Goal: Answer question/provide support: Share knowledge or assist other users

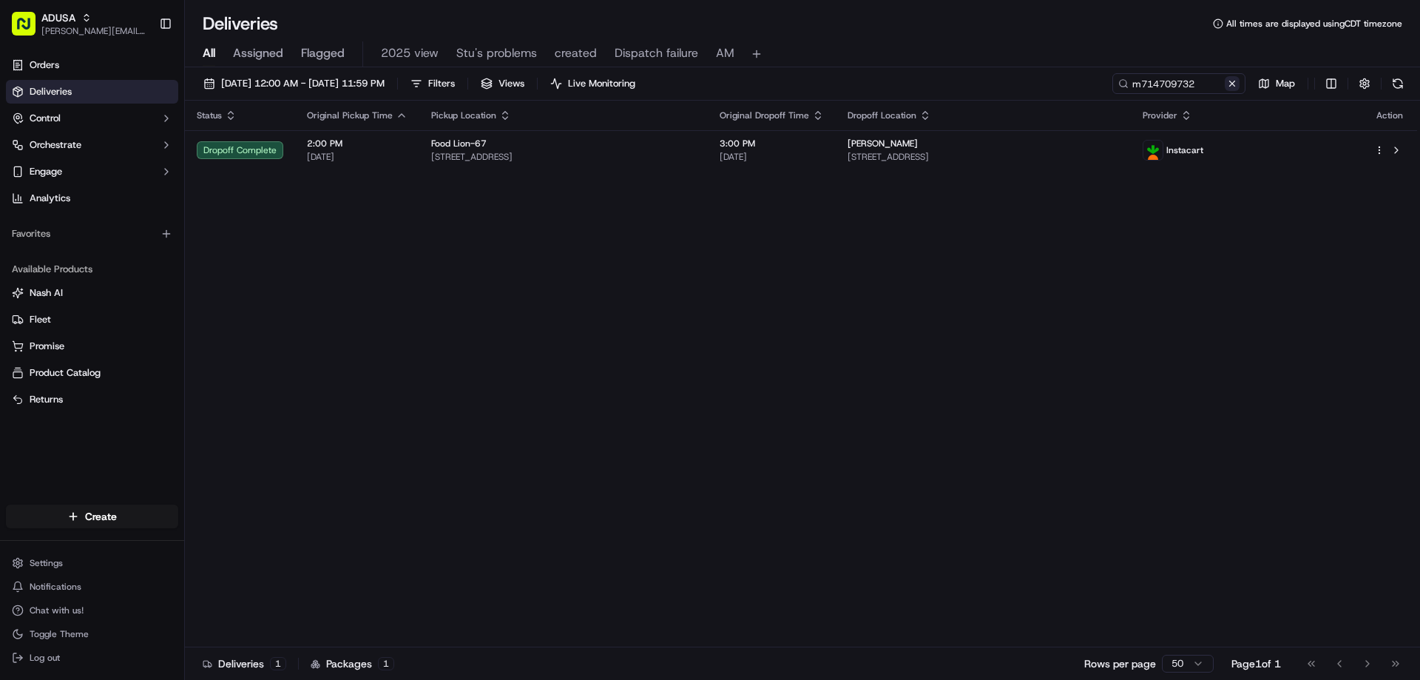
click at [1238, 82] on button at bounding box center [1231, 83] width 15 height 15
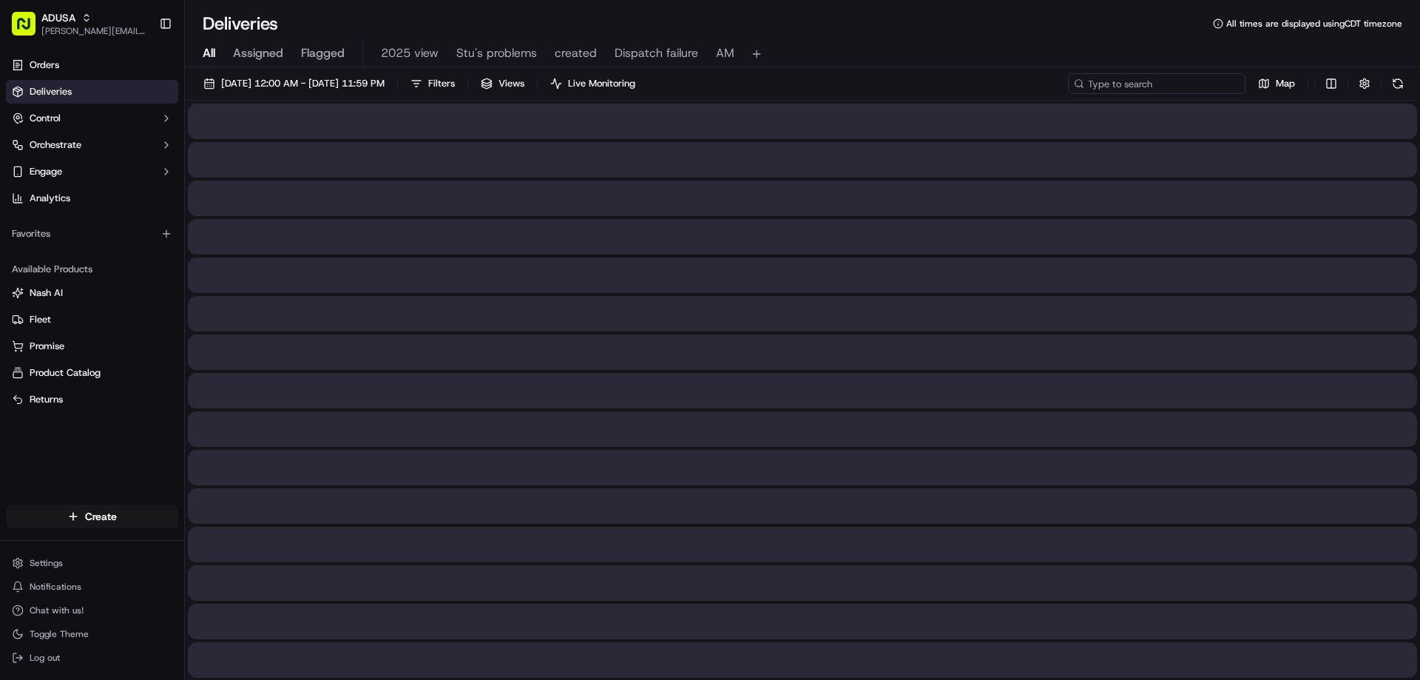
paste input "m714274091"
click at [1100, 89] on input "m714274091" at bounding box center [1156, 83] width 177 height 21
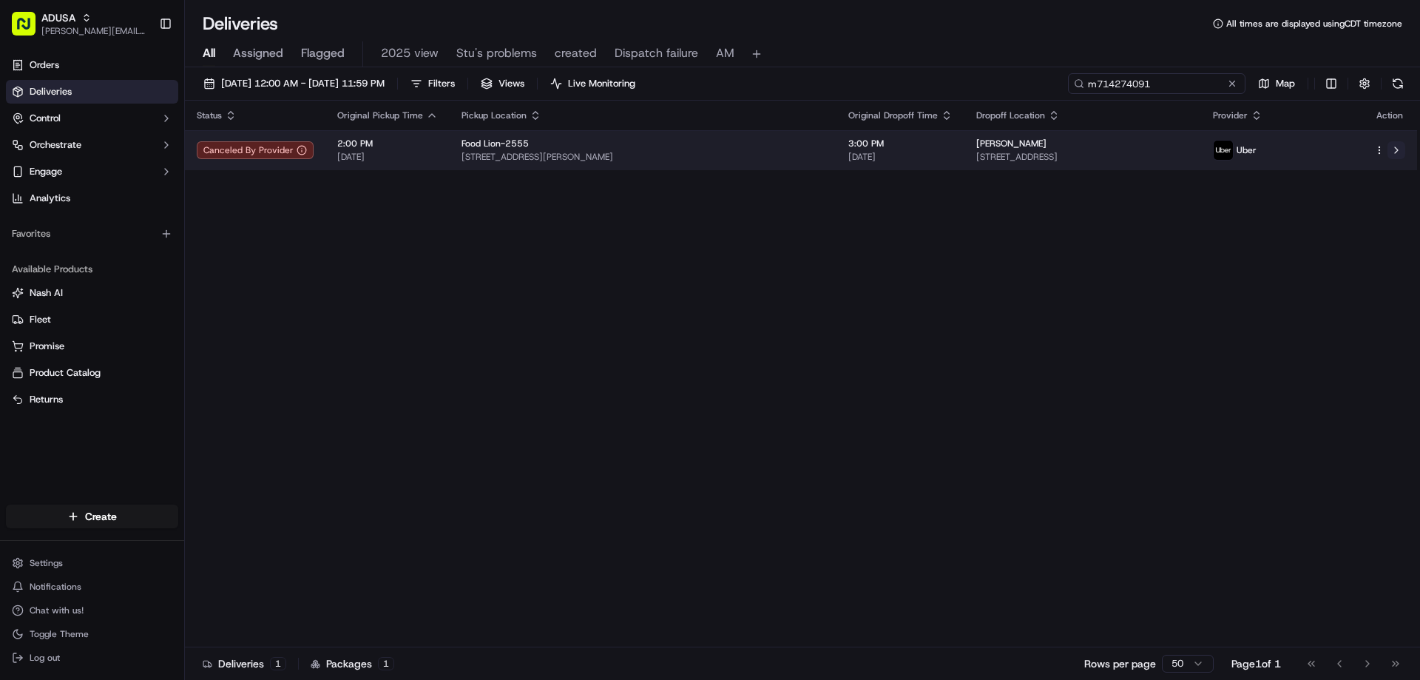
type input "m714274091"
click at [1395, 150] on button at bounding box center [1396, 150] width 18 height 18
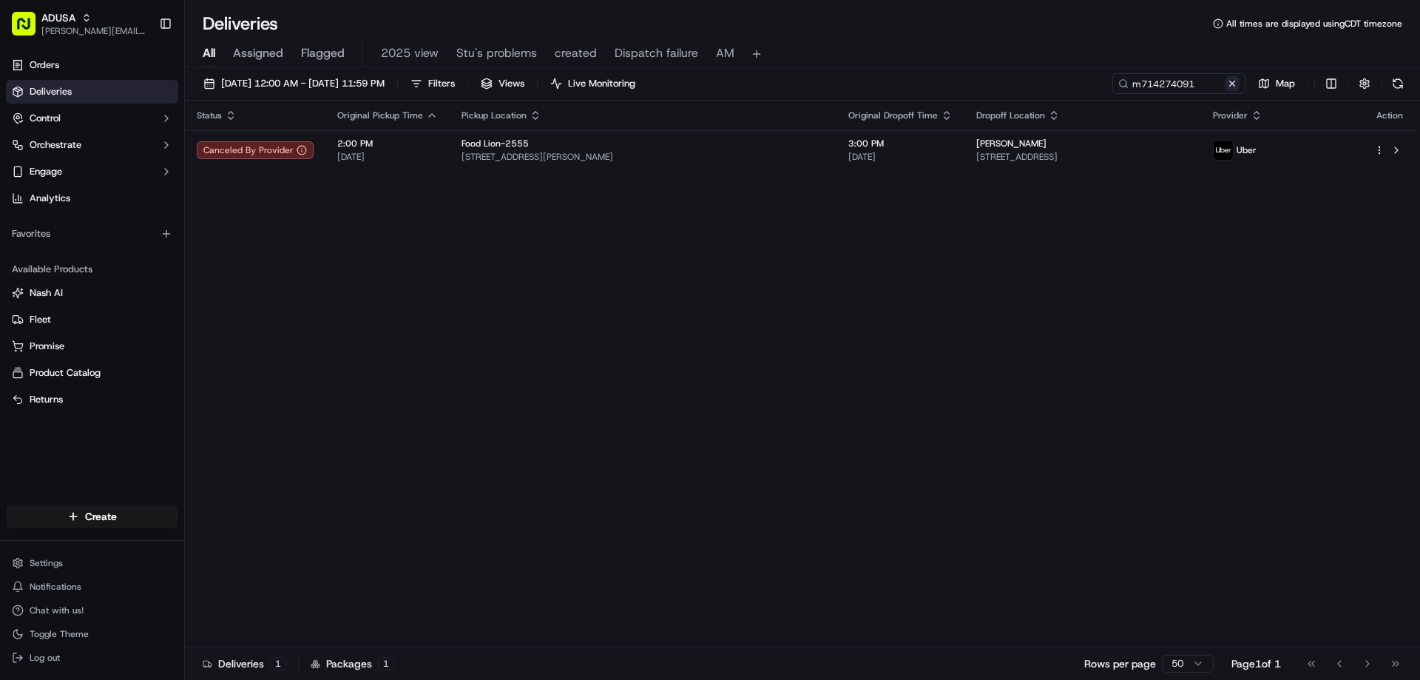
click at [1235, 81] on button at bounding box center [1231, 83] width 15 height 15
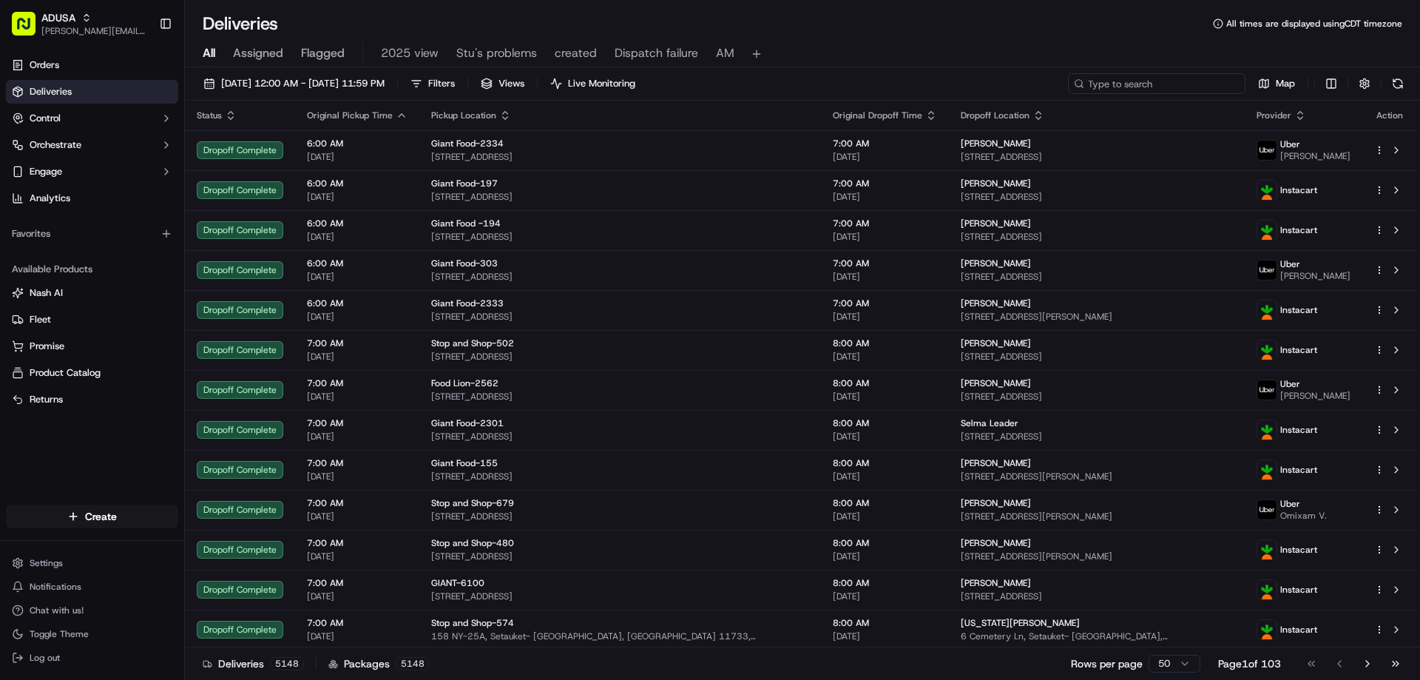
paste input "m716134061"
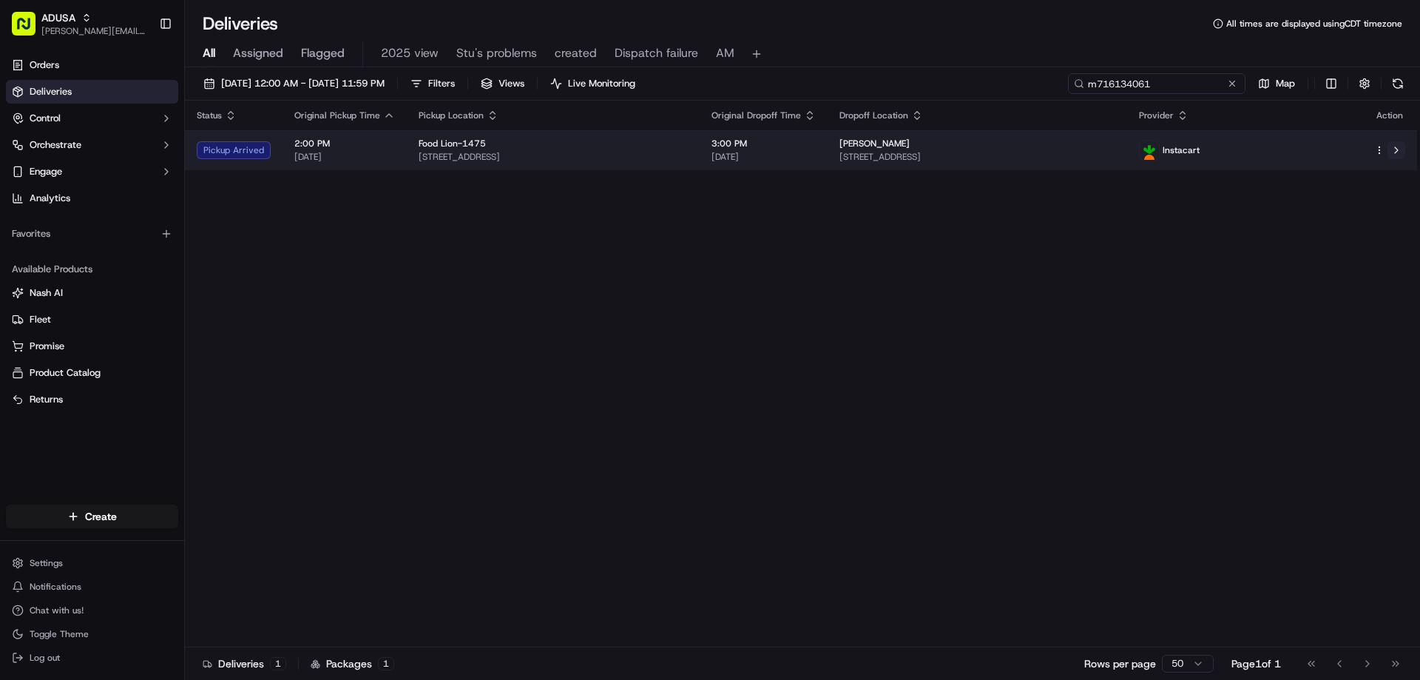
type input "m716134061"
click at [1396, 150] on button at bounding box center [1396, 150] width 18 height 18
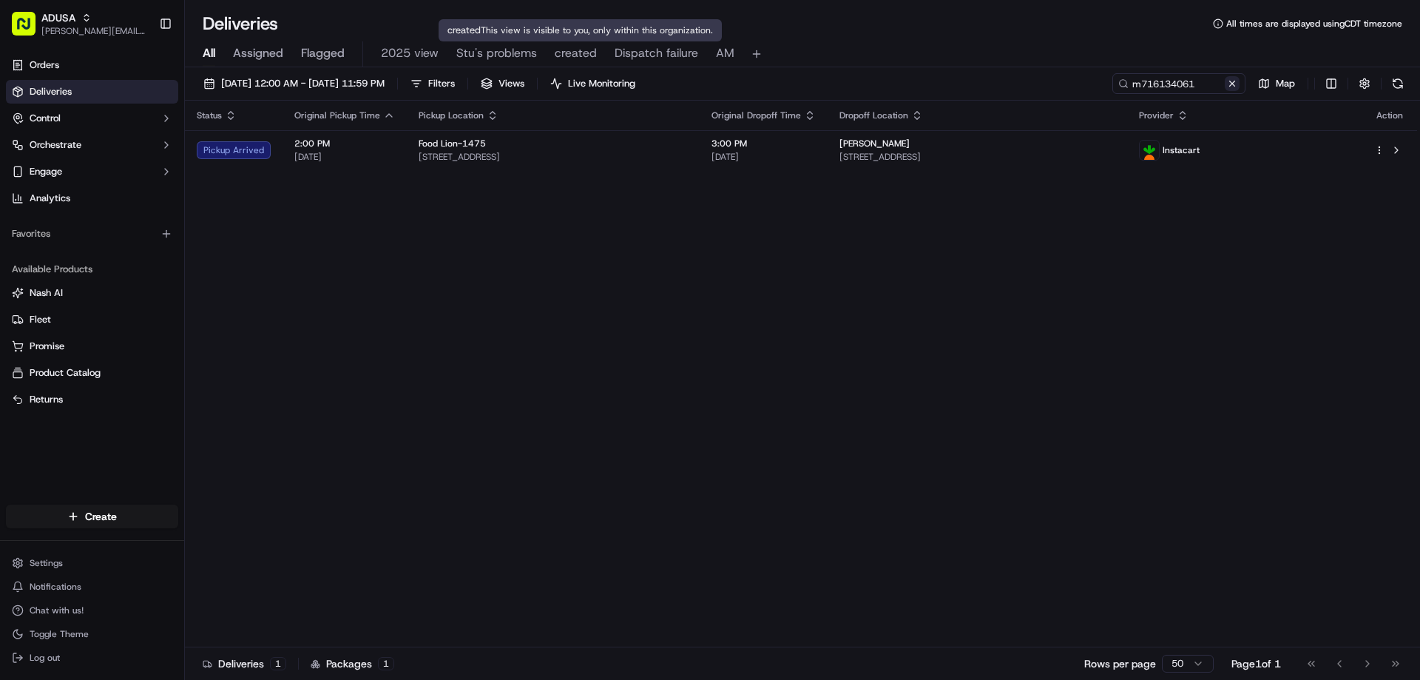
click at [1230, 86] on button at bounding box center [1231, 83] width 15 height 15
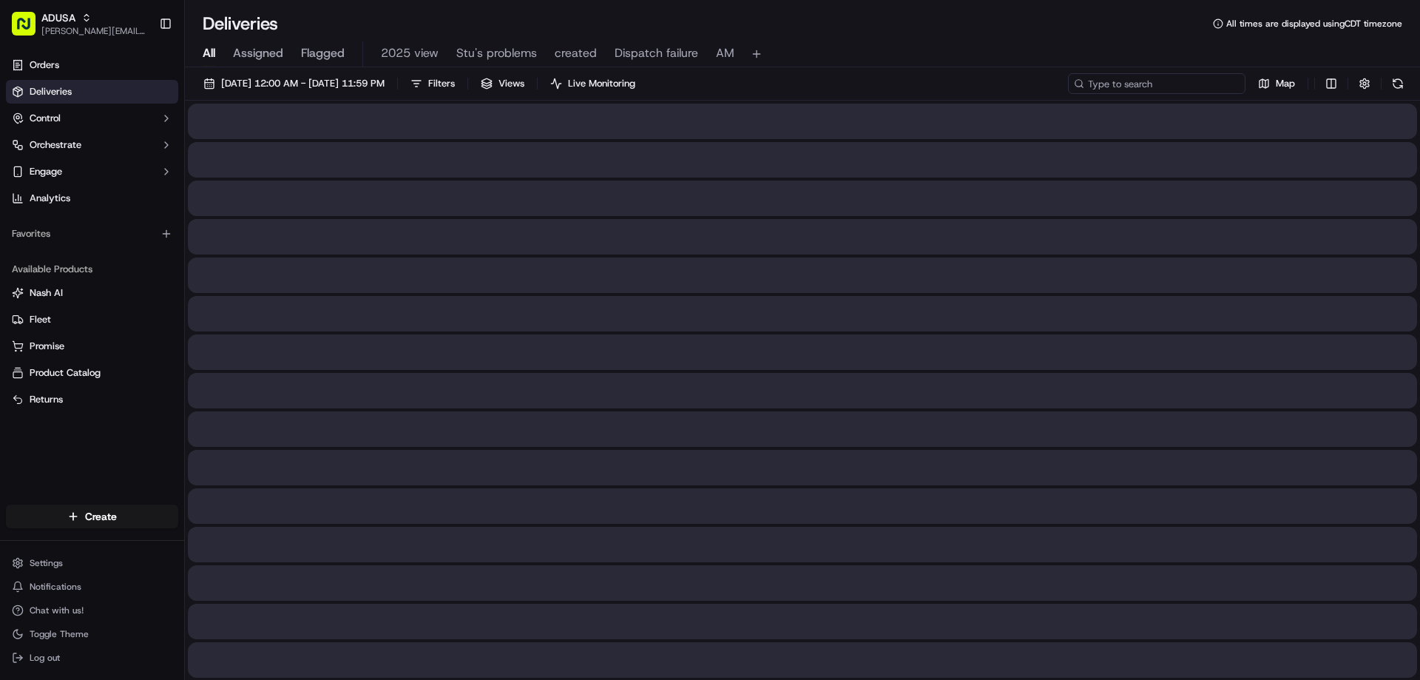
paste input "m709387479"
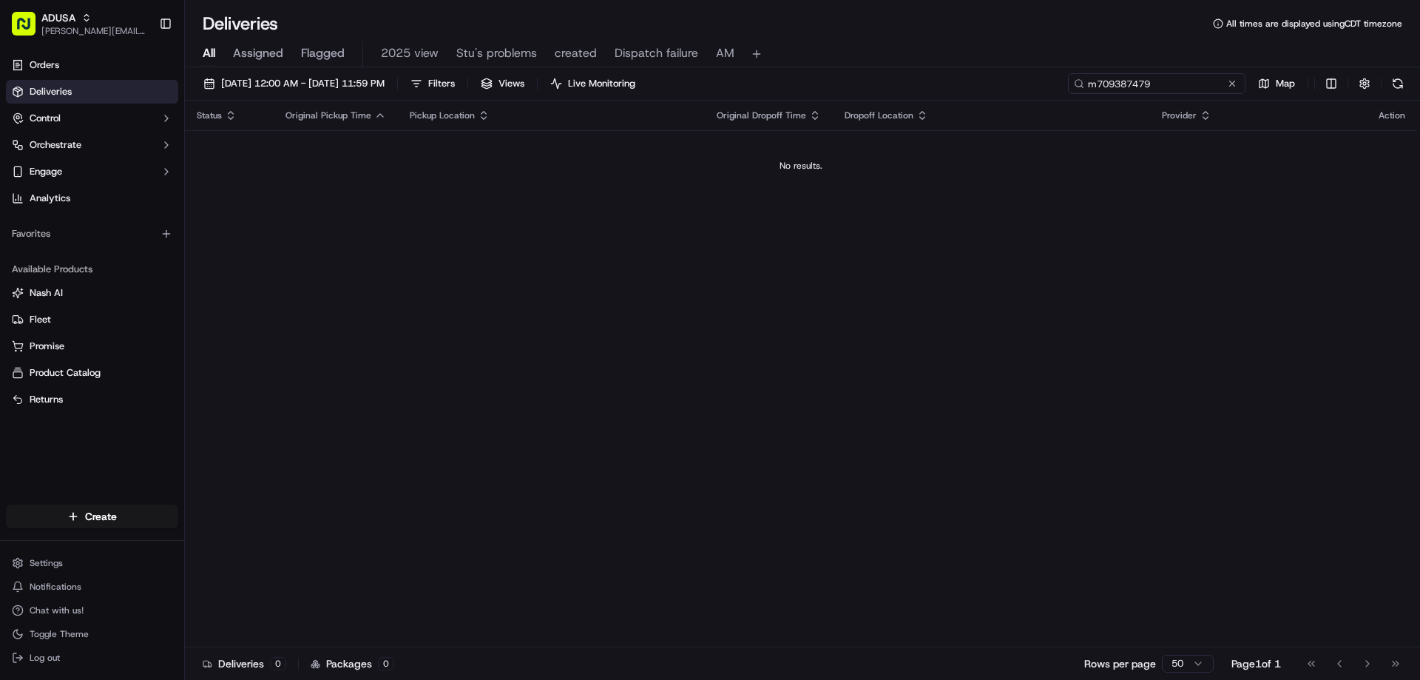
click at [1155, 79] on input "m709387479" at bounding box center [1156, 83] width 177 height 21
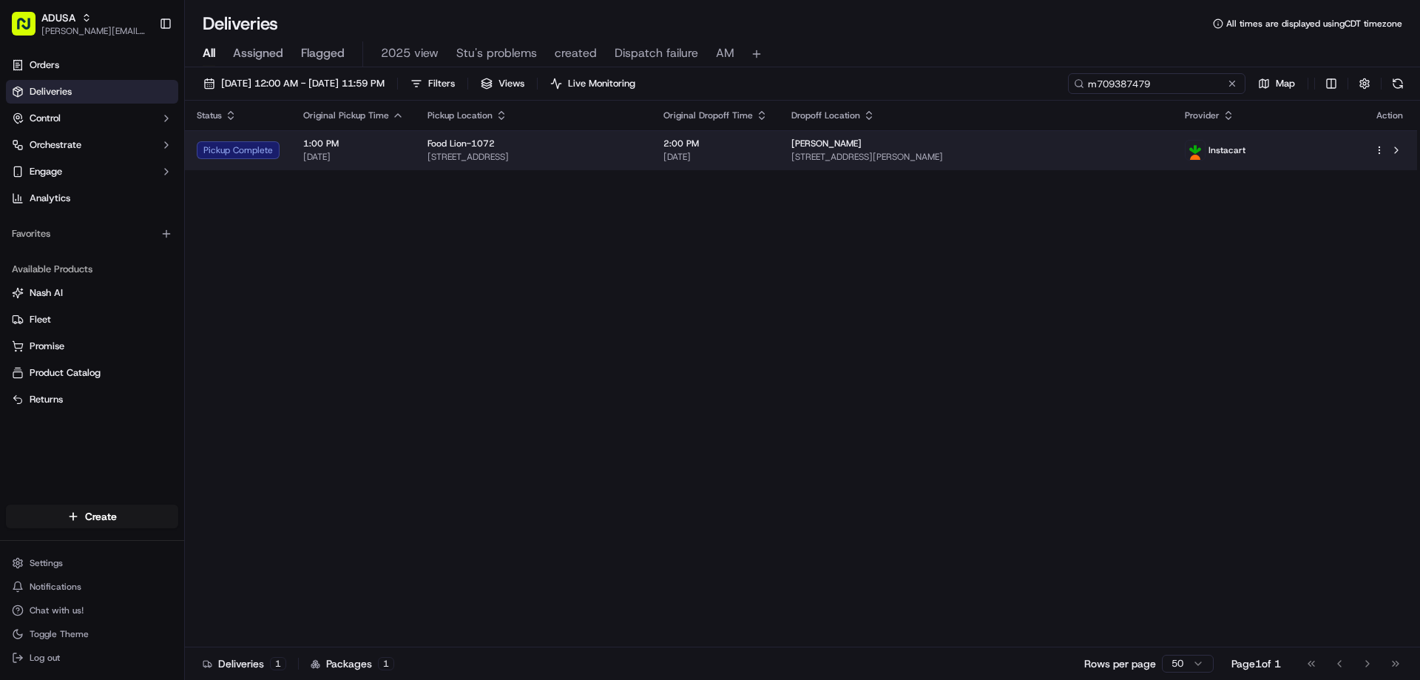
type input "m709387479"
click at [1067, 157] on span "1535 Royle Rd, Summerville, SC 29486, US" at bounding box center [976, 157] width 370 height 12
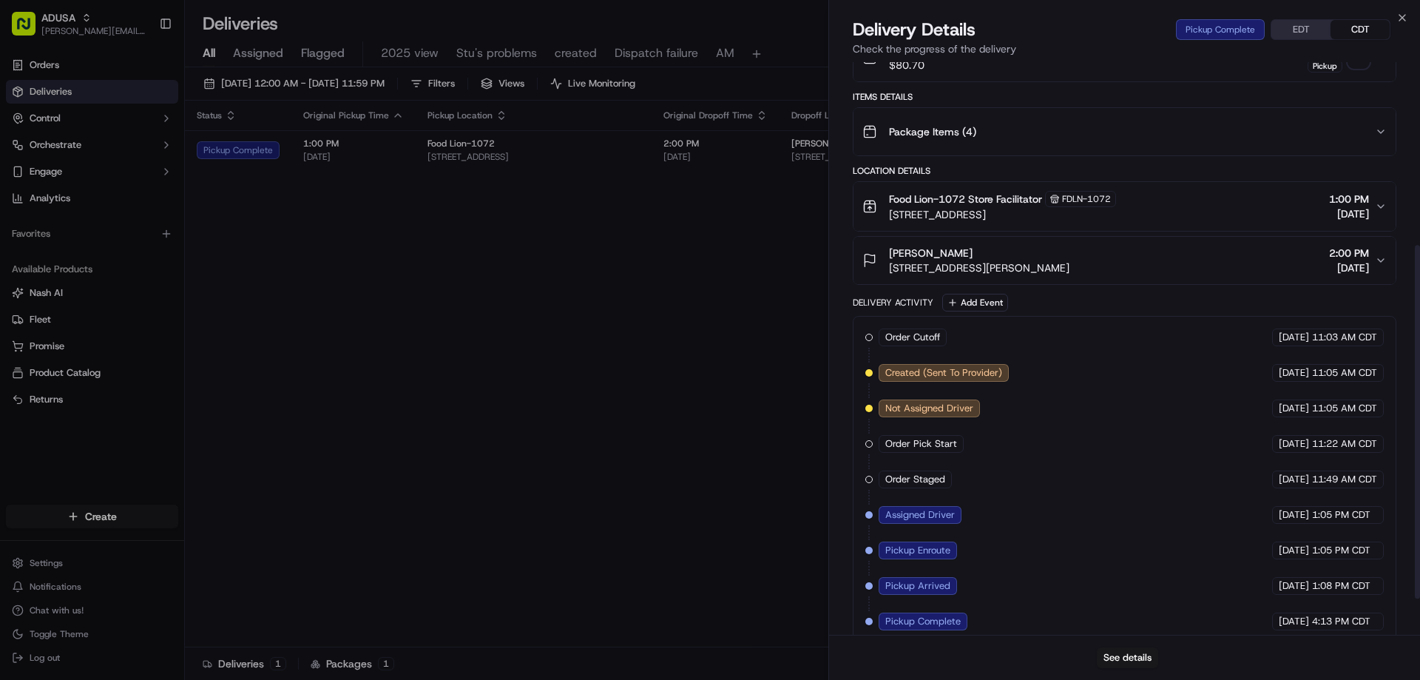
scroll to position [353, 0]
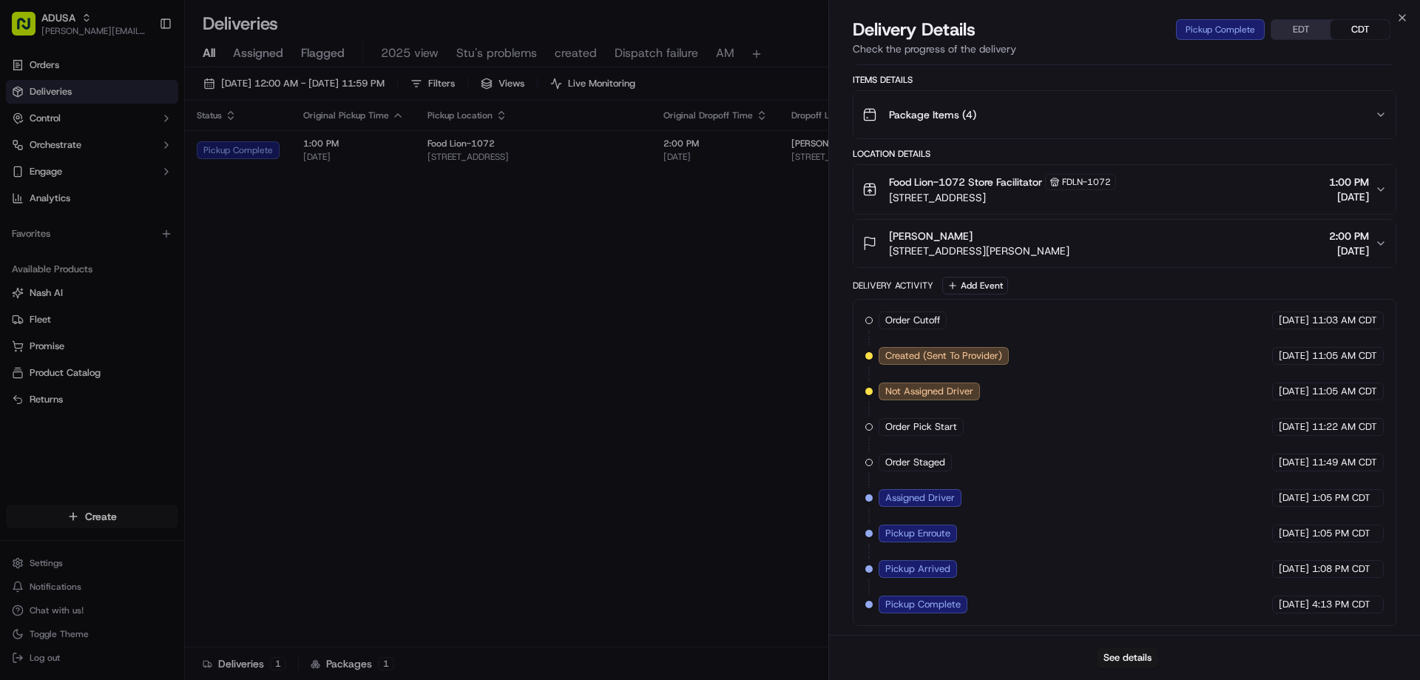
click at [1188, 607] on div "Order Cutoff Food Lion 09/17/2025 11:03 AM CDT Created (Sent To Provider) Insta…" at bounding box center [1124, 462] width 518 height 302
click at [1406, 17] on icon "button" at bounding box center [1402, 18] width 12 height 12
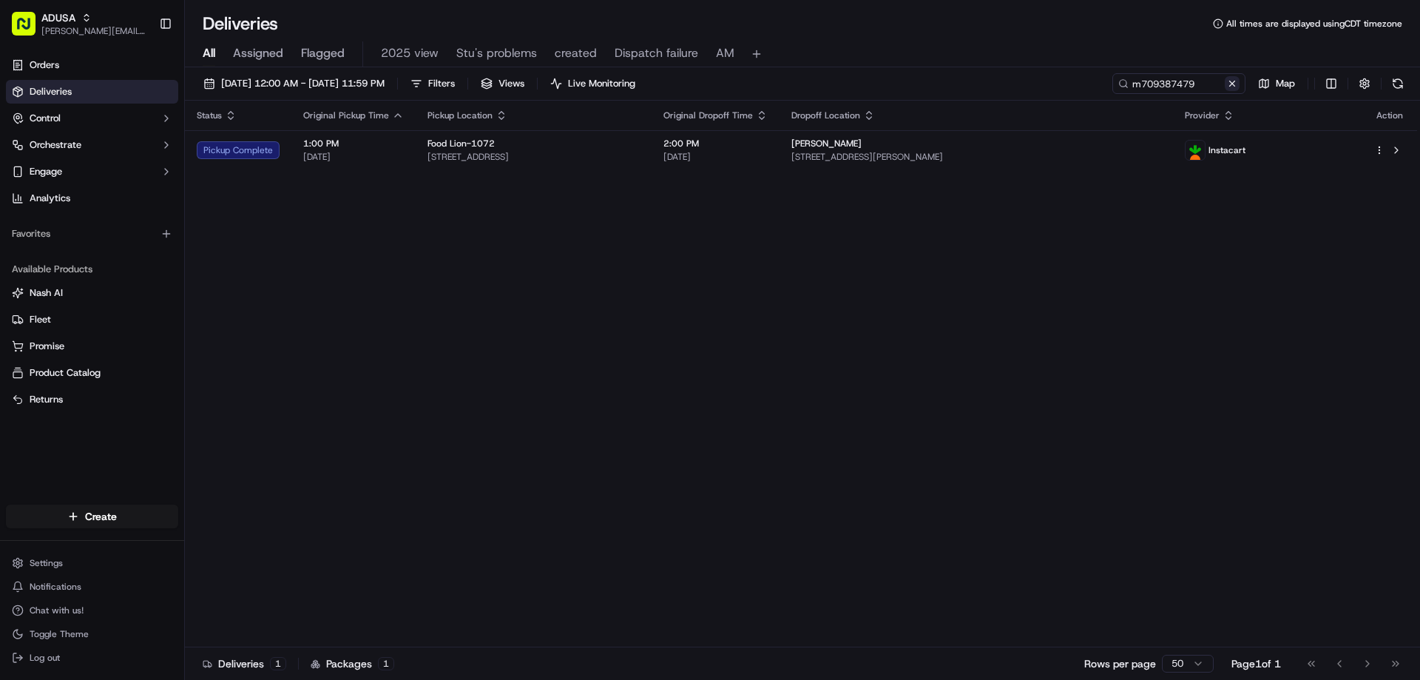
click at [1231, 81] on button at bounding box center [1231, 83] width 15 height 15
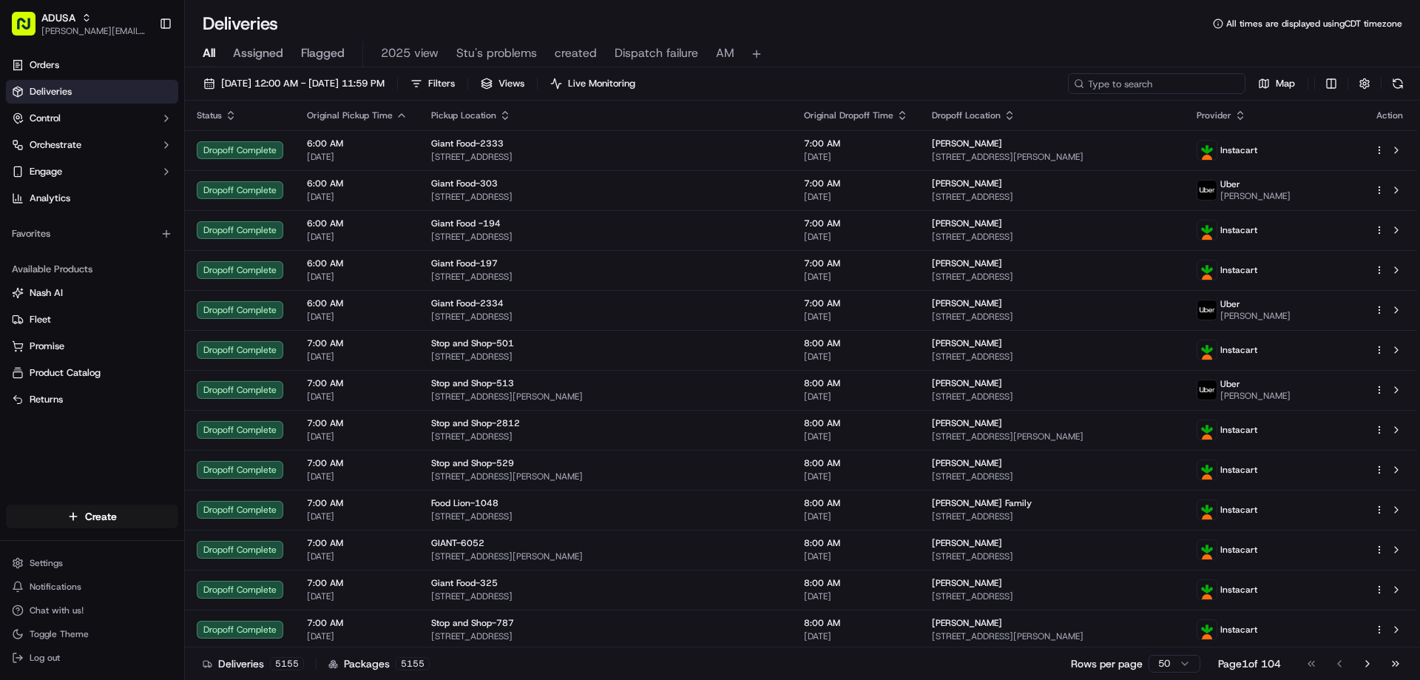
paste input "m714352252"
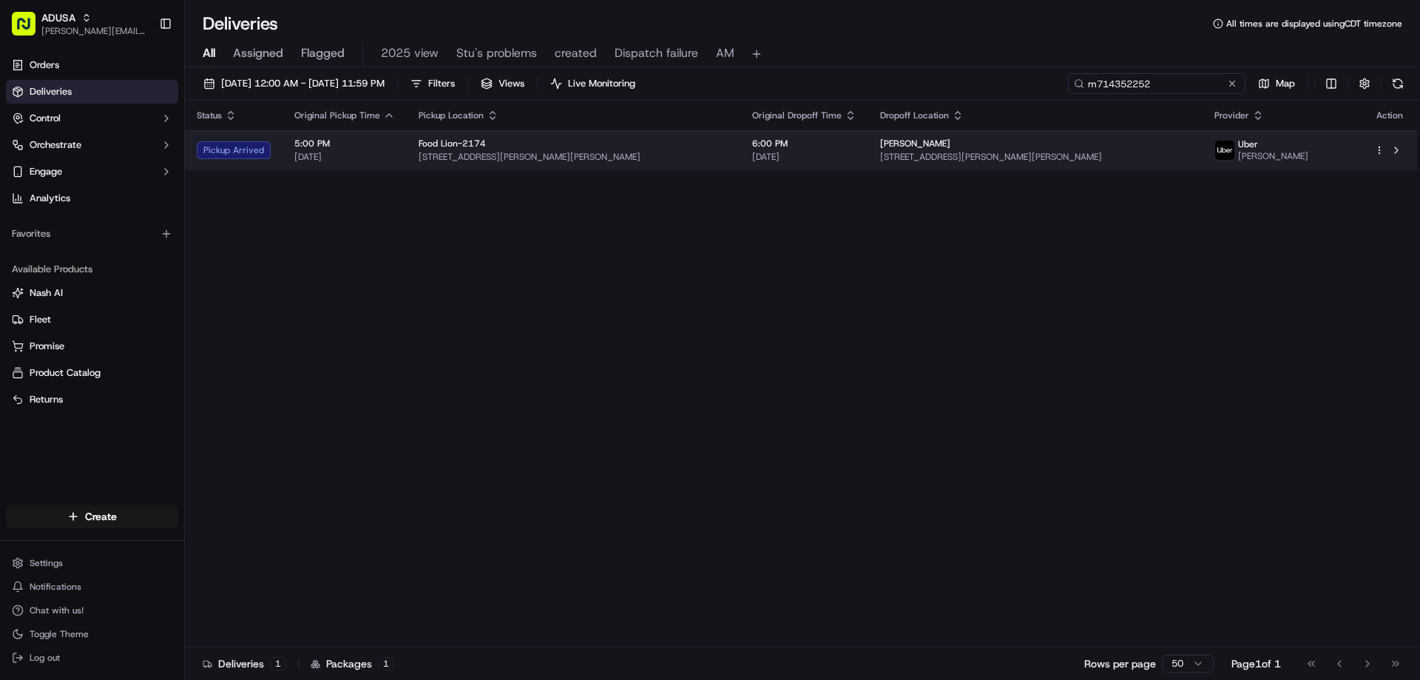
type input "m714352252"
click at [220, 154] on div "Pickup Arrived" at bounding box center [234, 150] width 74 height 18
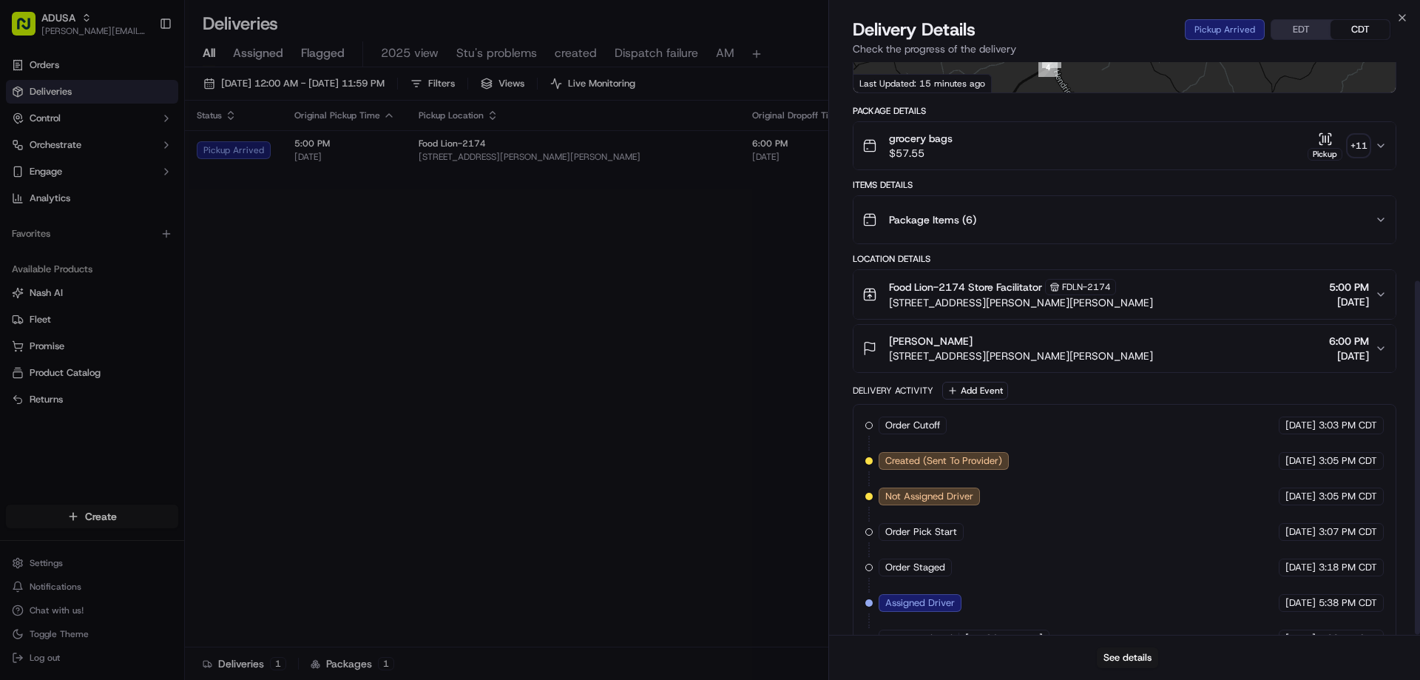
scroll to position [353, 0]
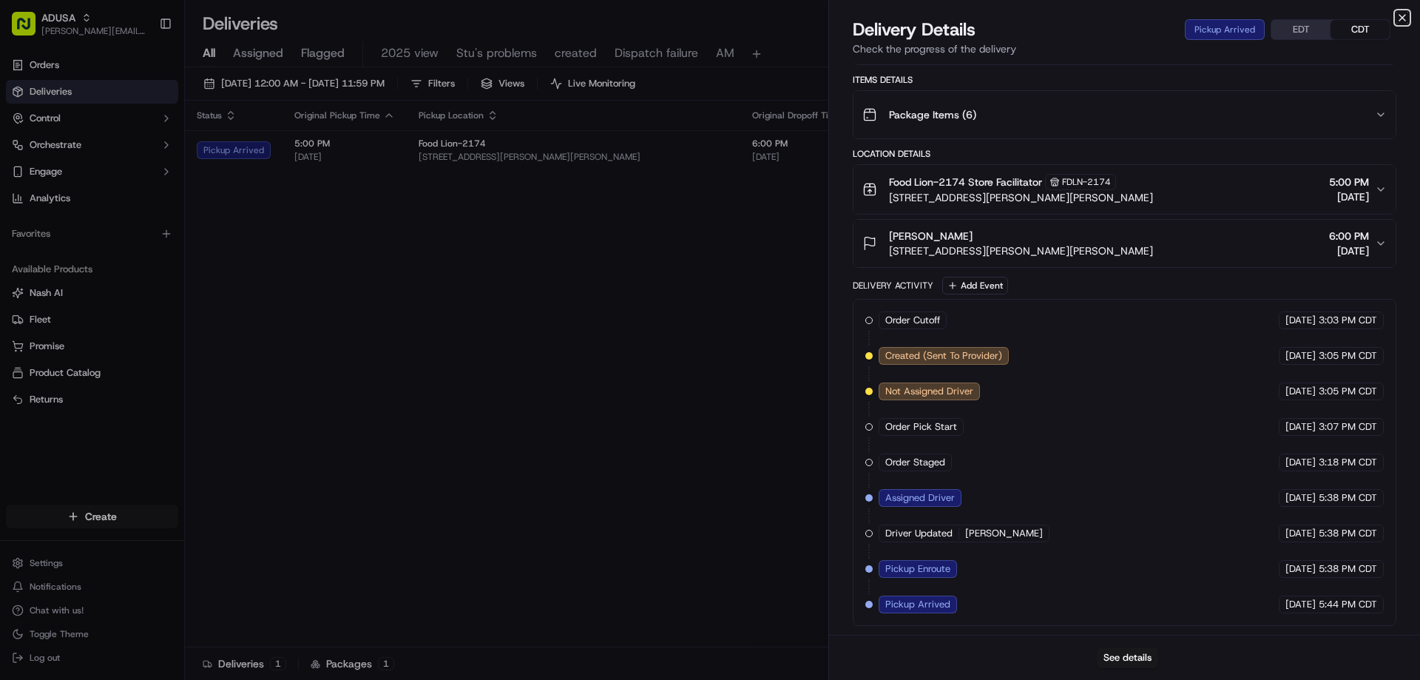
click at [1403, 21] on icon "button" at bounding box center [1402, 18] width 12 height 12
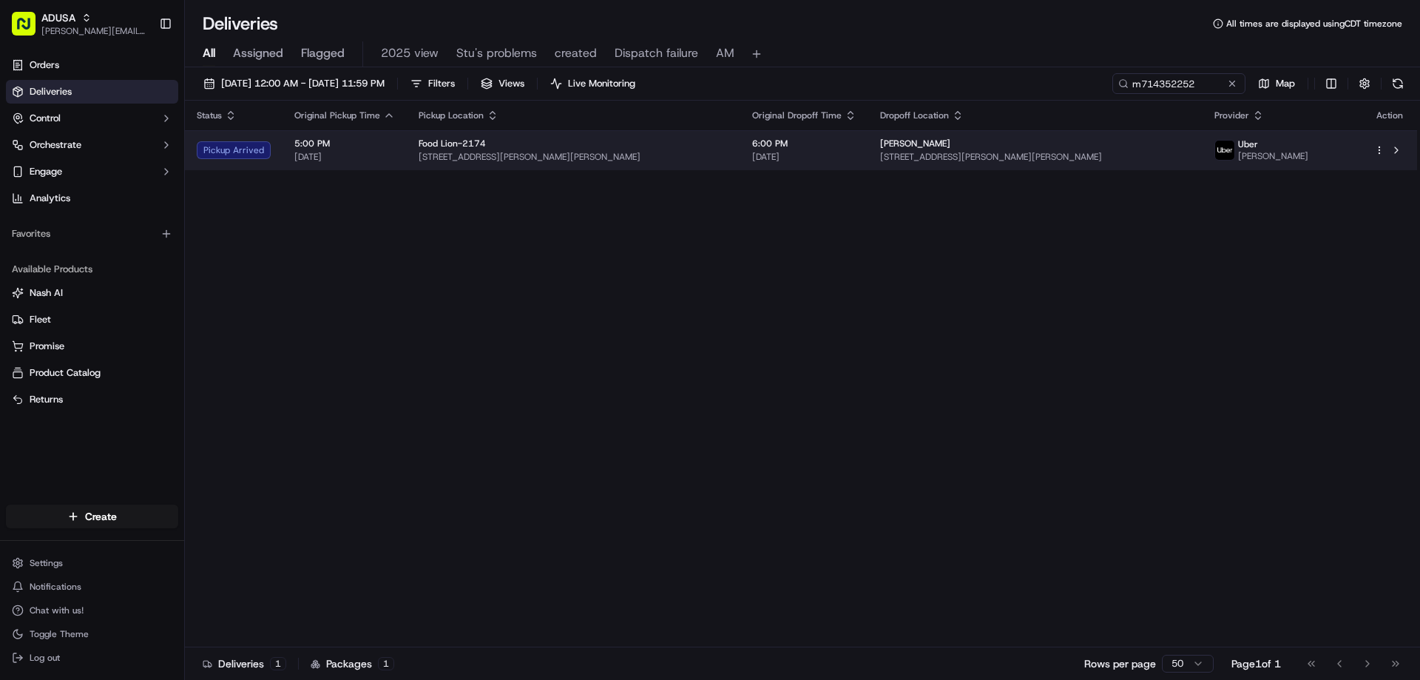
click at [1238, 154] on span "CHRISTOPHER F." at bounding box center [1273, 156] width 70 height 12
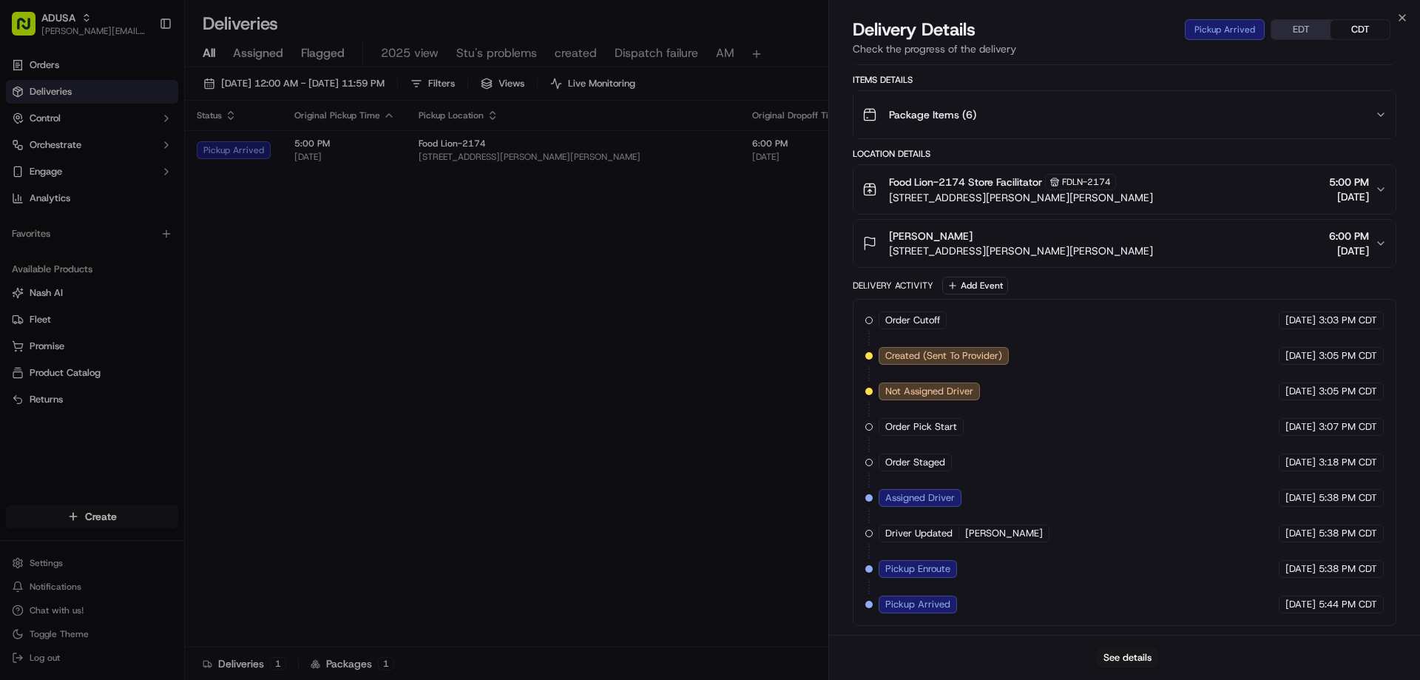
drag, startPoint x: 646, startPoint y: 455, endPoint x: 1225, endPoint y: 196, distance: 634.5
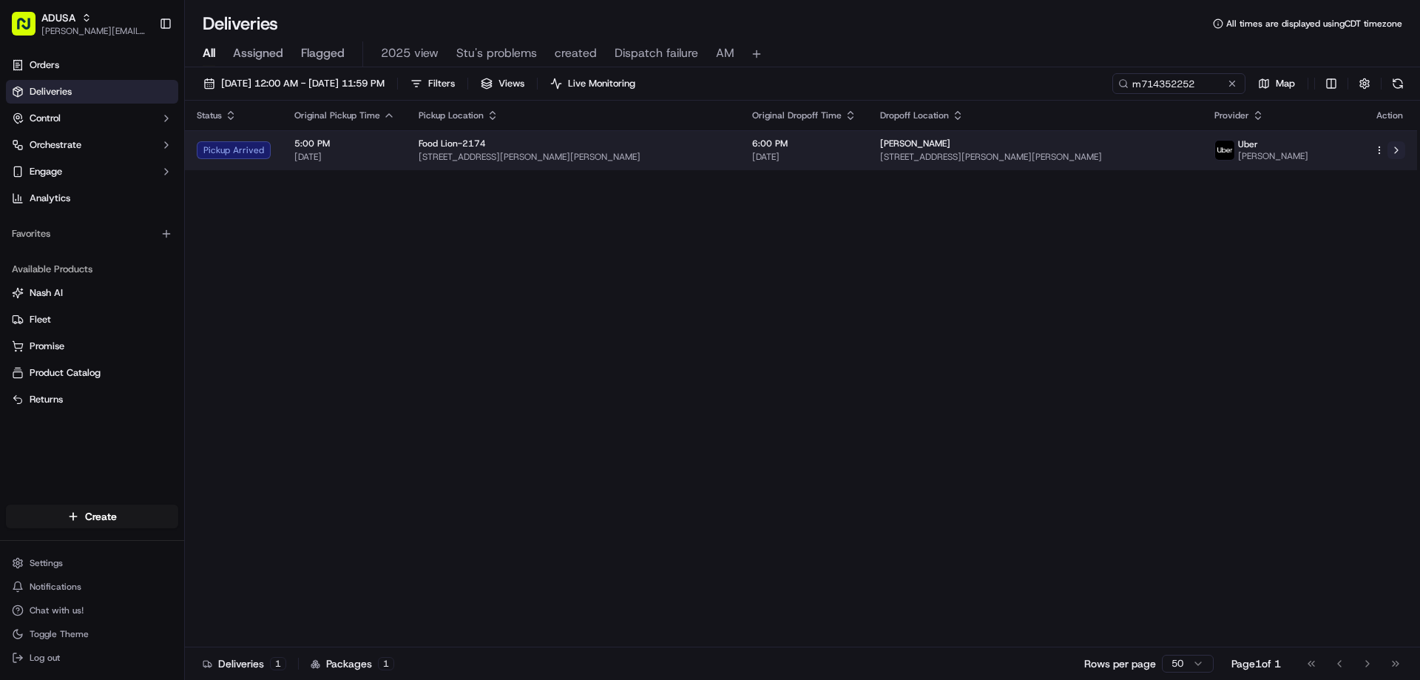
click at [1396, 147] on button at bounding box center [1396, 150] width 18 height 18
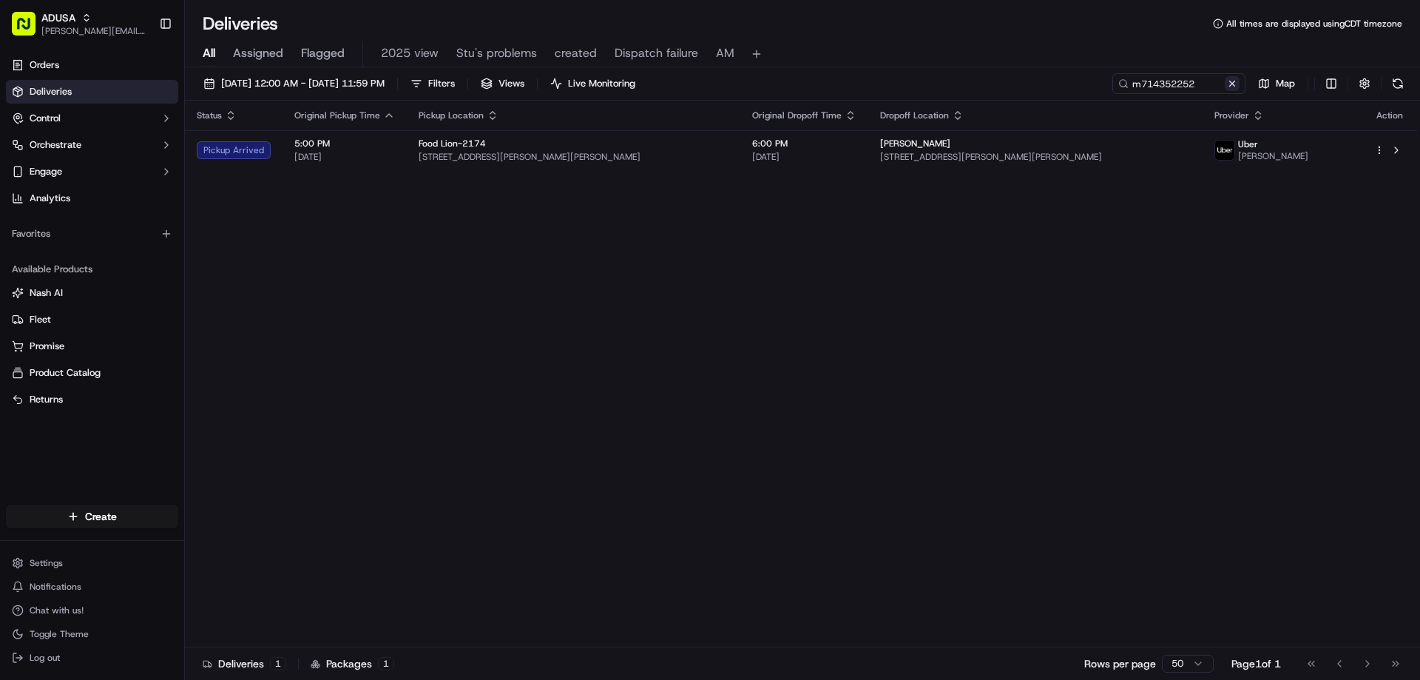
click at [1236, 83] on button at bounding box center [1231, 83] width 15 height 15
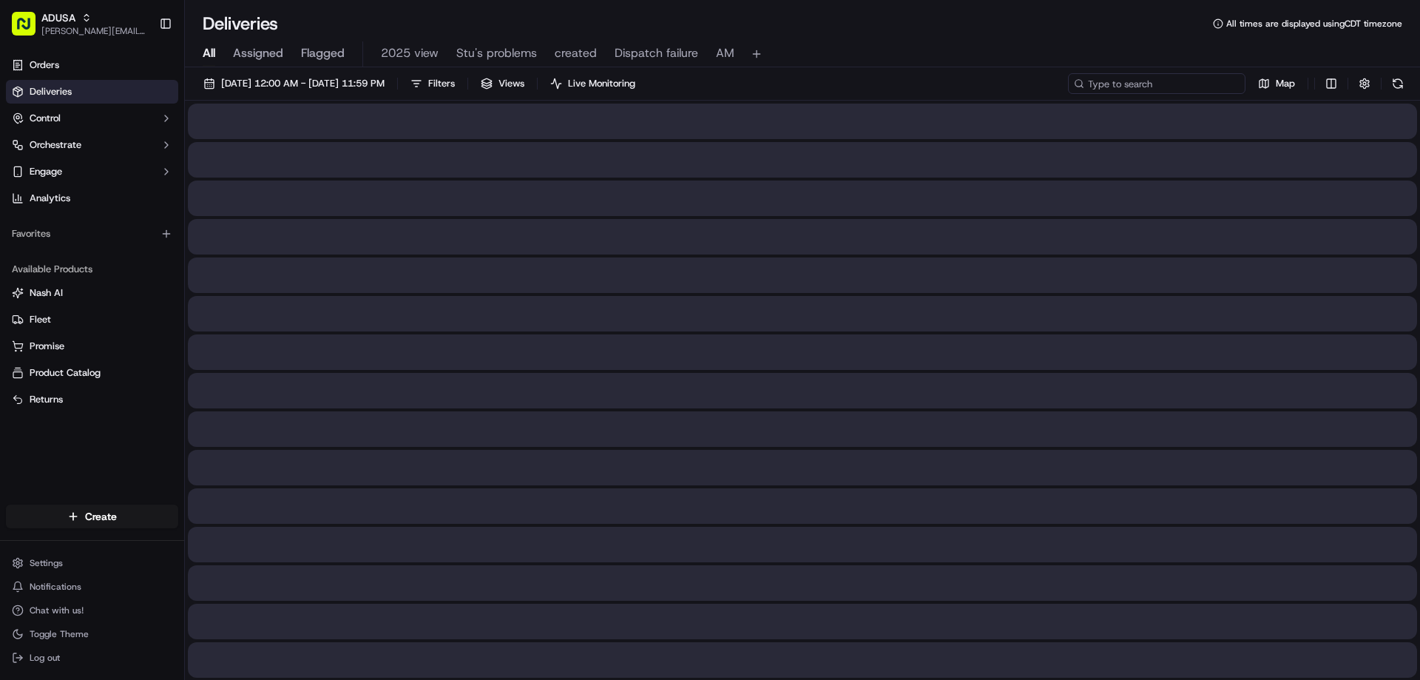
paste input "m716134061"
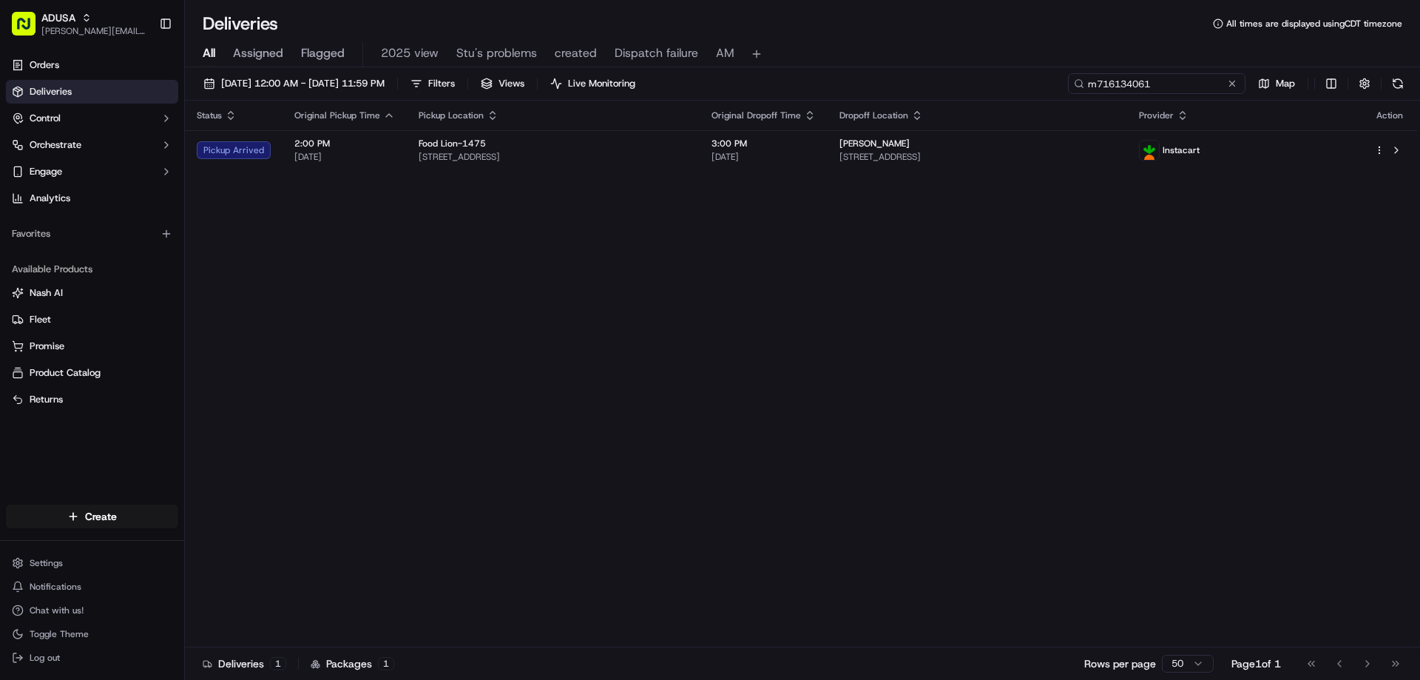
type input "m716134061"
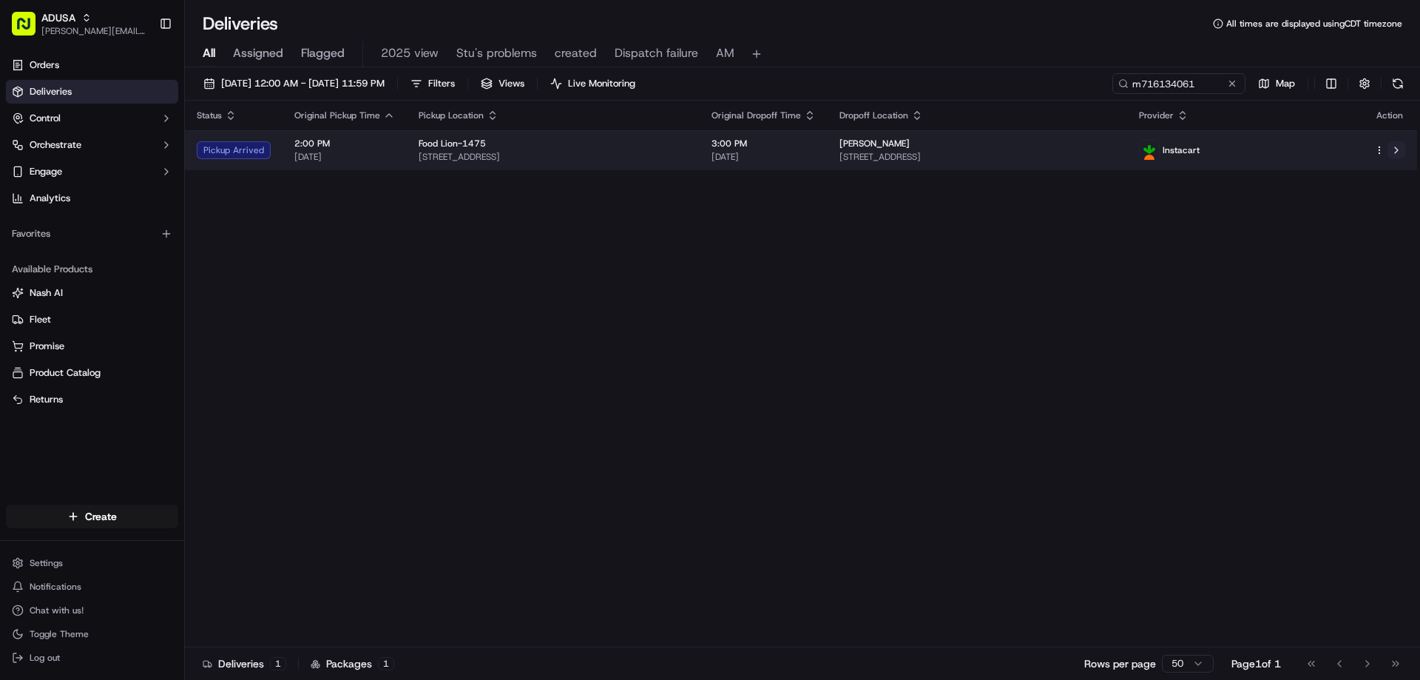
click at [1400, 150] on button at bounding box center [1396, 150] width 18 height 18
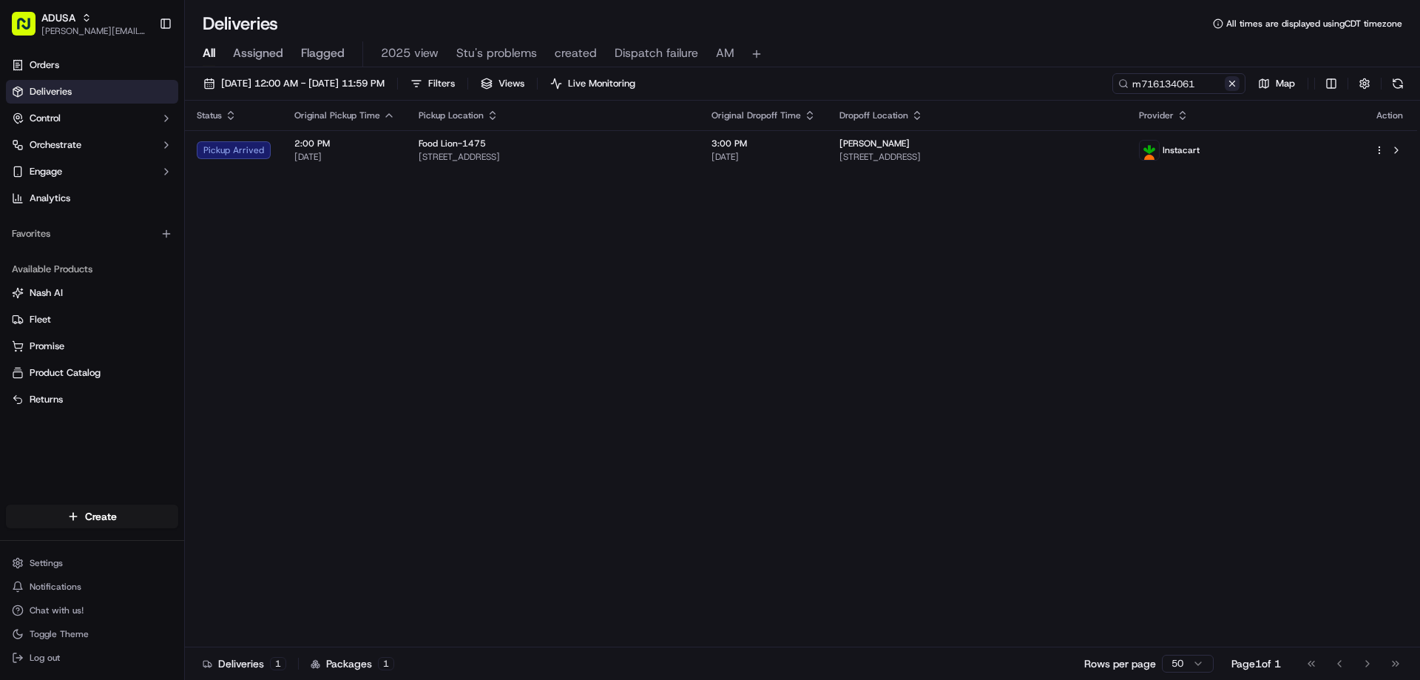
click at [1230, 84] on button at bounding box center [1231, 83] width 15 height 15
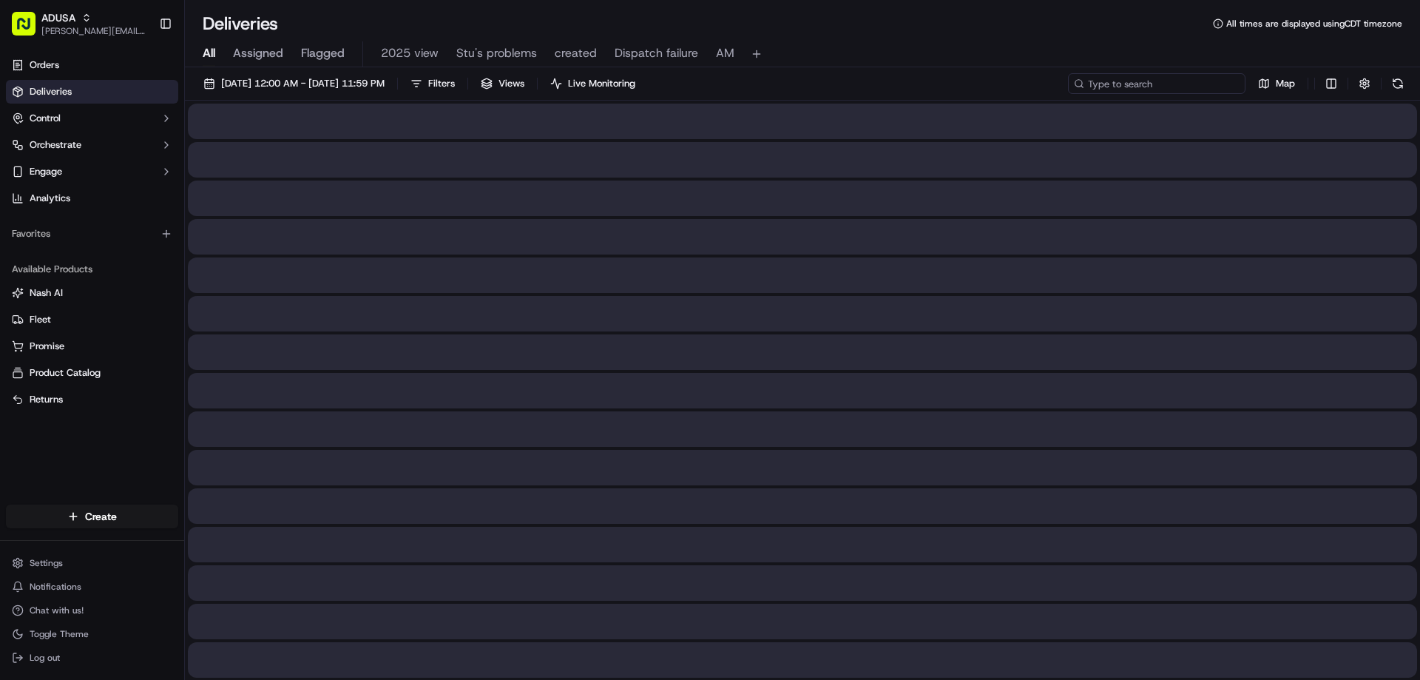
paste input "m714162774"
click at [1104, 88] on input "m714162774" at bounding box center [1156, 83] width 177 height 21
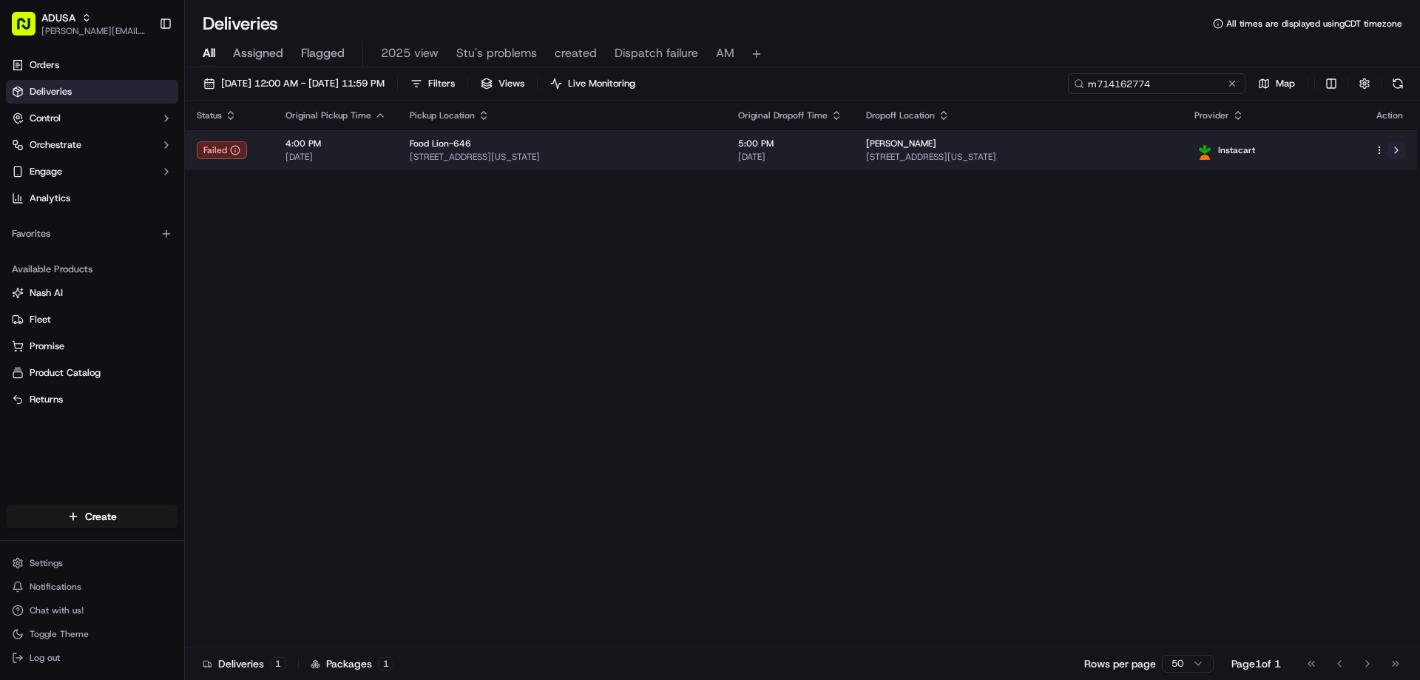
type input "m714162774"
click at [1398, 150] on button at bounding box center [1396, 150] width 18 height 18
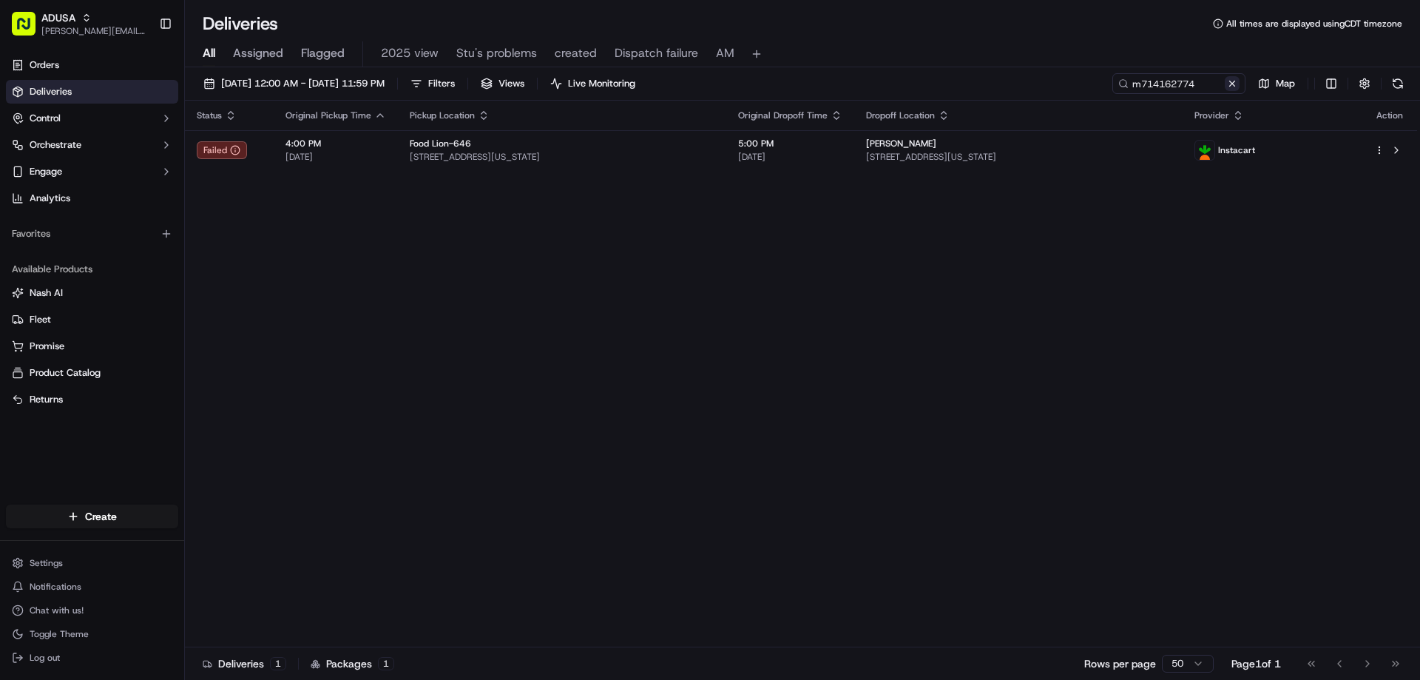
click at [1230, 83] on button at bounding box center [1231, 83] width 15 height 15
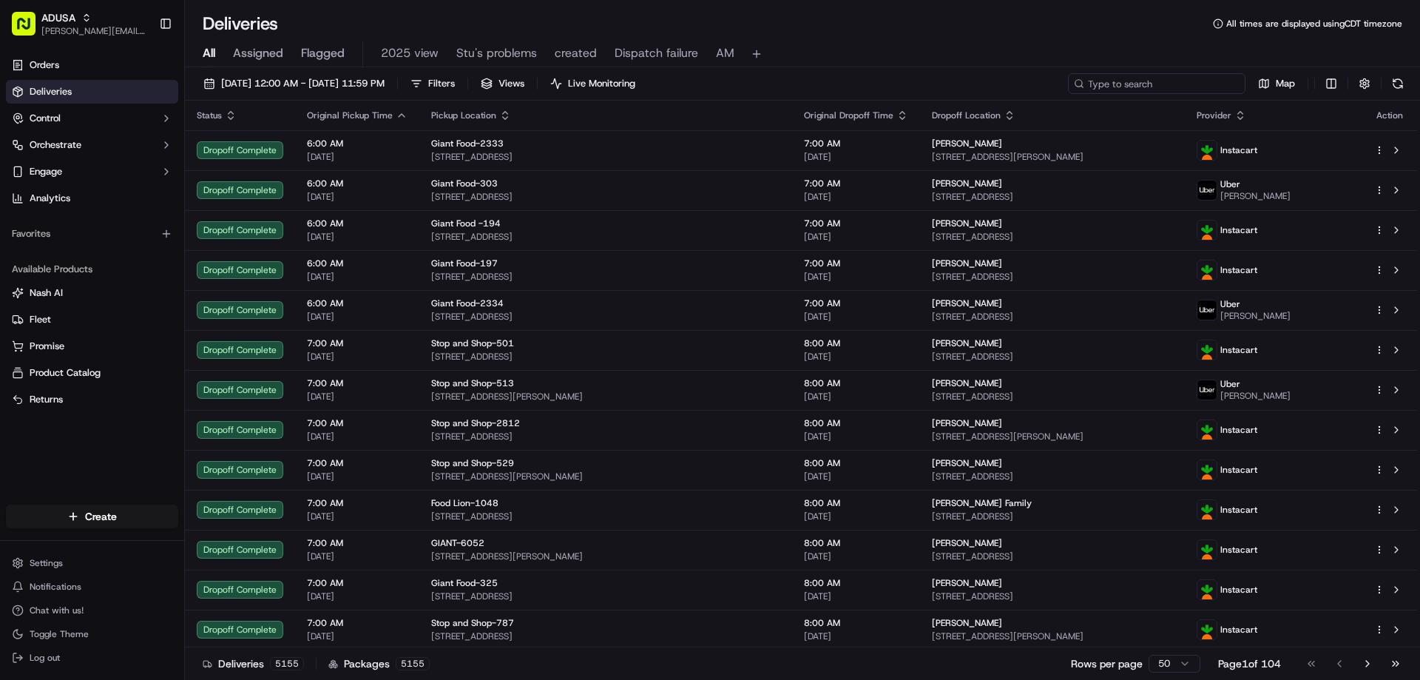
click at [1171, 77] on input at bounding box center [1156, 83] width 177 height 21
click at [1227, 77] on input at bounding box center [1156, 83] width 177 height 21
paste input "m714763991"
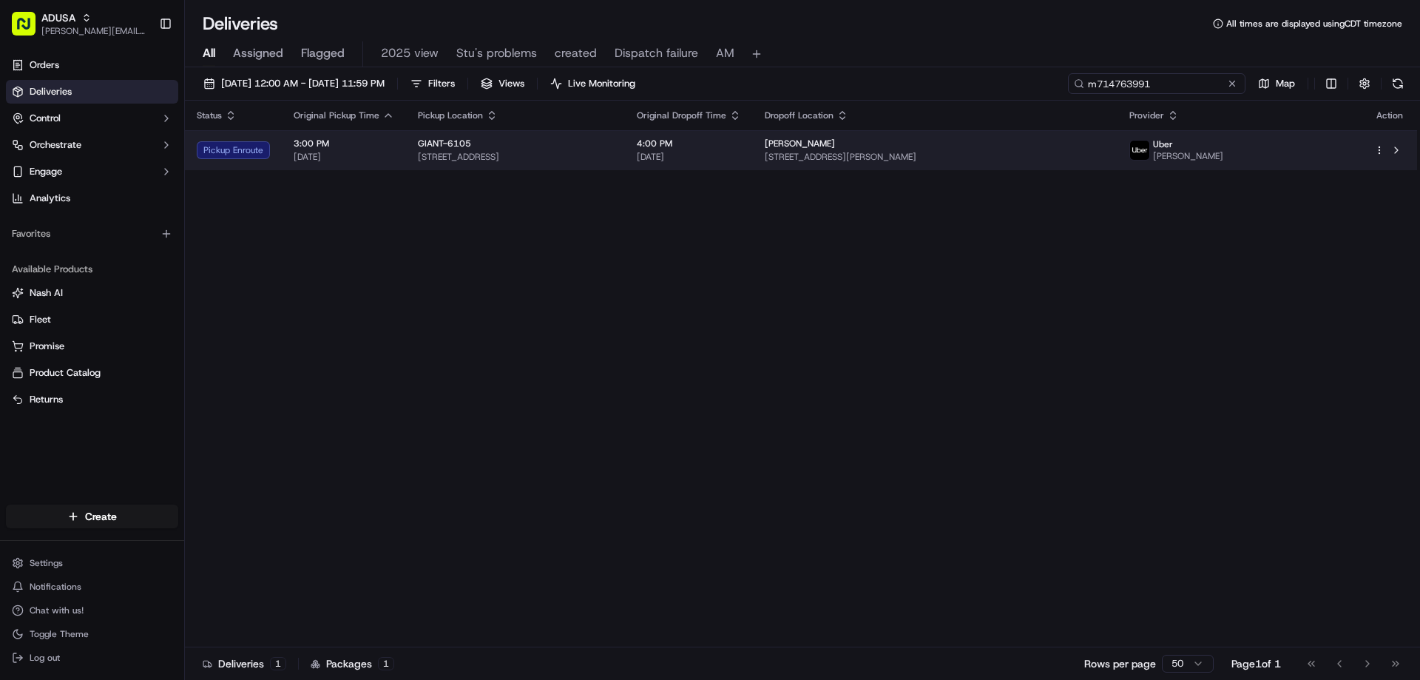
type input "m714763991"
click at [1223, 150] on span "JAMES D." at bounding box center [1188, 156] width 70 height 12
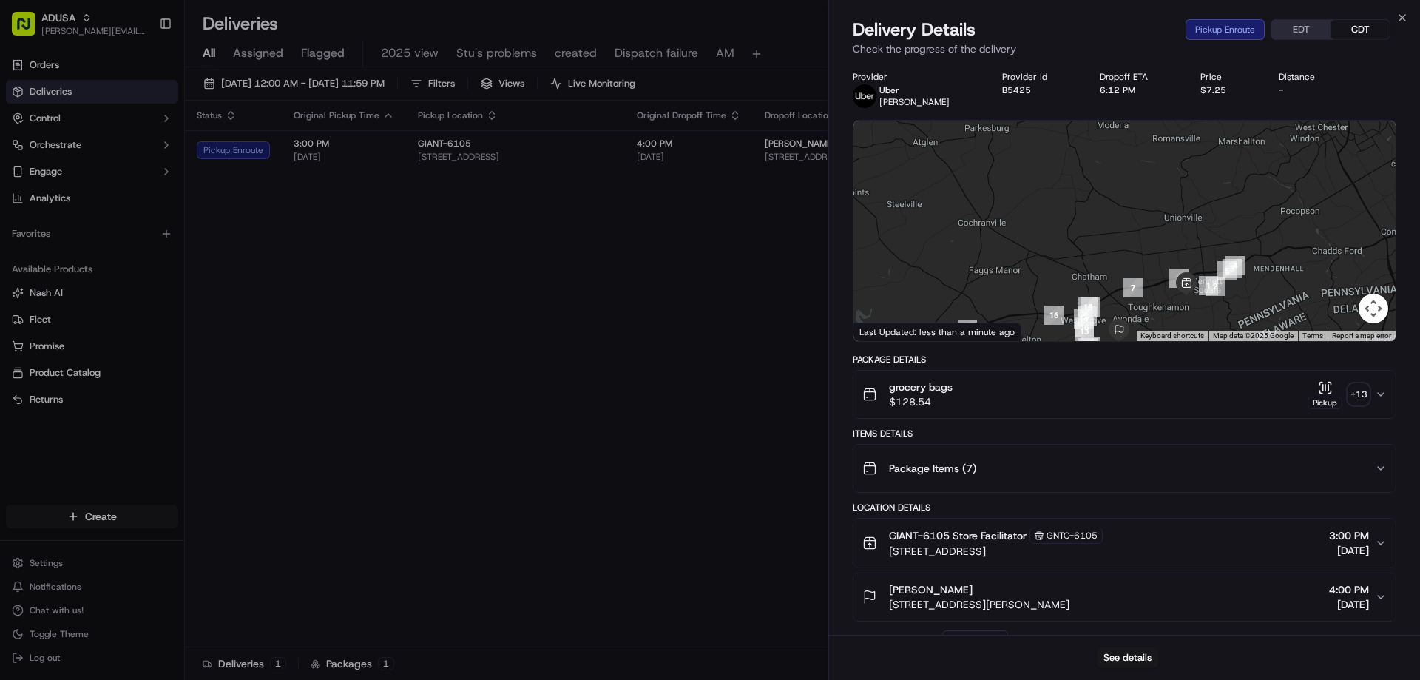
drag, startPoint x: 1148, startPoint y: 210, endPoint x: 1139, endPoint y: 350, distance: 140.0
click at [1144, 392] on div "Provider Uber JAMES D. Provider Id B5425 Dropoff ETA 6:12 PM Price $7.25 Distan…" at bounding box center [1124, 542] width 543 height 943
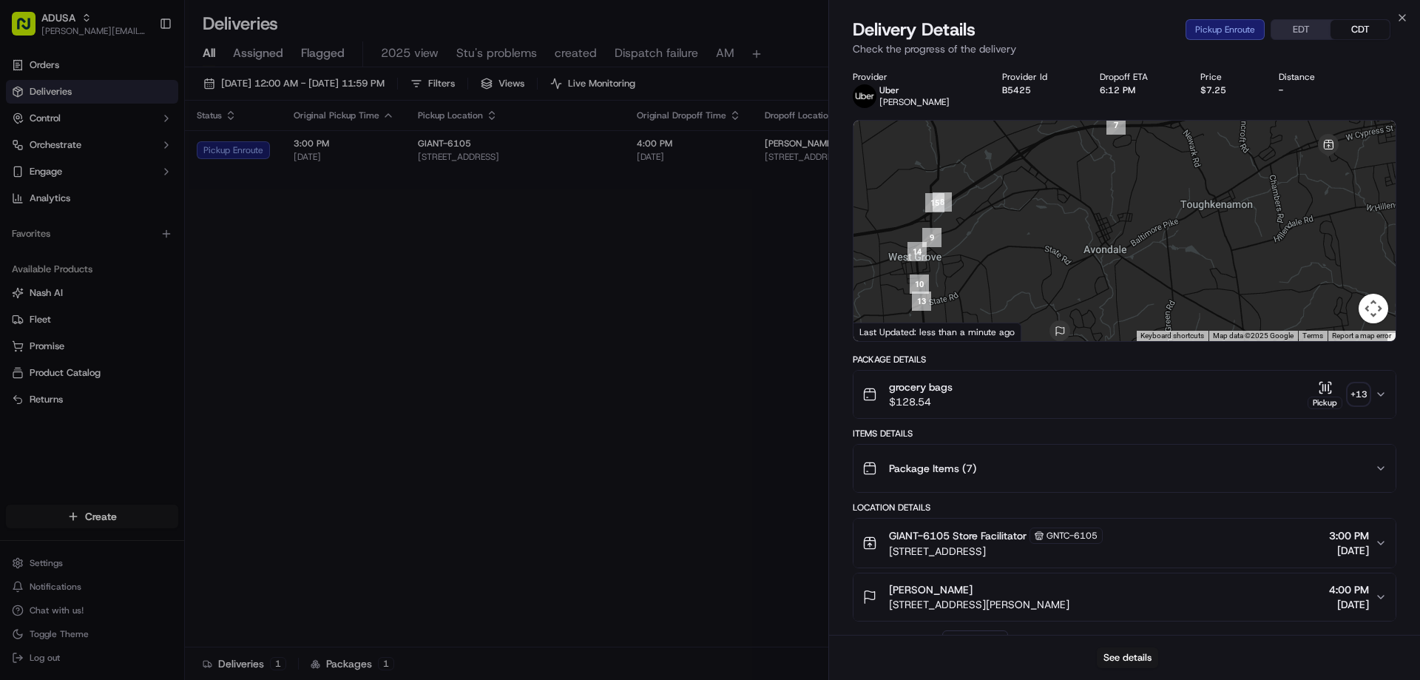
drag, startPoint x: 1161, startPoint y: 282, endPoint x: 1269, endPoint y: 123, distance: 192.8
click at [1269, 123] on div at bounding box center [1124, 231] width 542 height 220
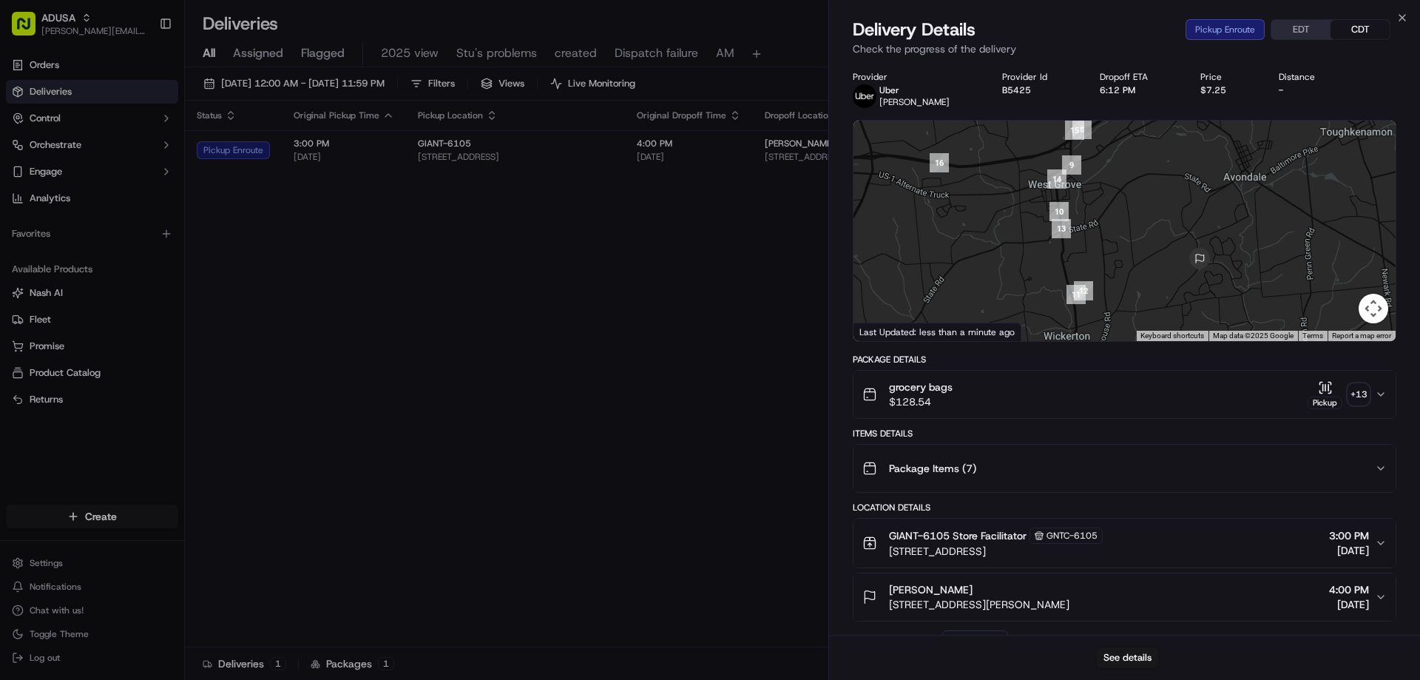
drag, startPoint x: 1019, startPoint y: 277, endPoint x: 1156, endPoint y: 207, distance: 153.4
click at [1156, 207] on div at bounding box center [1124, 231] width 542 height 220
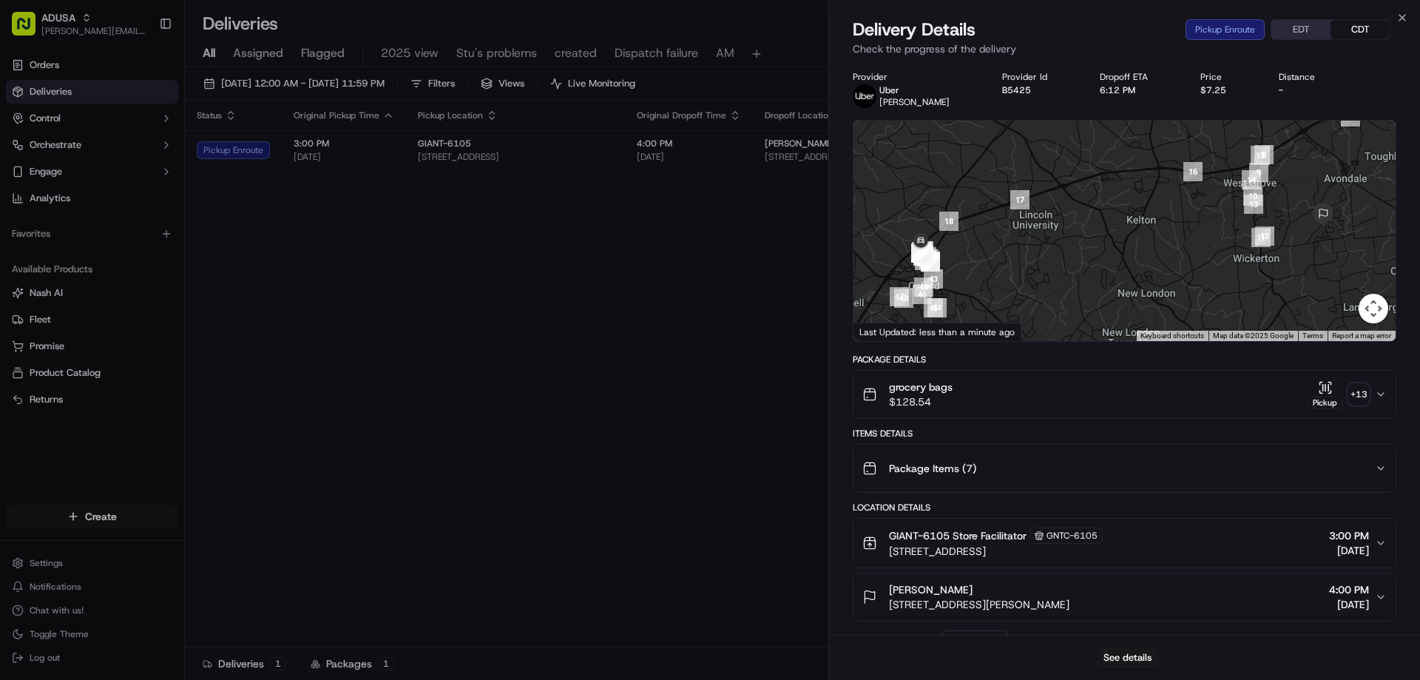
drag, startPoint x: 1103, startPoint y: 266, endPoint x: 1284, endPoint y: 211, distance: 189.5
click at [1284, 211] on div at bounding box center [1124, 231] width 542 height 220
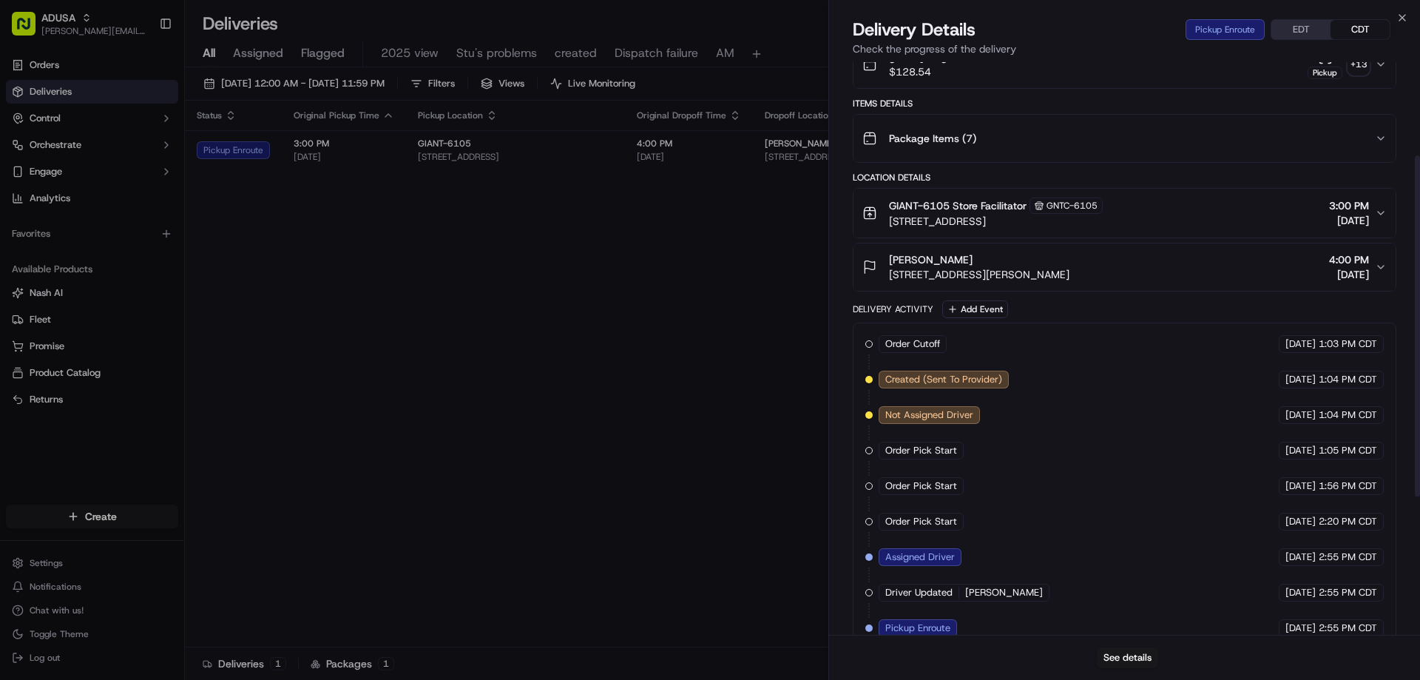
scroll to position [389, 0]
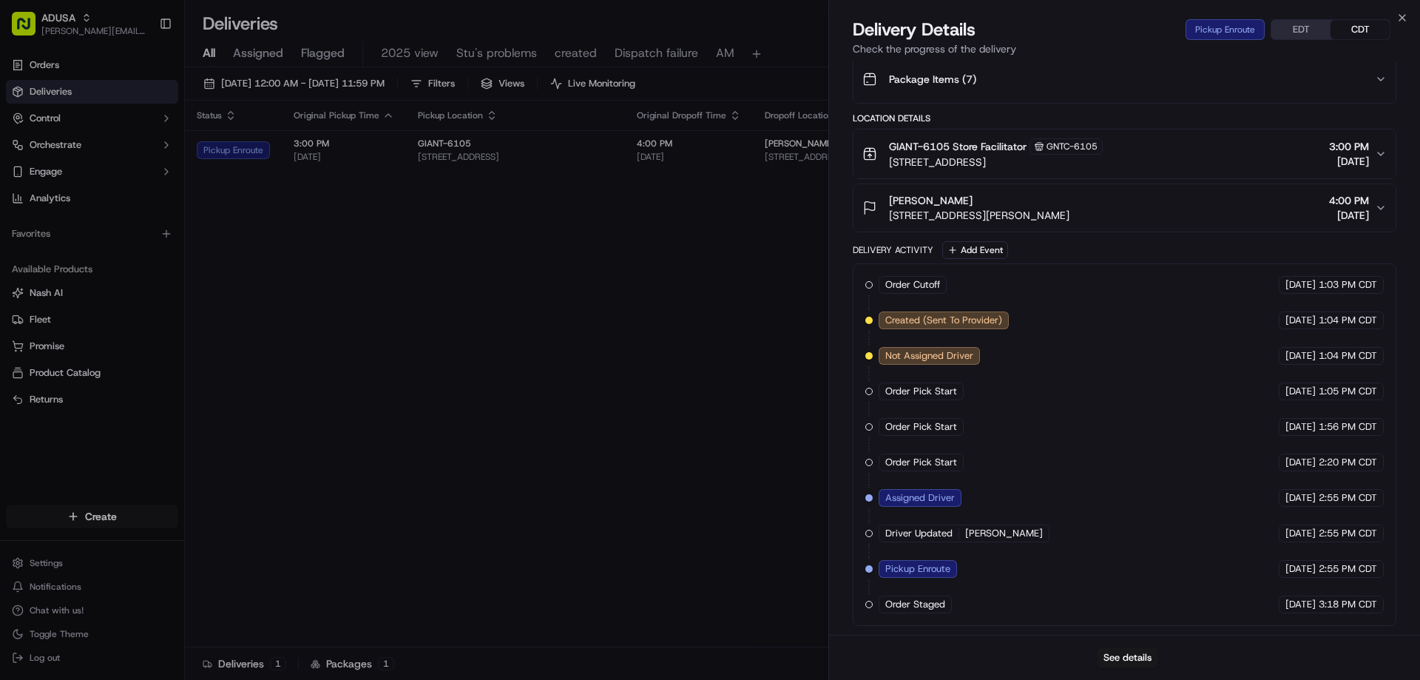
drag, startPoint x: 548, startPoint y: 216, endPoint x: 799, endPoint y: 201, distance: 251.1
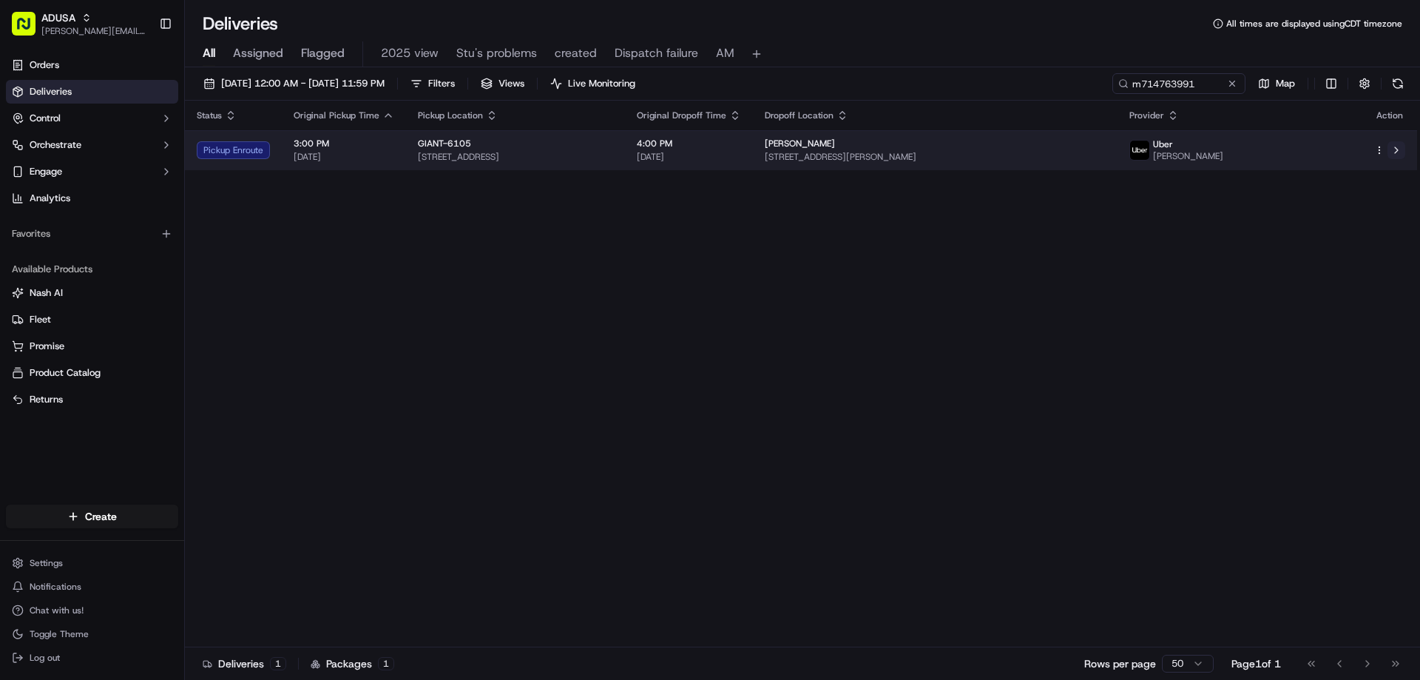
click at [1399, 147] on button at bounding box center [1396, 150] width 18 height 18
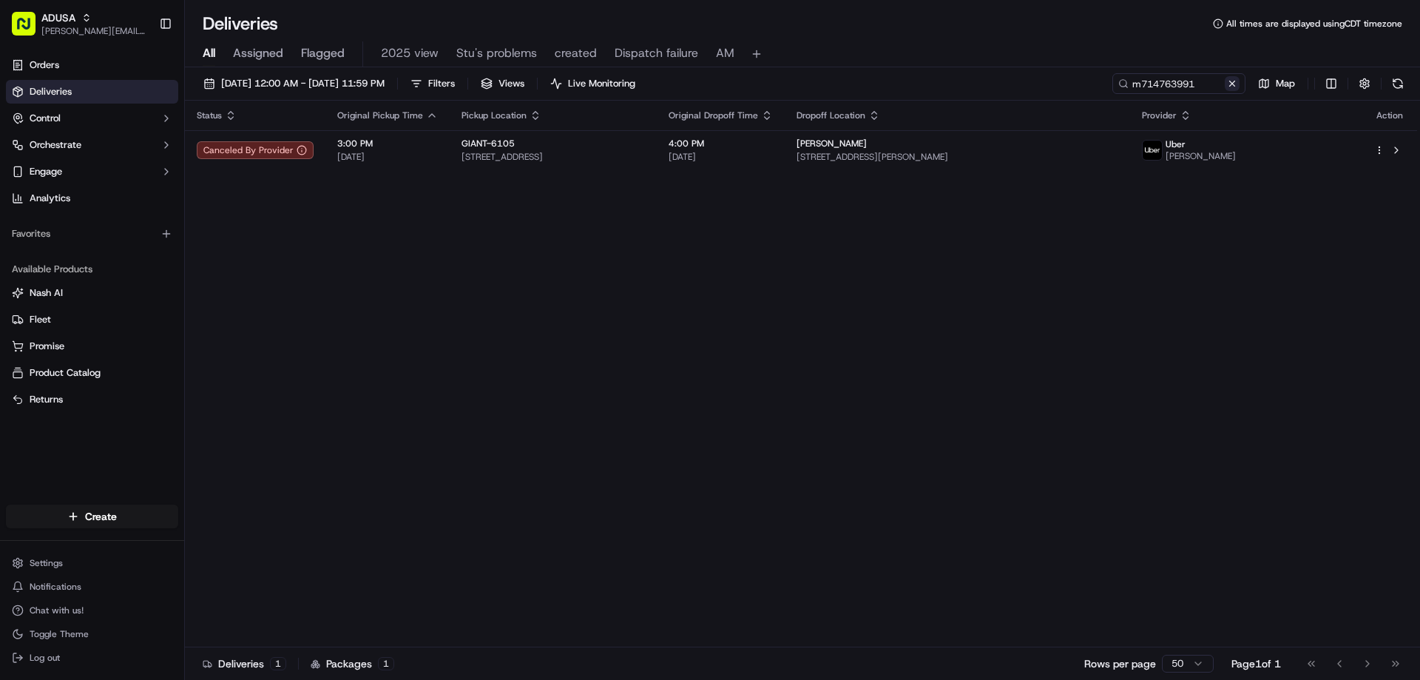
click at [1233, 84] on button at bounding box center [1231, 83] width 15 height 15
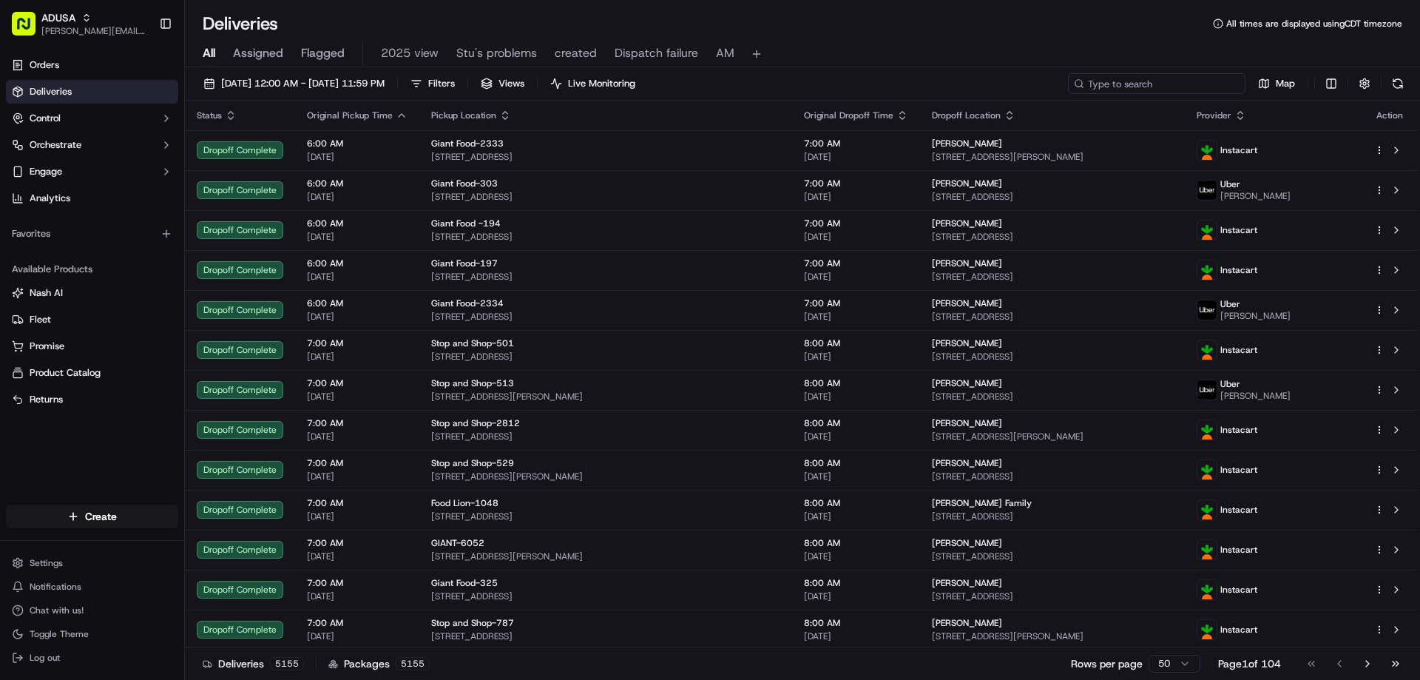
paste input "m715032210"
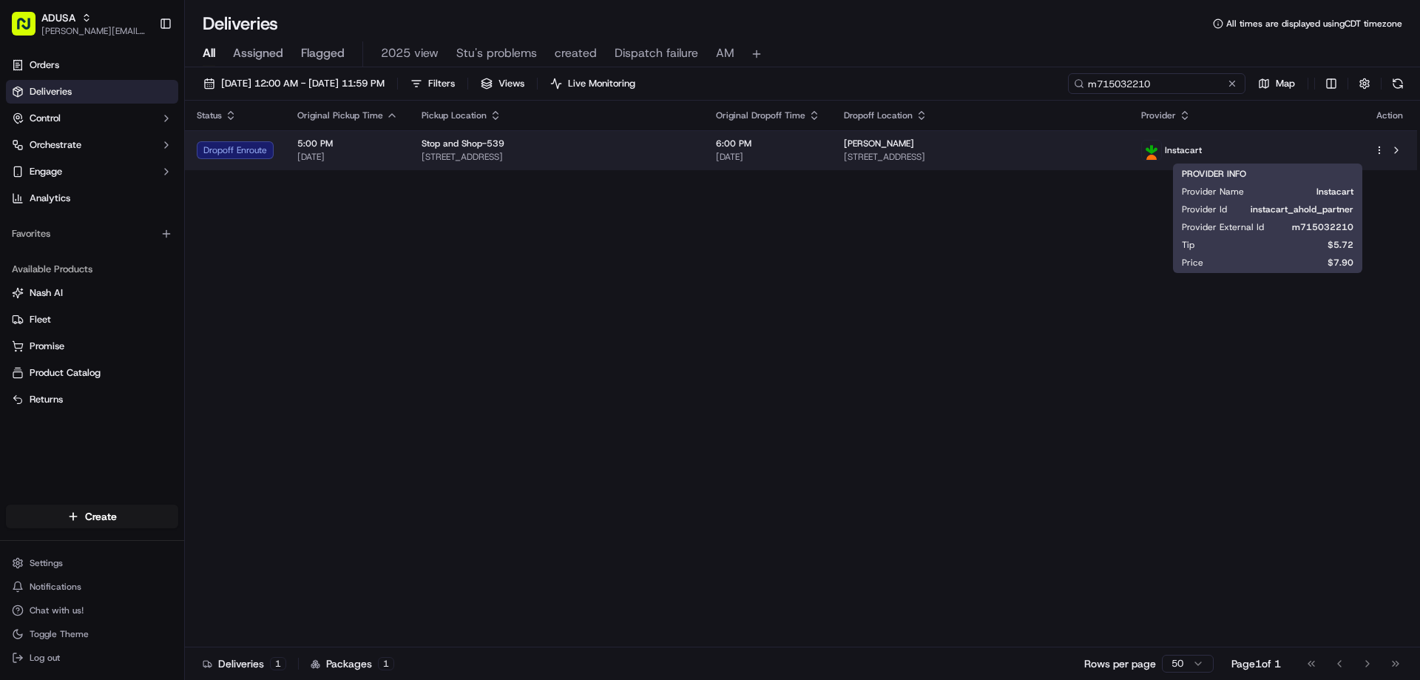
type input "m715032210"
click at [1295, 152] on div "Instacart" at bounding box center [1245, 150] width 209 height 21
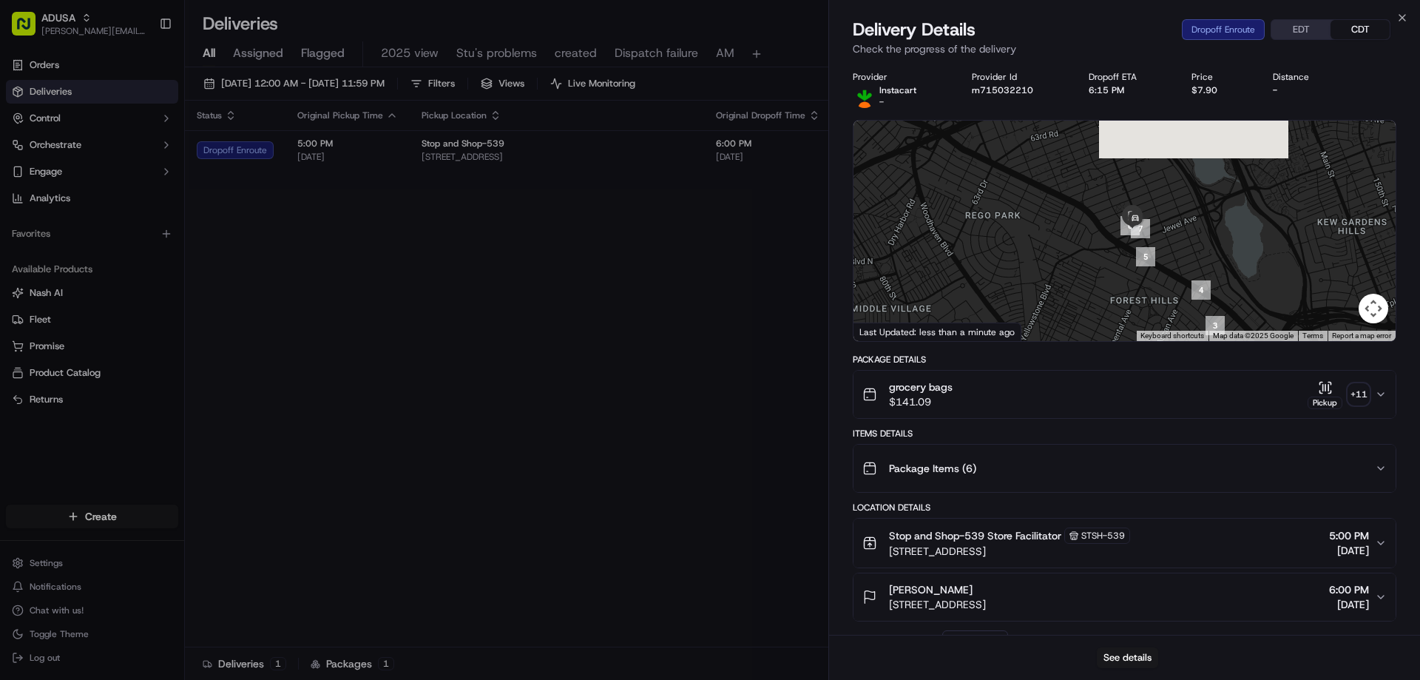
drag, startPoint x: 1173, startPoint y: 189, endPoint x: 1172, endPoint y: 367, distance: 178.2
click at [1172, 367] on div "Provider Instacart - Provider Id m715032210 Dropoff ETA 6:15 PM Price $7.90 Dis…" at bounding box center [1124, 596] width 543 height 1050
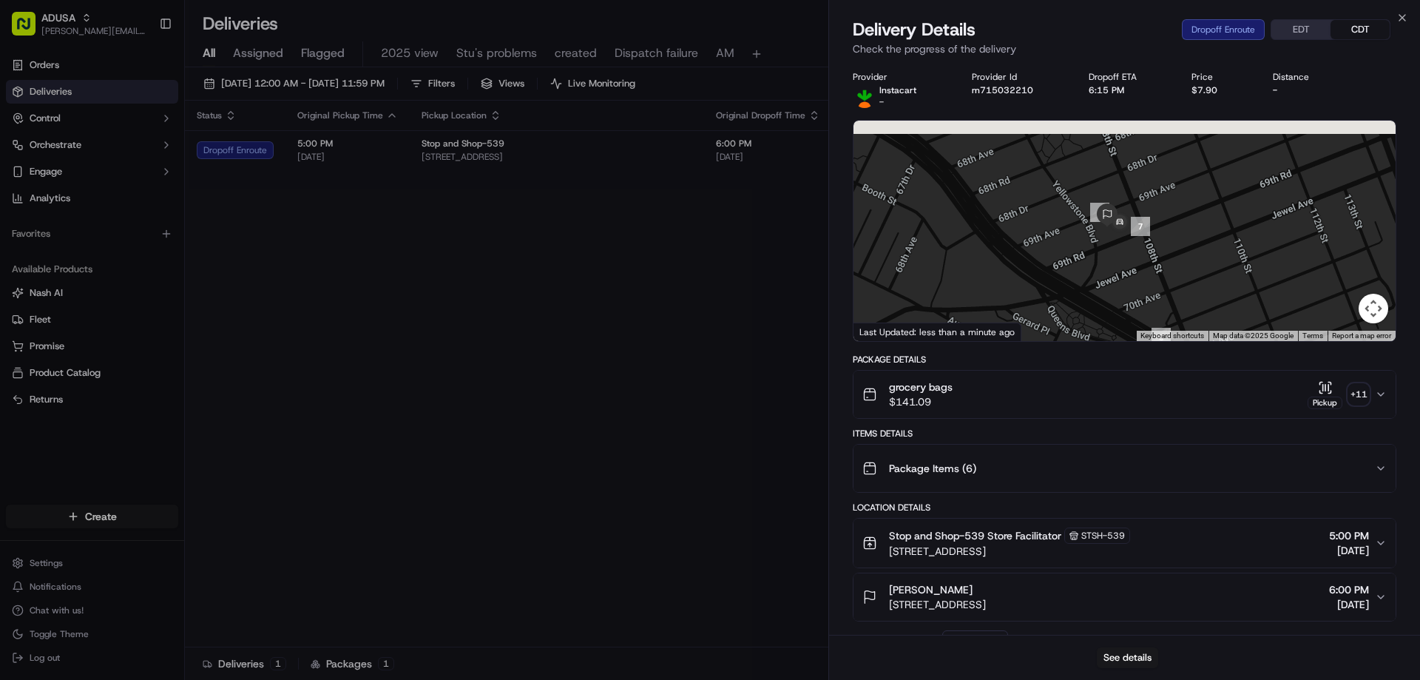
drag, startPoint x: 1097, startPoint y: 163, endPoint x: 1119, endPoint y: 255, distance: 94.2
click at [1119, 255] on div at bounding box center [1124, 231] width 542 height 220
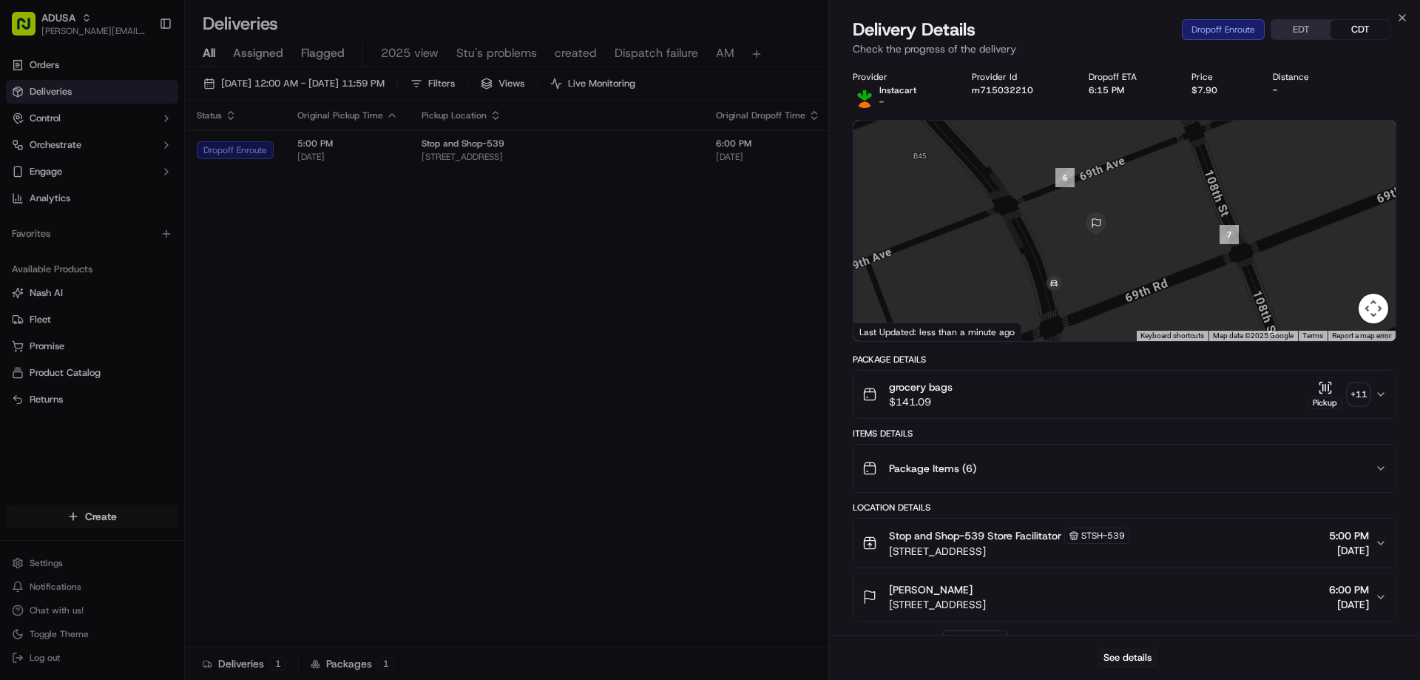
click at [1395, 21] on div "Delivery Details Dropoff Enroute EDT CDT" at bounding box center [1124, 30] width 543 height 24
click at [1399, 18] on icon "button" at bounding box center [1402, 18] width 12 height 12
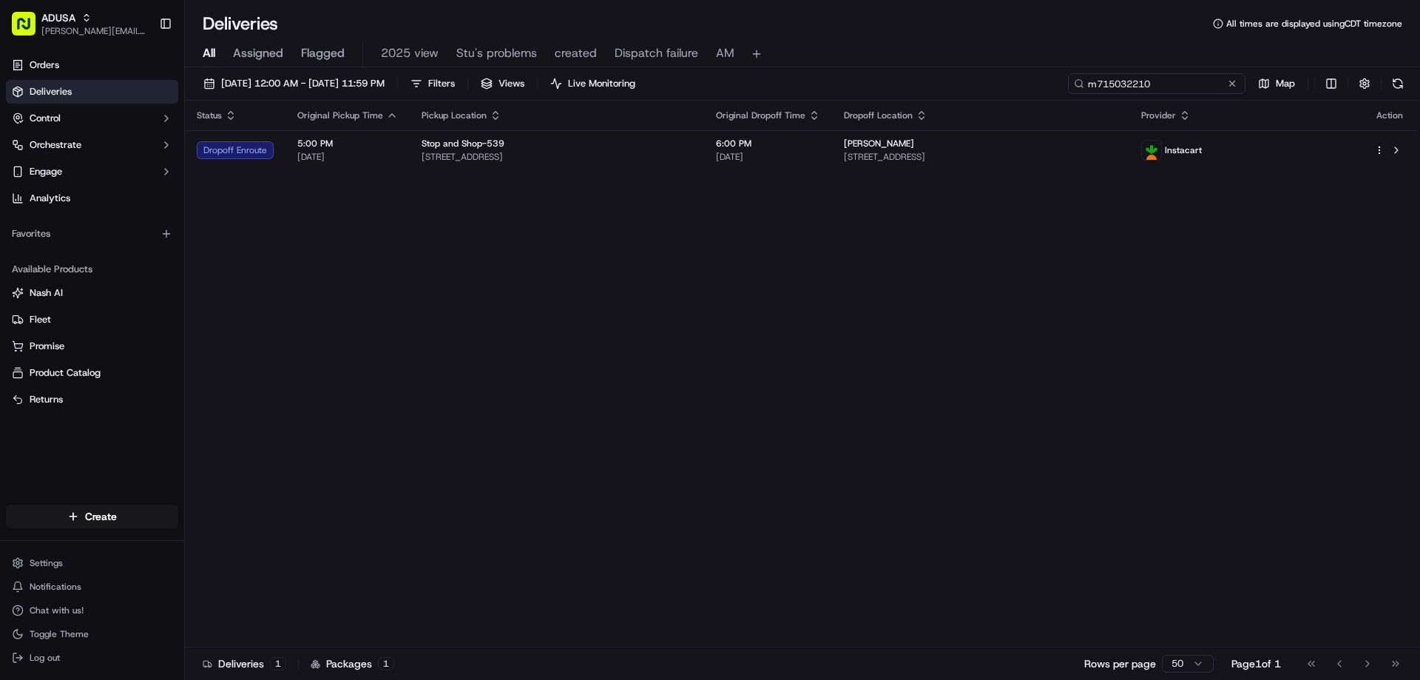
click at [1237, 93] on input "m715032210" at bounding box center [1156, 83] width 177 height 21
click at [1235, 87] on button at bounding box center [1231, 83] width 15 height 15
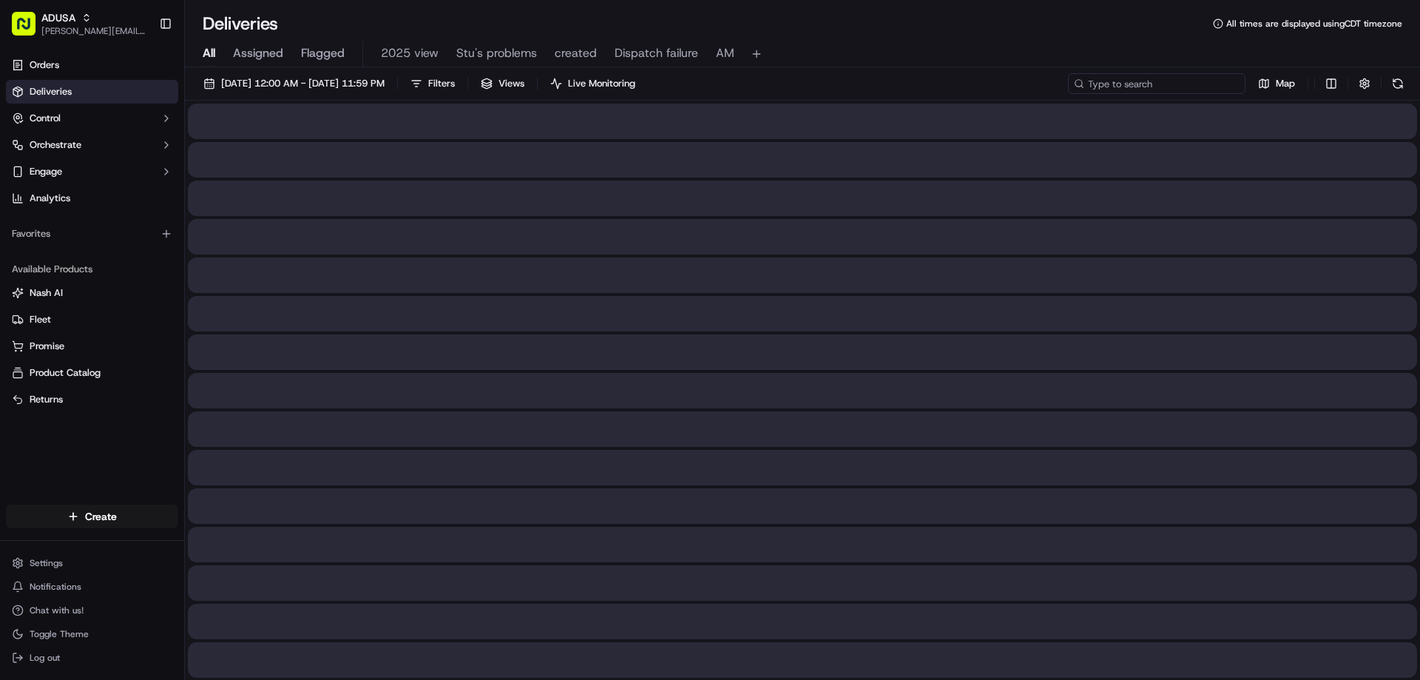
paste input "m715750708"
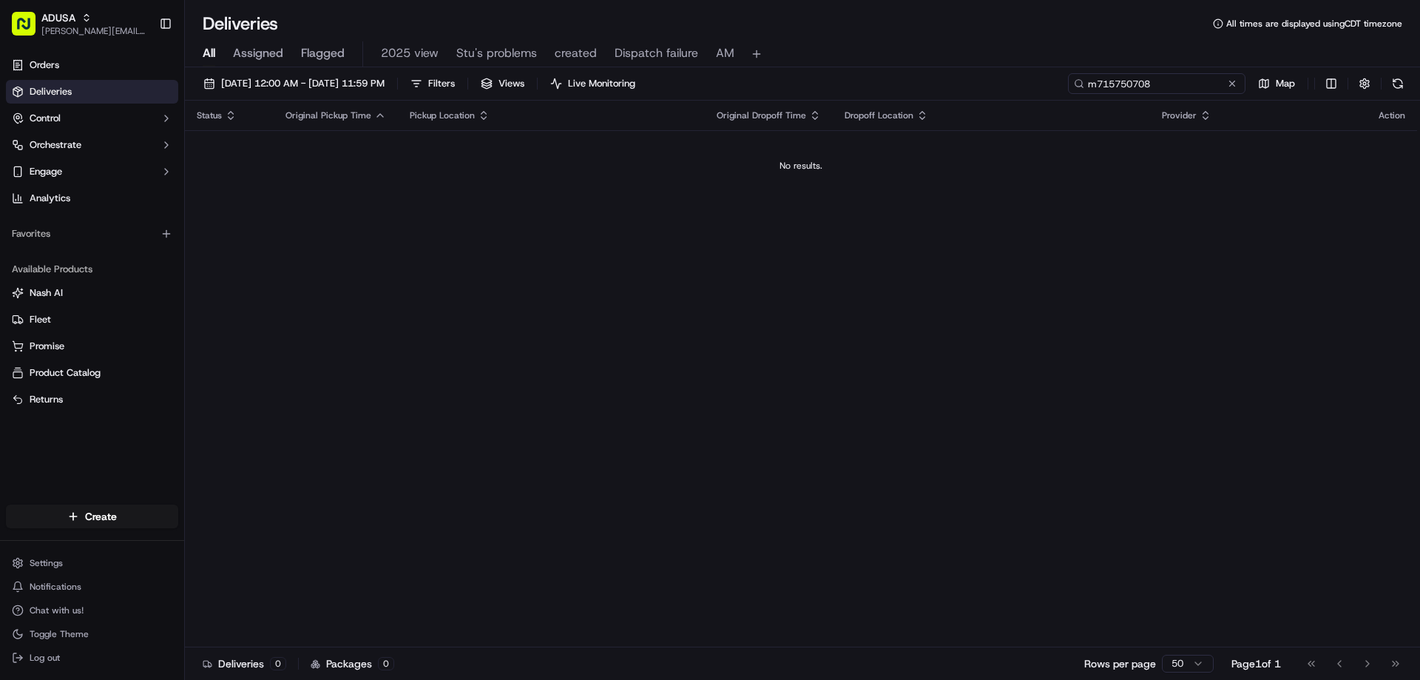
click at [1100, 78] on input "m715750708" at bounding box center [1156, 83] width 177 height 21
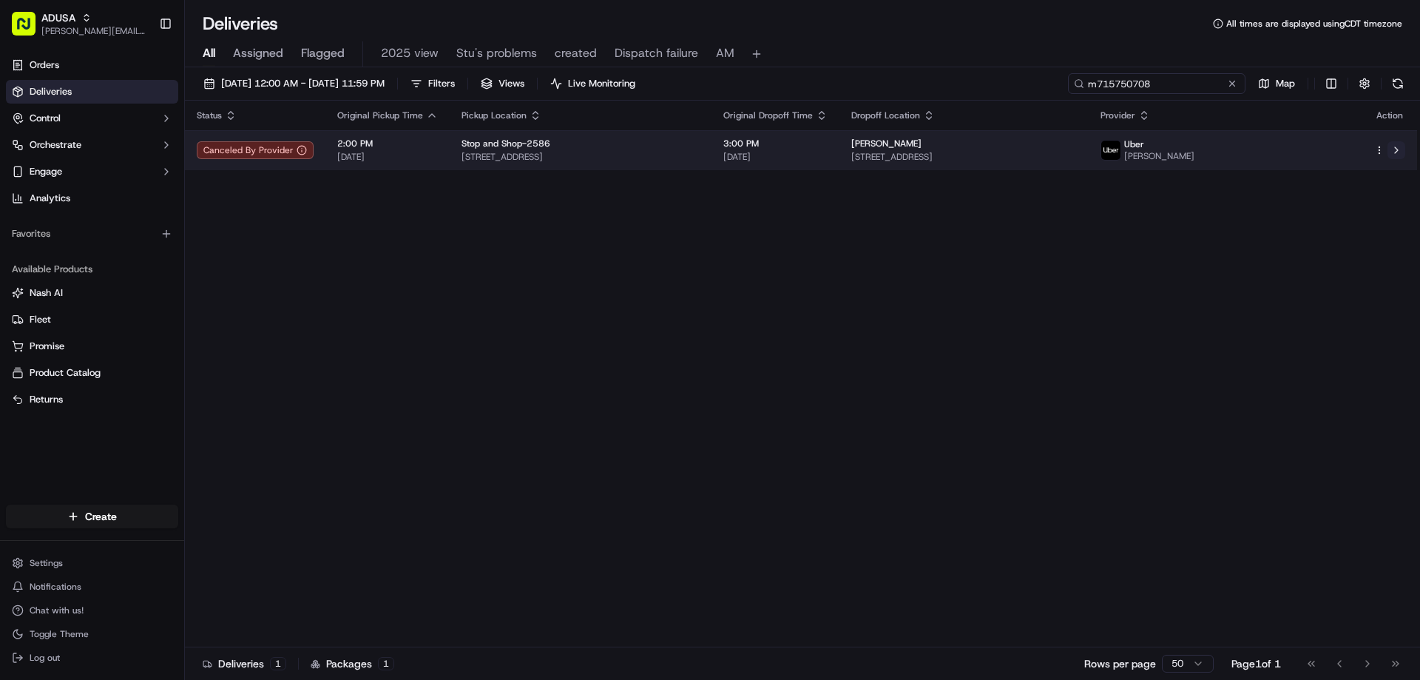
type input "m715750708"
click at [1395, 144] on button at bounding box center [1396, 150] width 18 height 18
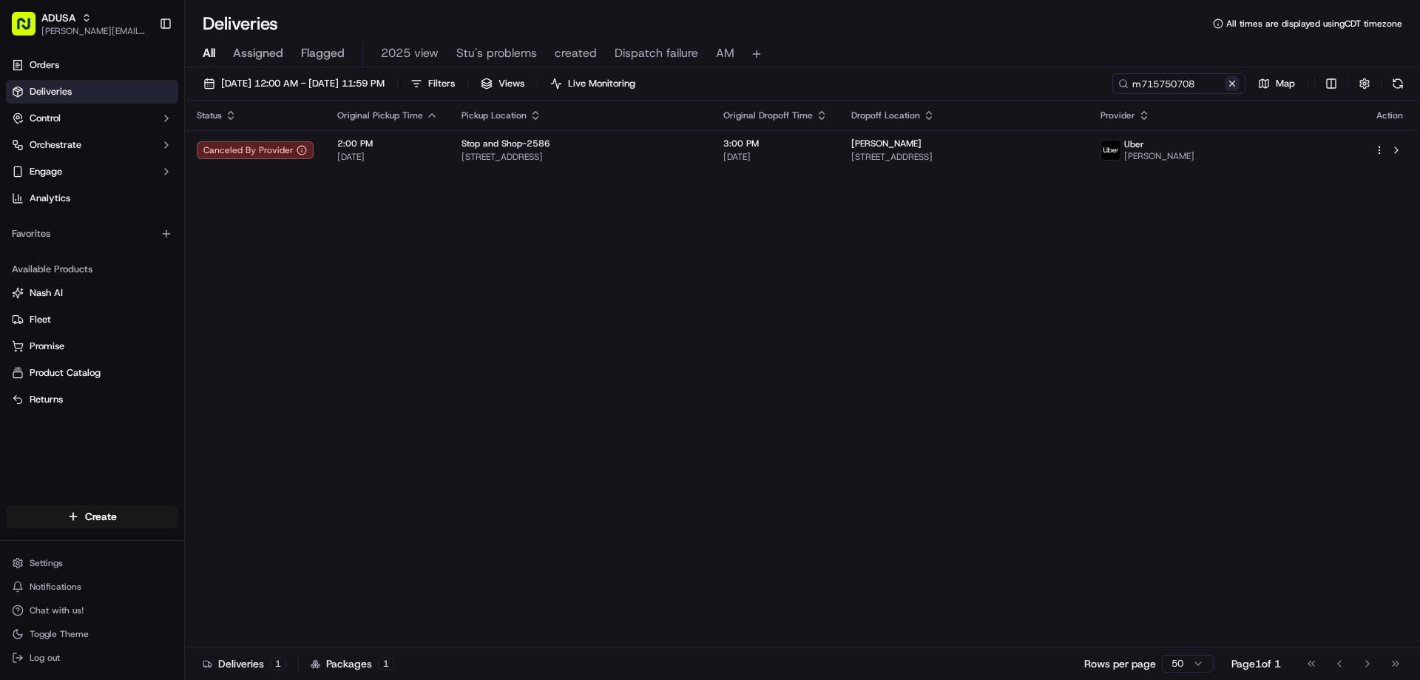
click at [1230, 84] on button at bounding box center [1231, 83] width 15 height 15
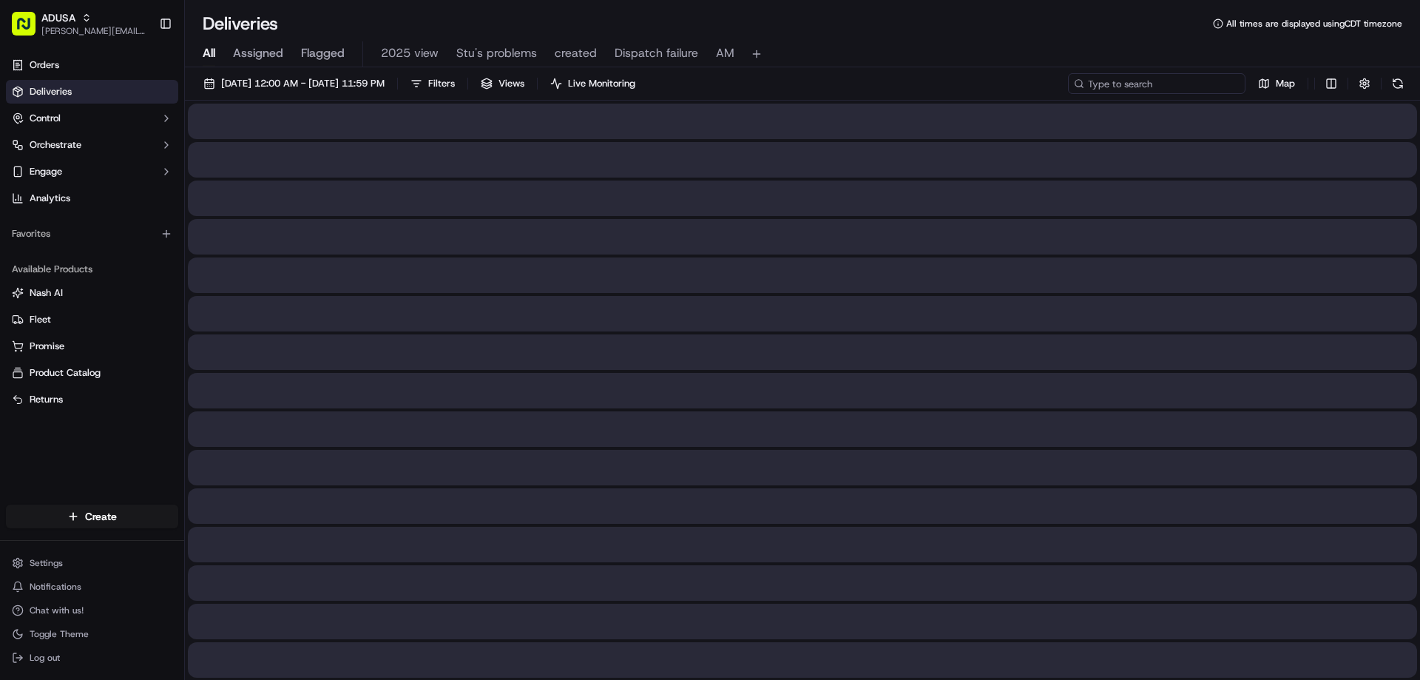
paste input "m715072444"
click at [1094, 83] on input "m715072444" at bounding box center [1156, 83] width 177 height 21
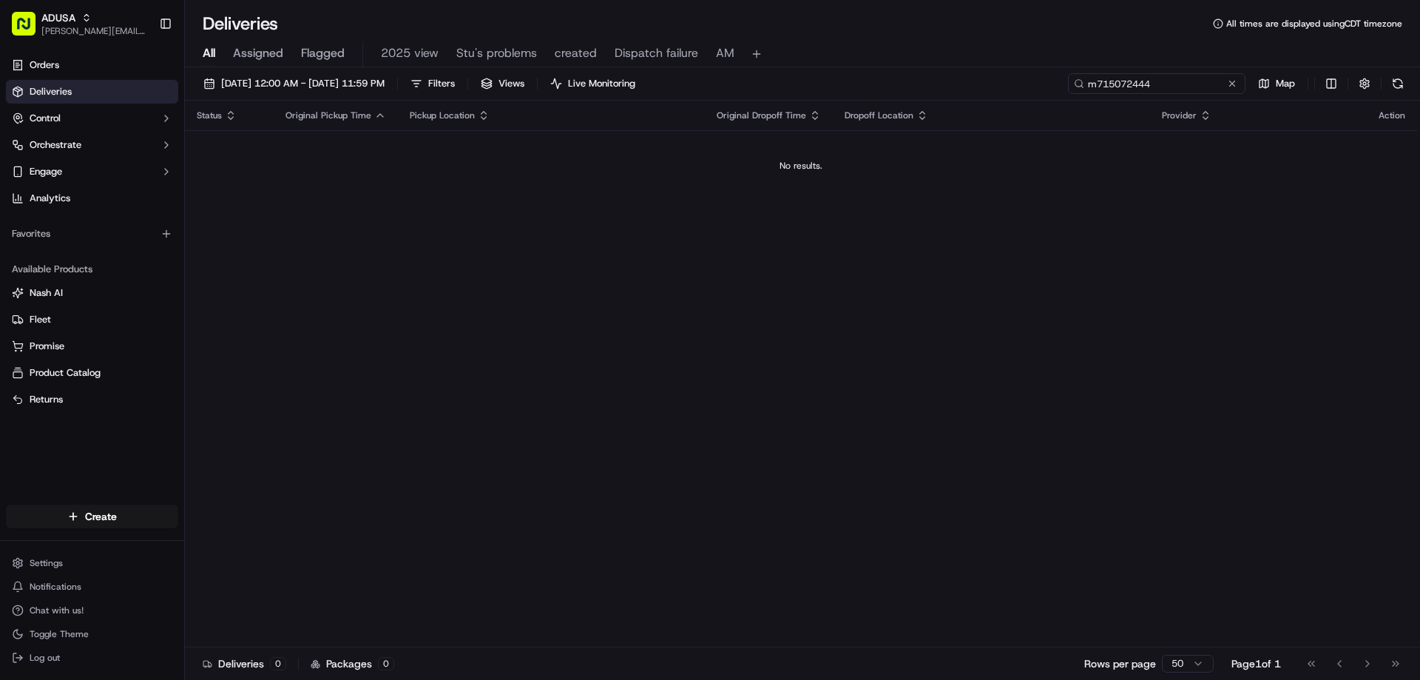
type input "m715072444"
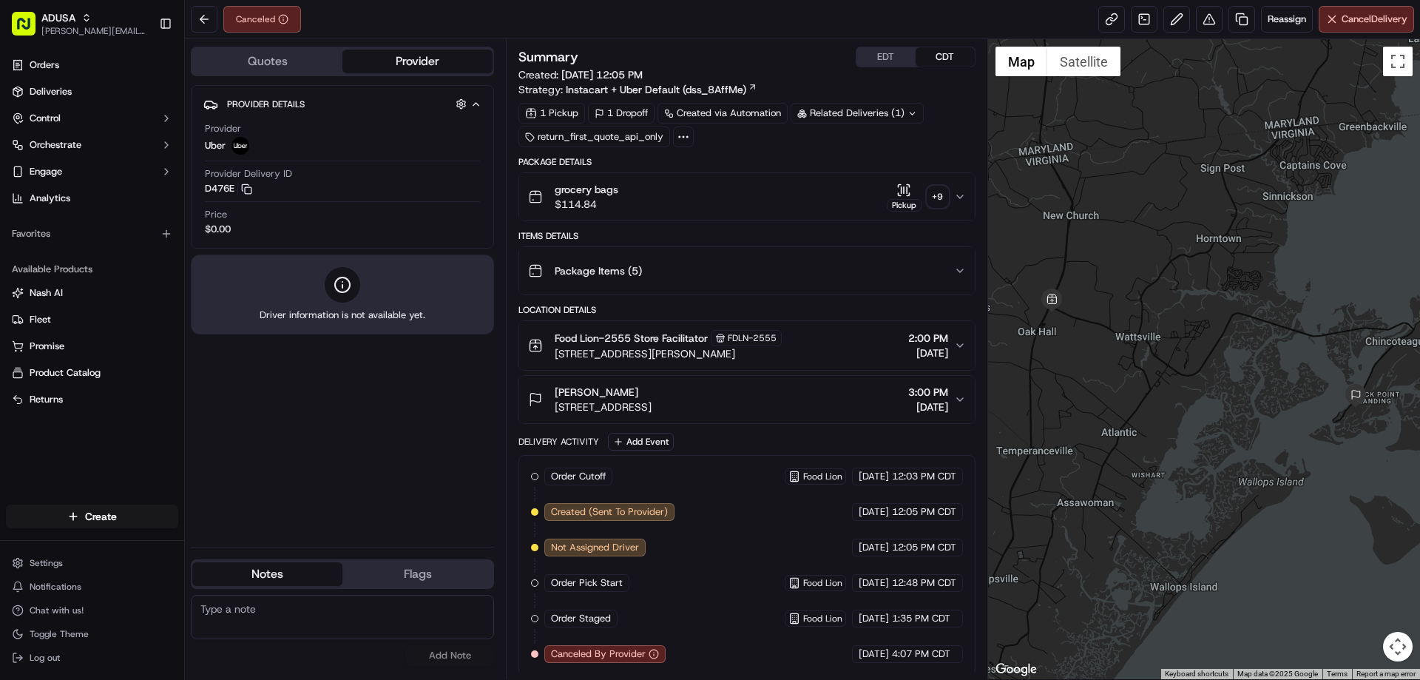
paste textarea "Delivery window no longer works for customer"
type textarea "Delivery window no longer works for customer"
click at [443, 654] on button "Add Note" at bounding box center [449, 655] width 89 height 21
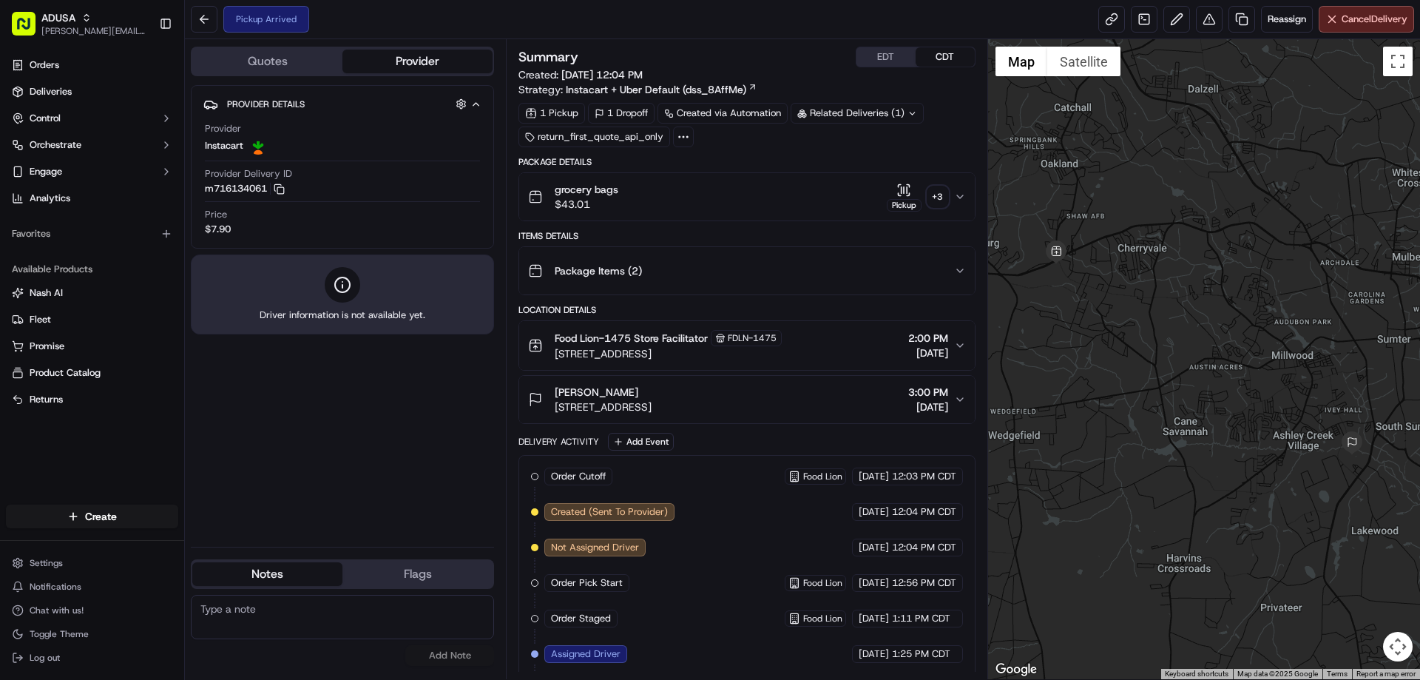
click at [372, 606] on textarea at bounding box center [342, 616] width 303 height 44
paste textarea "Delivery window no longer works for customer"
type textarea "Delivery window no longer works for customer"
click at [1342, 23] on span "Cancel Delivery" at bounding box center [1374, 19] width 66 height 13
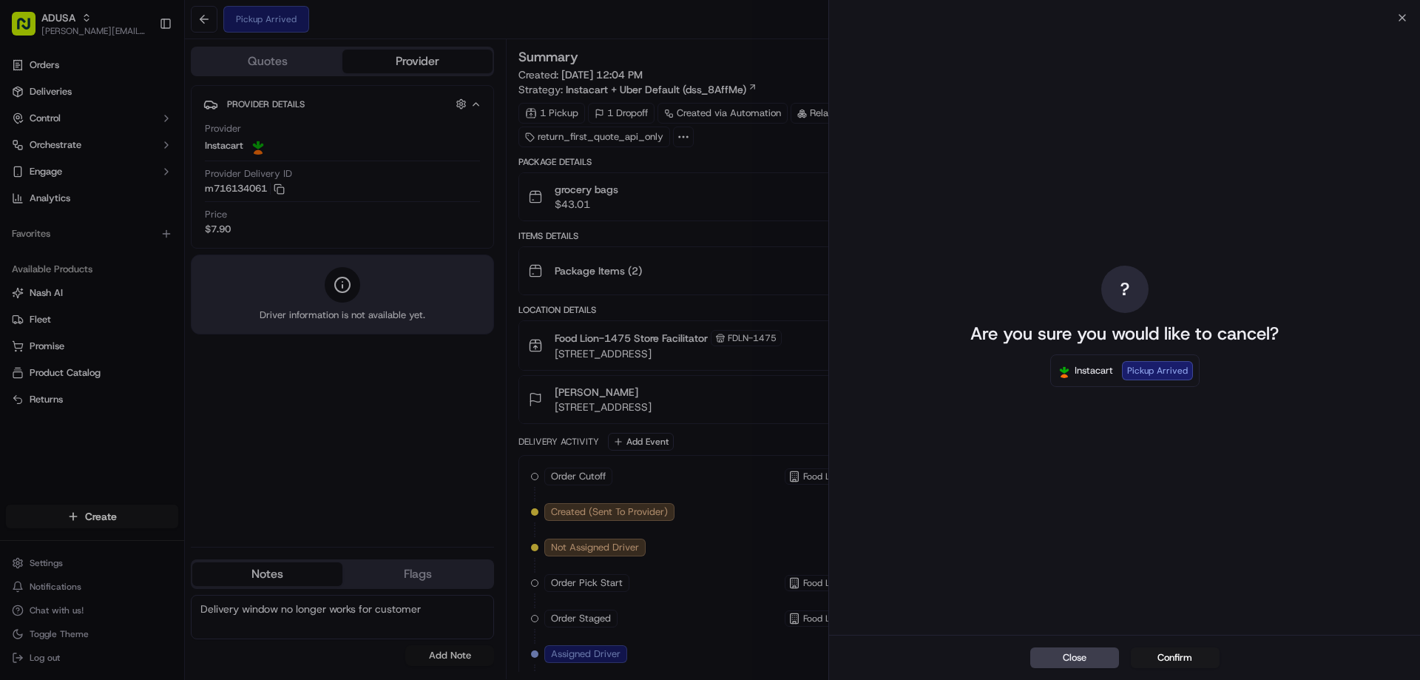
click at [1179, 668] on div "Close Confirm" at bounding box center [1124, 656] width 591 height 45
click at [1193, 638] on div "Close Confirm" at bounding box center [1124, 656] width 591 height 45
drag, startPoint x: 1187, startPoint y: 646, endPoint x: 1182, endPoint y: 654, distance: 10.3
click at [1187, 646] on div "Close Confirm" at bounding box center [1124, 656] width 591 height 45
click at [1181, 656] on button "Confirm" at bounding box center [1175, 657] width 89 height 21
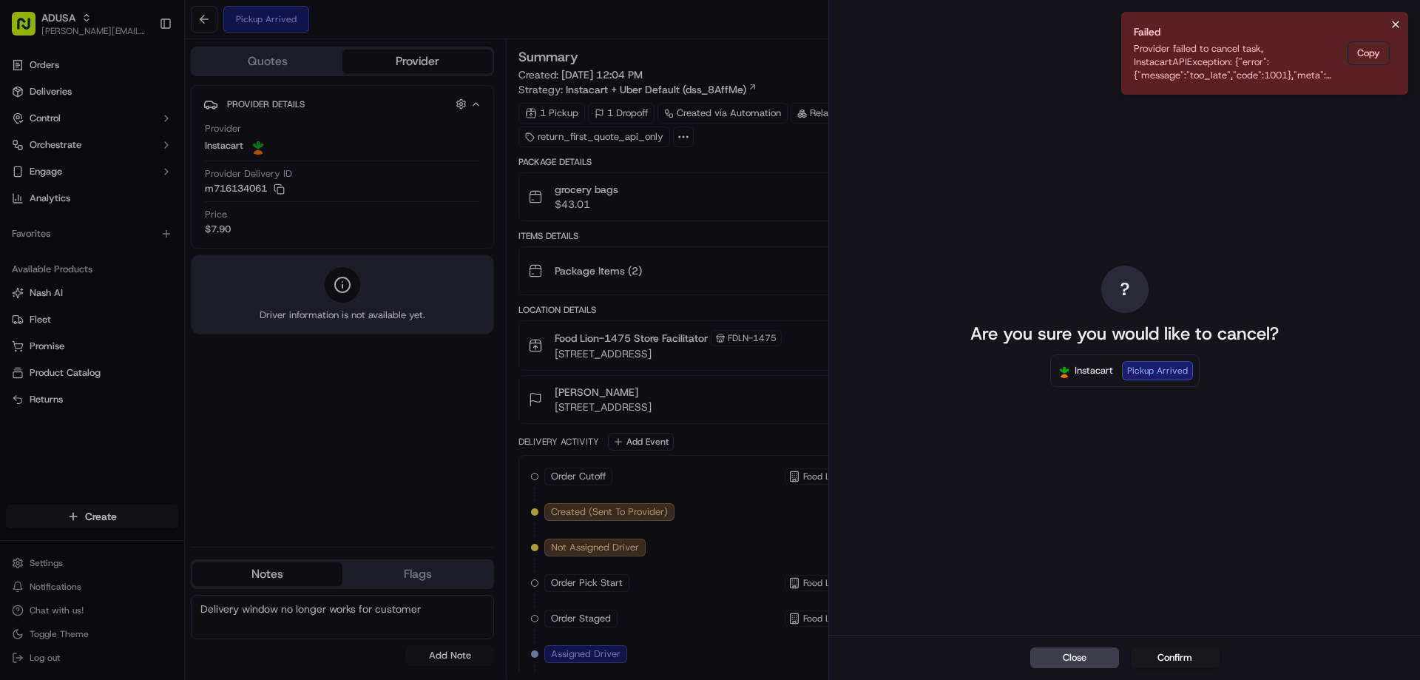
click at [1389, 23] on button "Notifications (F8)" at bounding box center [1395, 25] width 18 height 18
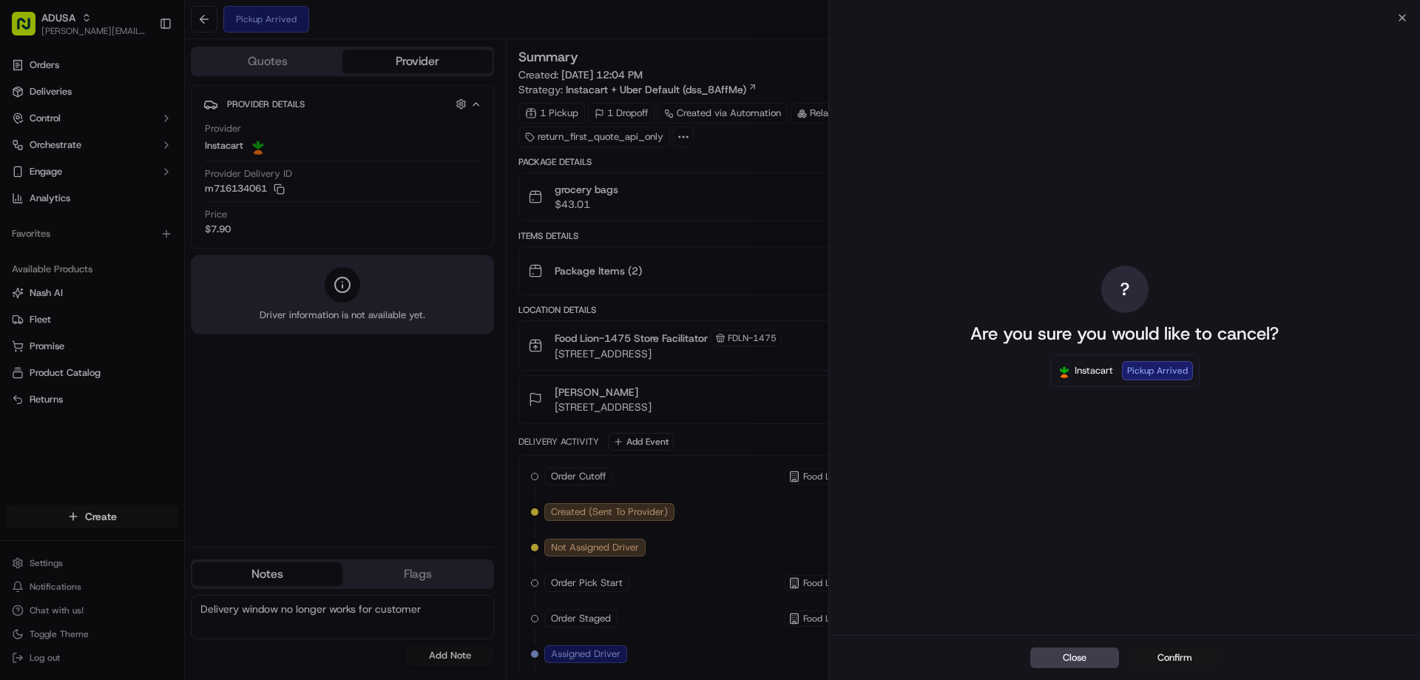
click at [1165, 658] on button "Confirm" at bounding box center [1175, 657] width 89 height 21
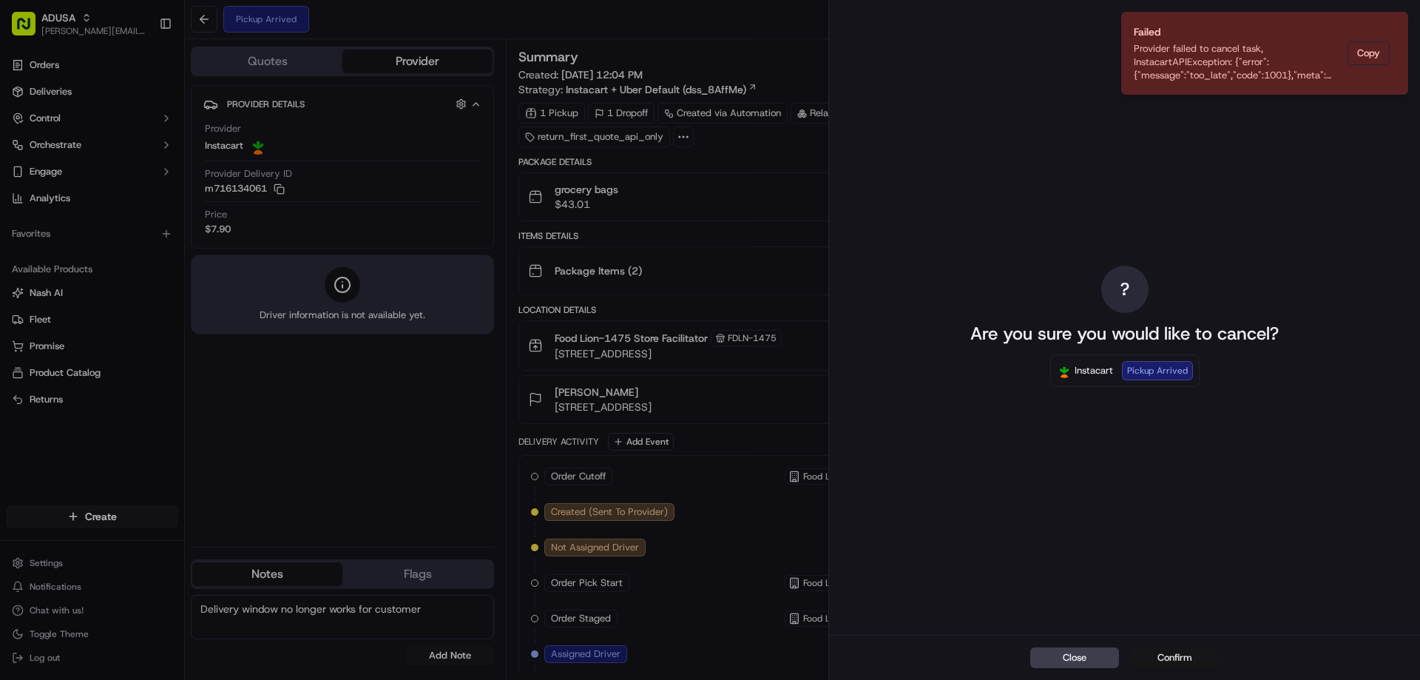
click at [1170, 655] on button "Confirm" at bounding box center [1175, 657] width 89 height 21
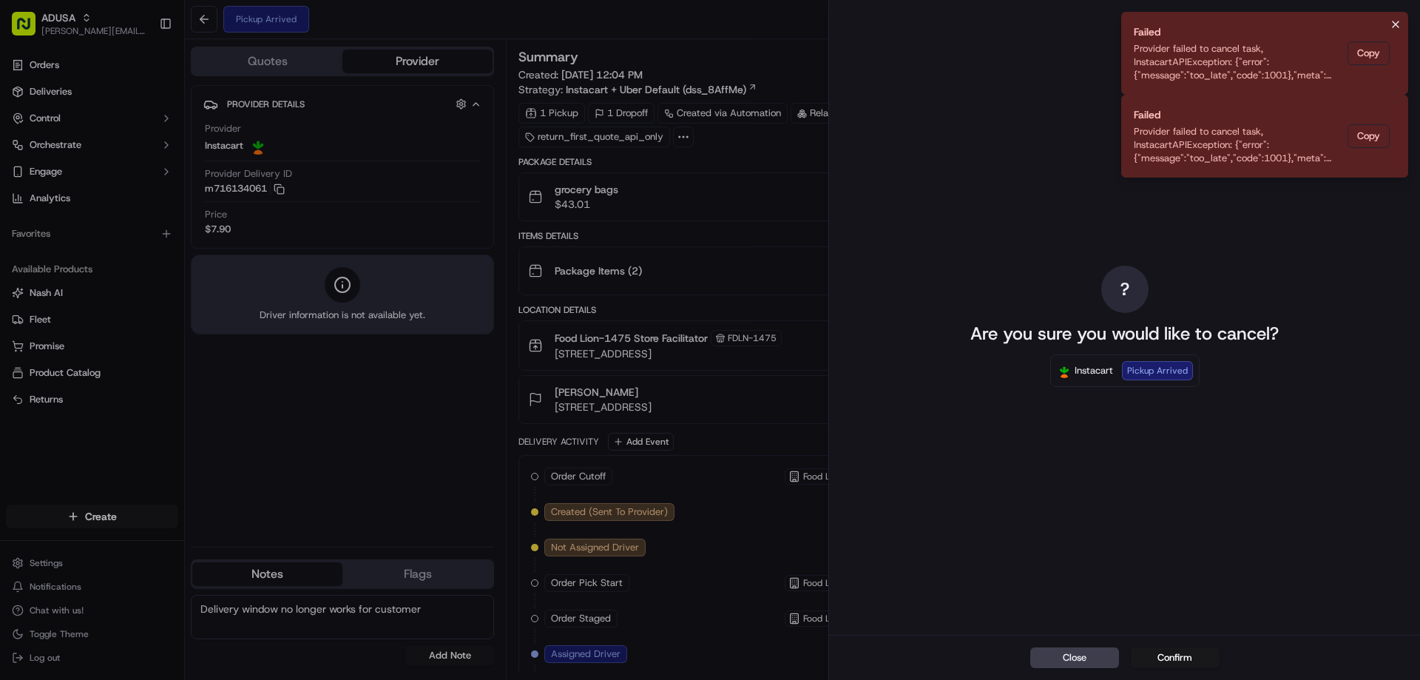
click at [1392, 26] on icon "Notifications (F8)" at bounding box center [1395, 24] width 12 height 12
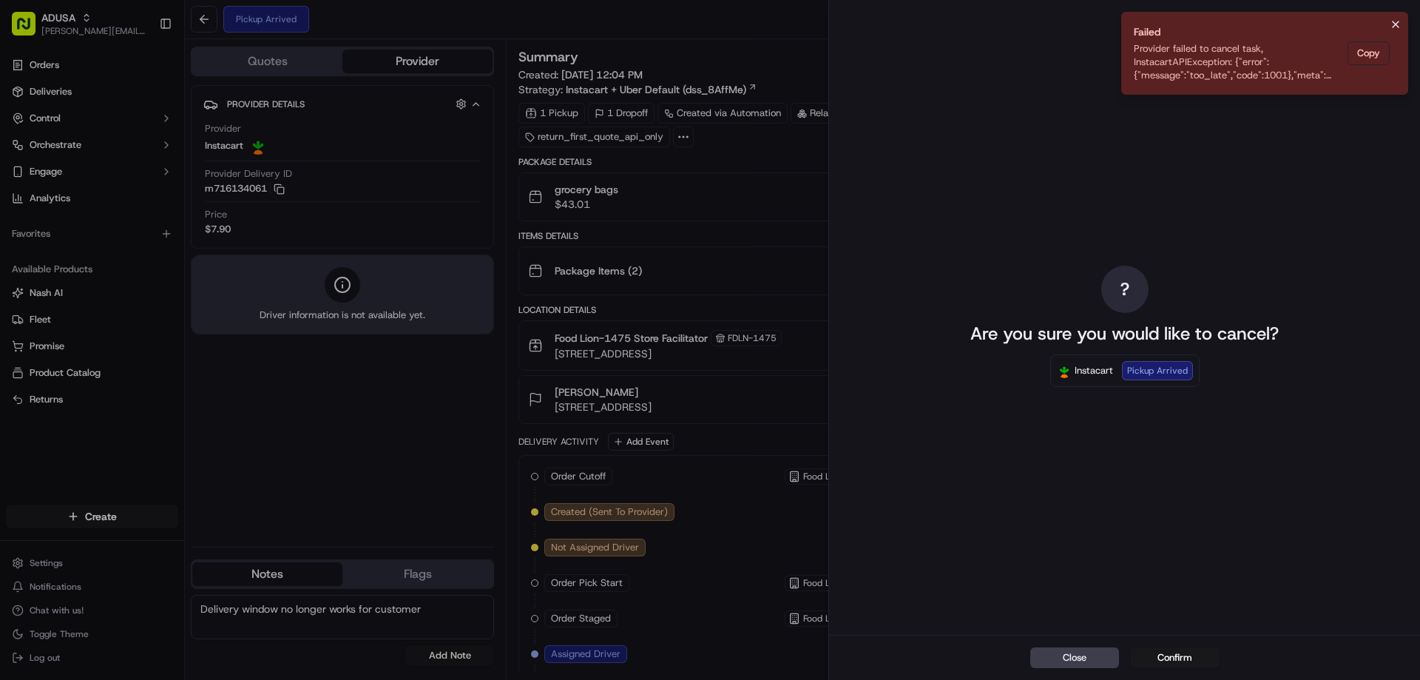
click at [1396, 24] on icon "Notifications (F8)" at bounding box center [1395, 24] width 6 height 6
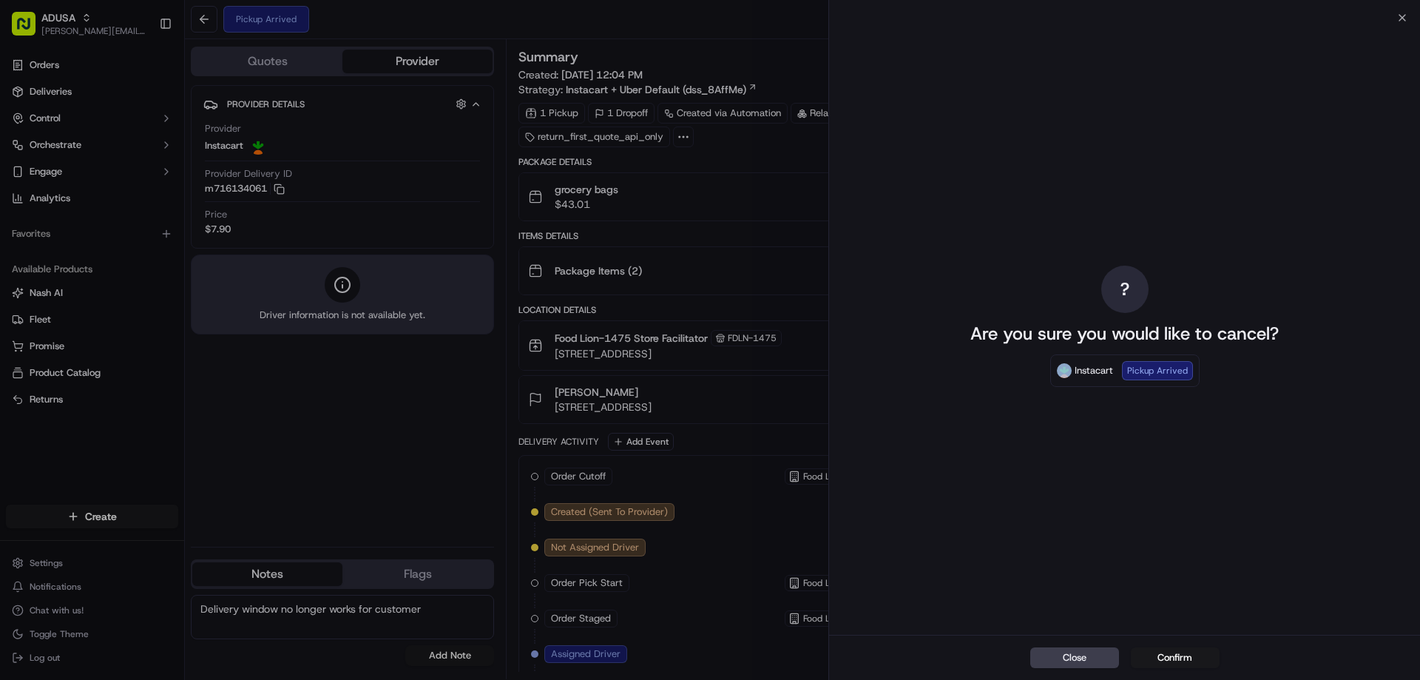
click at [1396, 24] on div "? Are you sure you would like to cancel? Instacart Pickup Arrived" at bounding box center [1124, 326] width 591 height 617
click at [1401, 15] on icon "button" at bounding box center [1402, 18] width 12 height 12
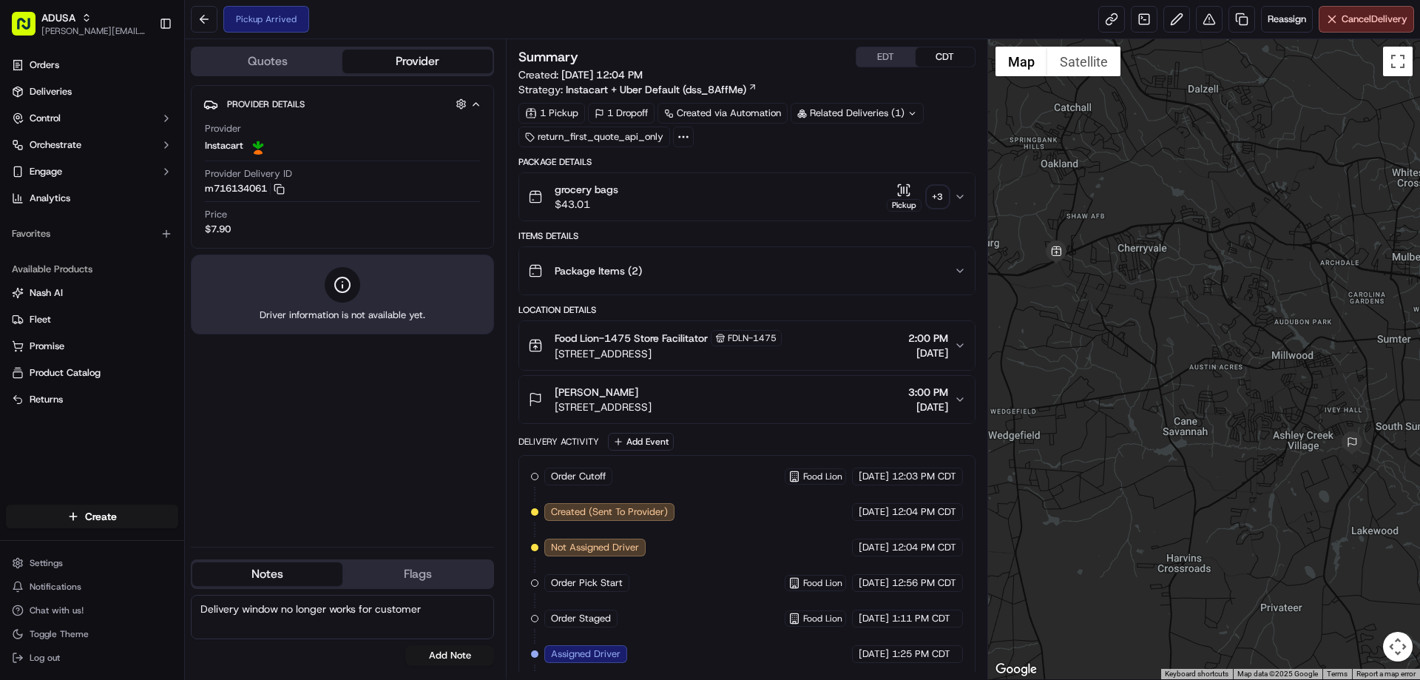
click at [467, 656] on button "Add Note" at bounding box center [449, 655] width 89 height 21
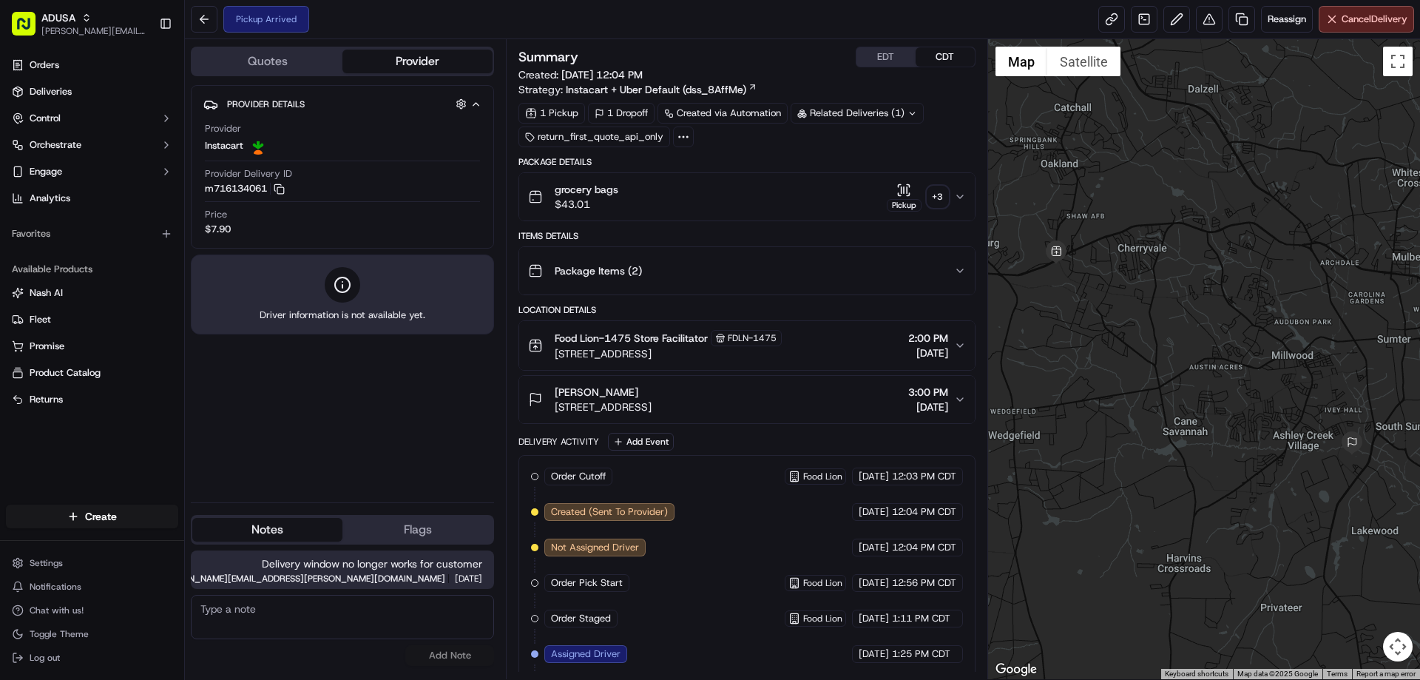
drag, startPoint x: 1411, startPoint y: 278, endPoint x: 1222, endPoint y: 280, distance: 189.3
click at [1222, 280] on div at bounding box center [1204, 359] width 433 height 640
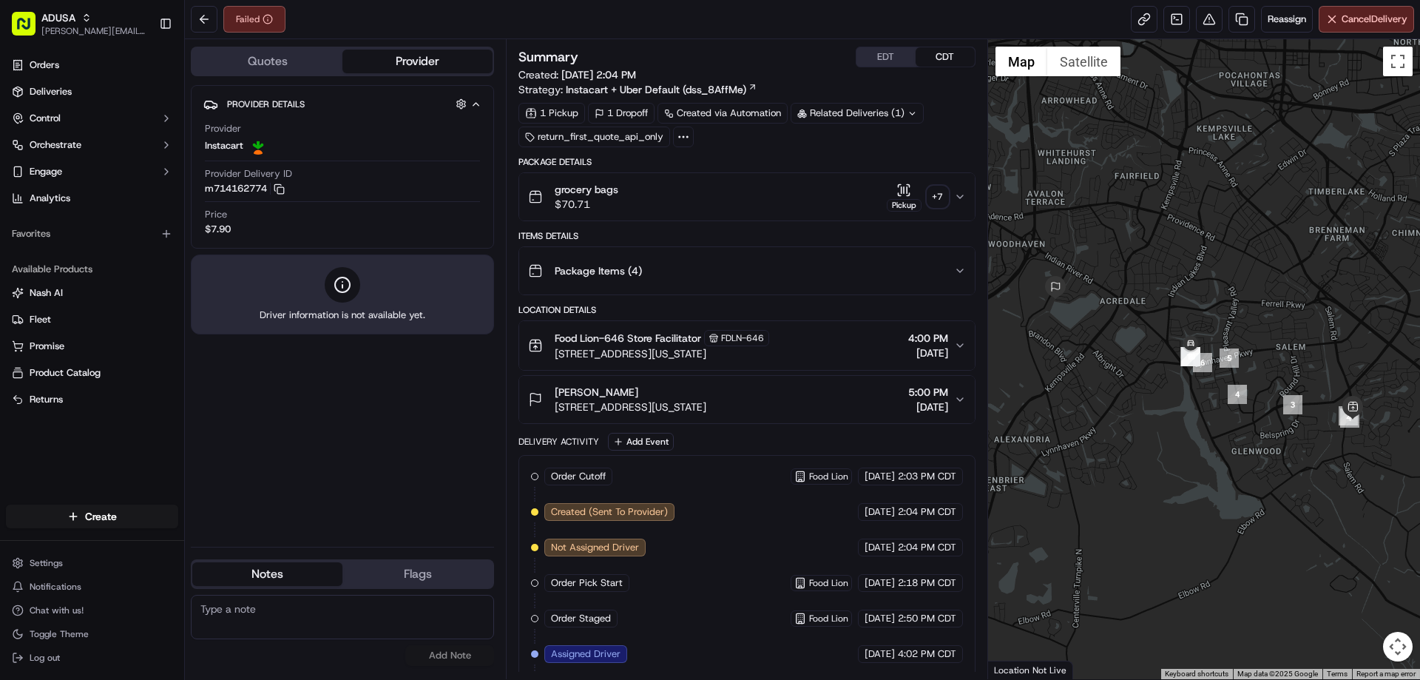
click at [226, 611] on textarea at bounding box center [342, 616] width 303 height 44
paste textarea "Driver could not locate home"
type textarea "Driver could not locate home"
click at [447, 654] on button "Add Note" at bounding box center [449, 655] width 89 height 21
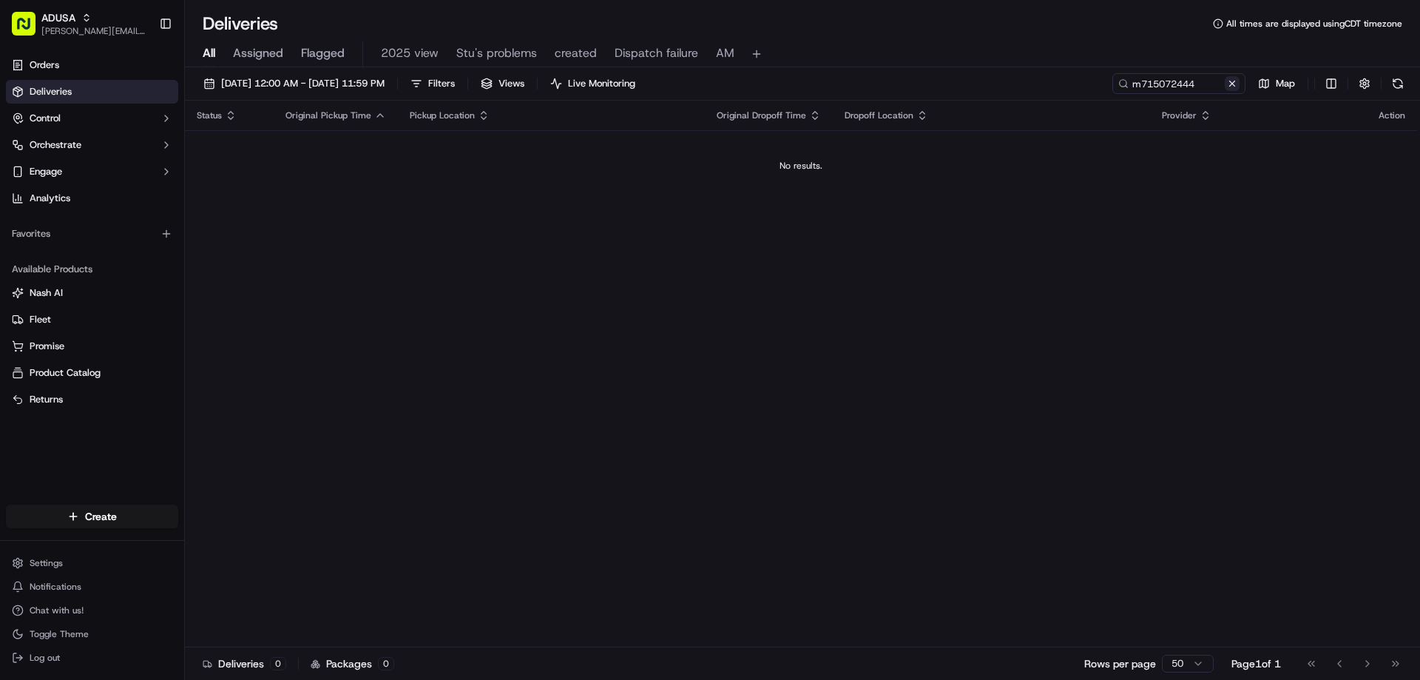
click at [1230, 84] on button at bounding box center [1231, 83] width 15 height 15
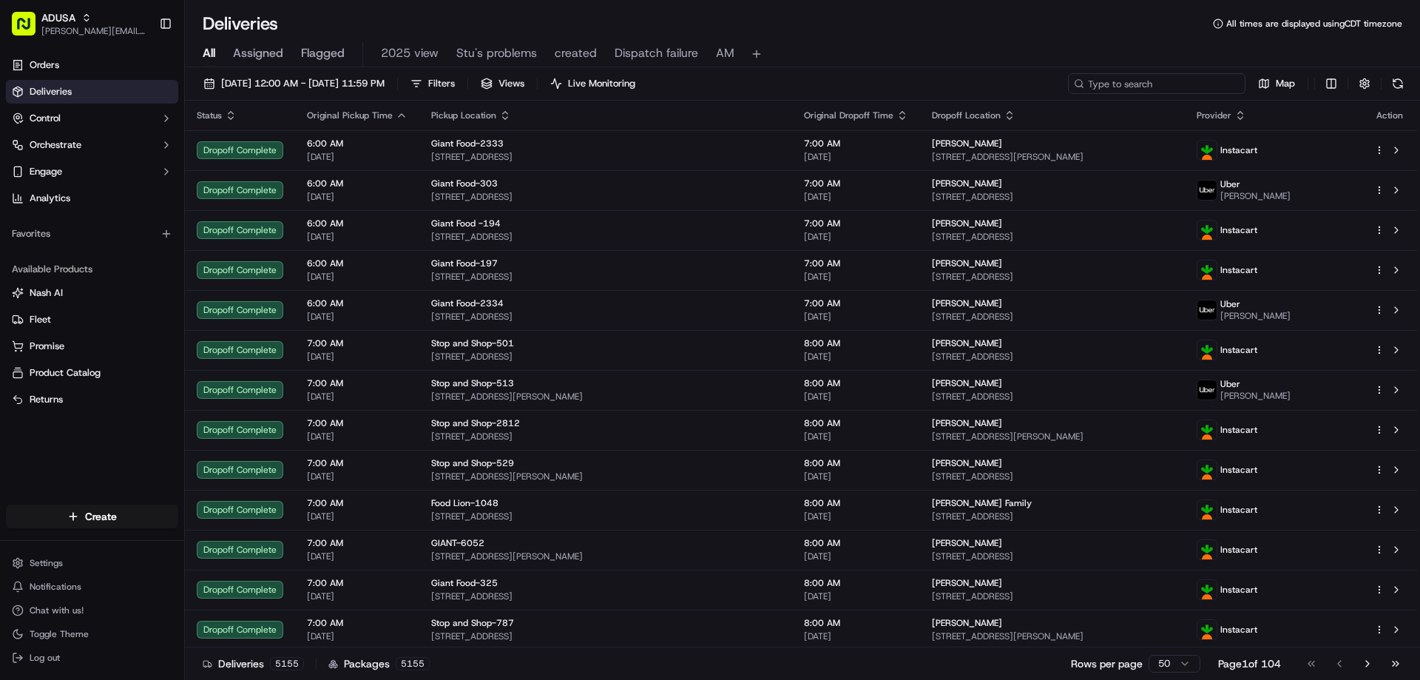
paste input "m715072444"
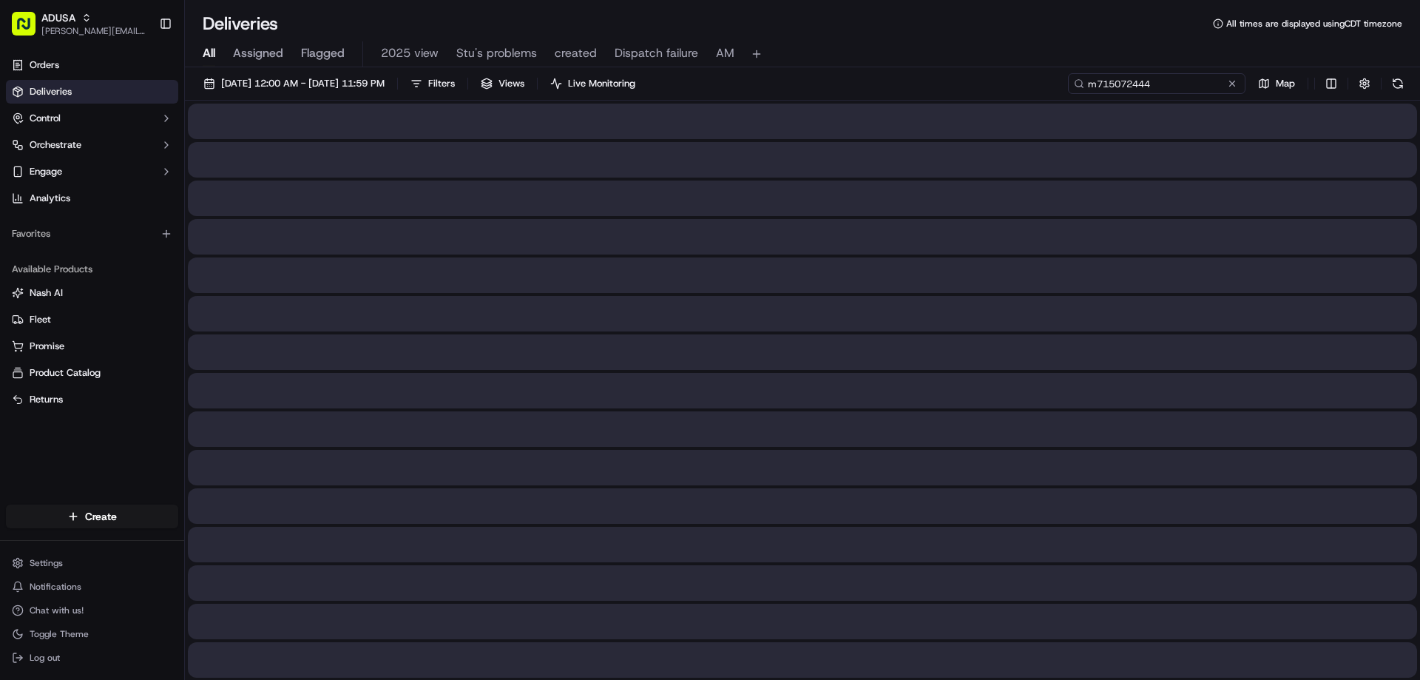
click at [1101, 83] on input "m715072444" at bounding box center [1156, 83] width 177 height 21
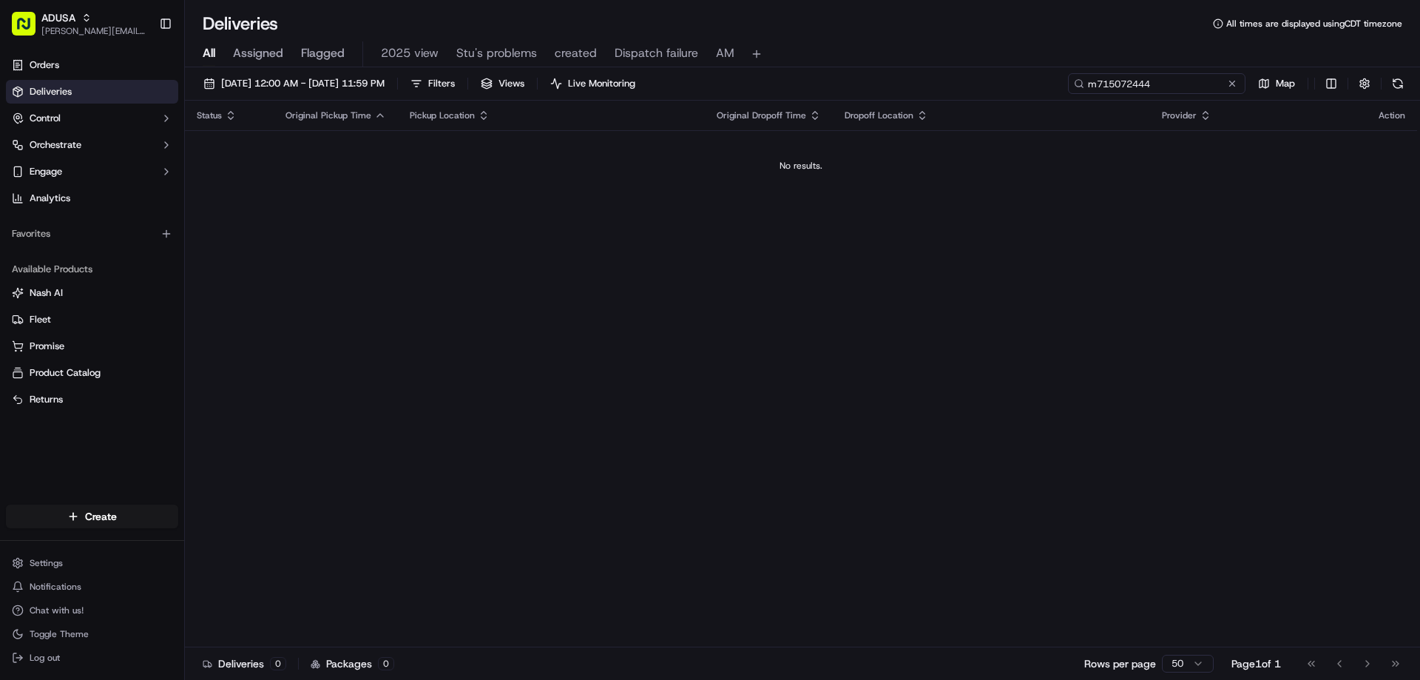
click at [1212, 86] on input "m715072444" at bounding box center [1156, 83] width 177 height 21
type input "m715072444"
drag, startPoint x: 1227, startPoint y: 89, endPoint x: 1324, endPoint y: 102, distance: 97.0
click at [1228, 89] on button at bounding box center [1231, 83] width 15 height 15
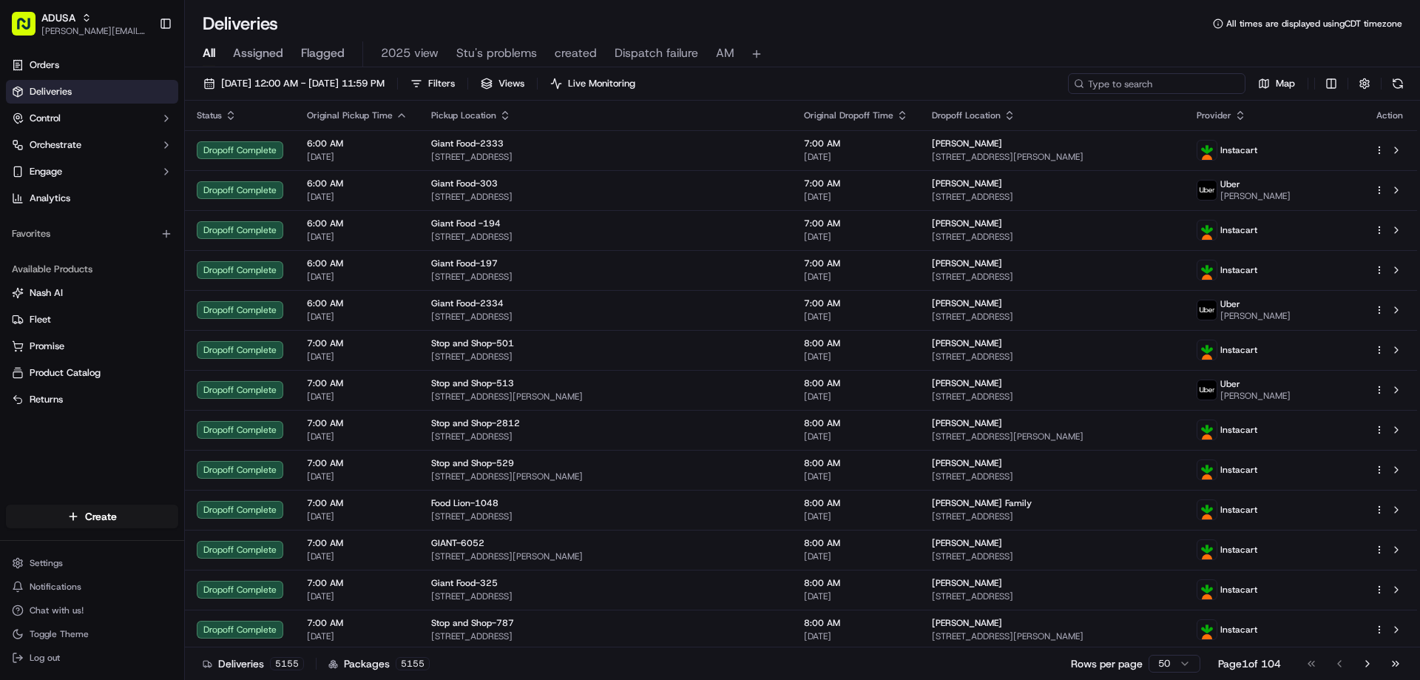
paste input "m710514605"
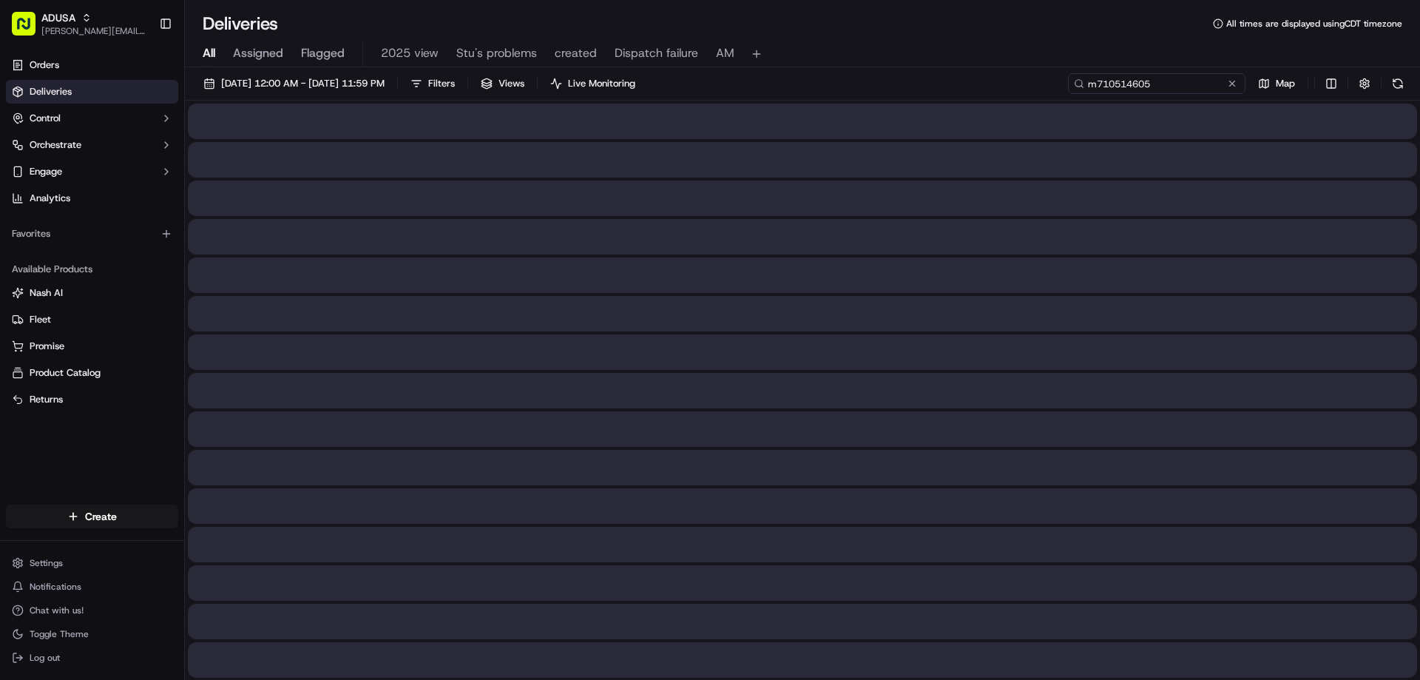
click at [1100, 79] on input "m710514605" at bounding box center [1156, 83] width 177 height 21
type input "m710514605"
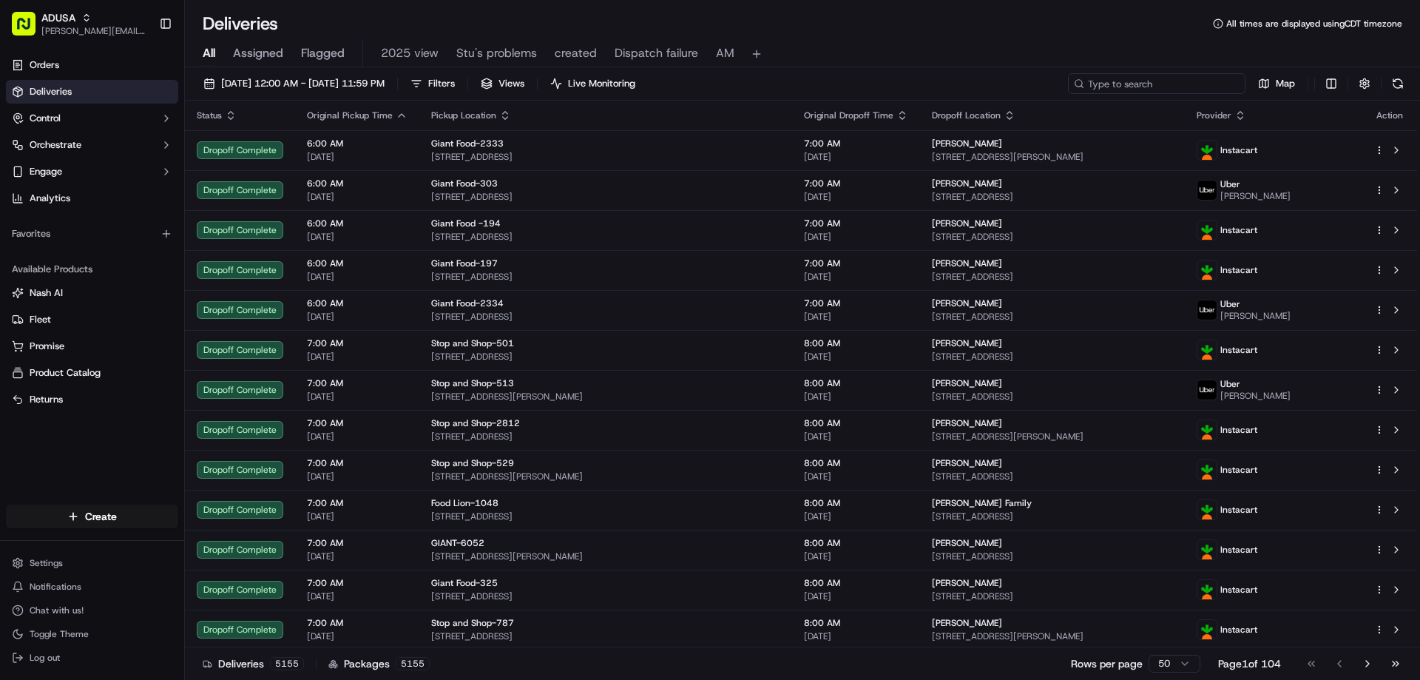
paste input "m710514605"
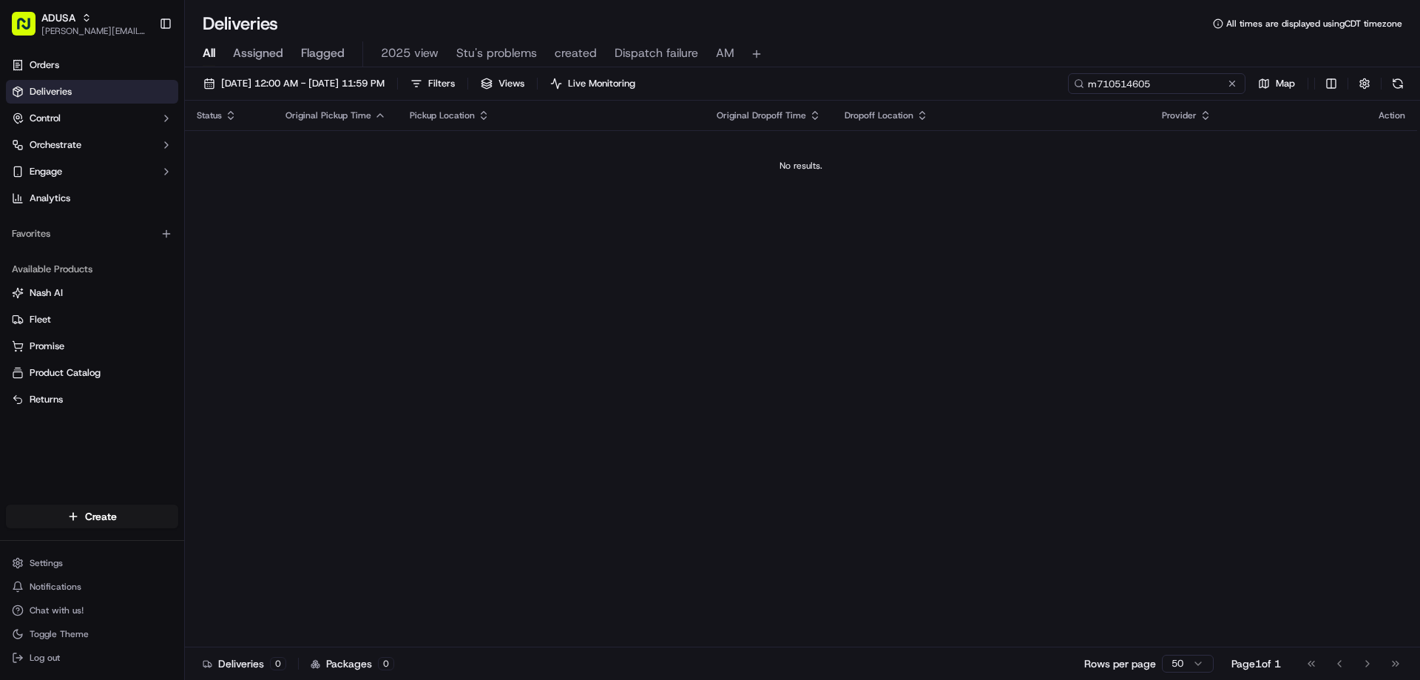
type input "m710514605"
click at [1234, 85] on button at bounding box center [1231, 83] width 15 height 15
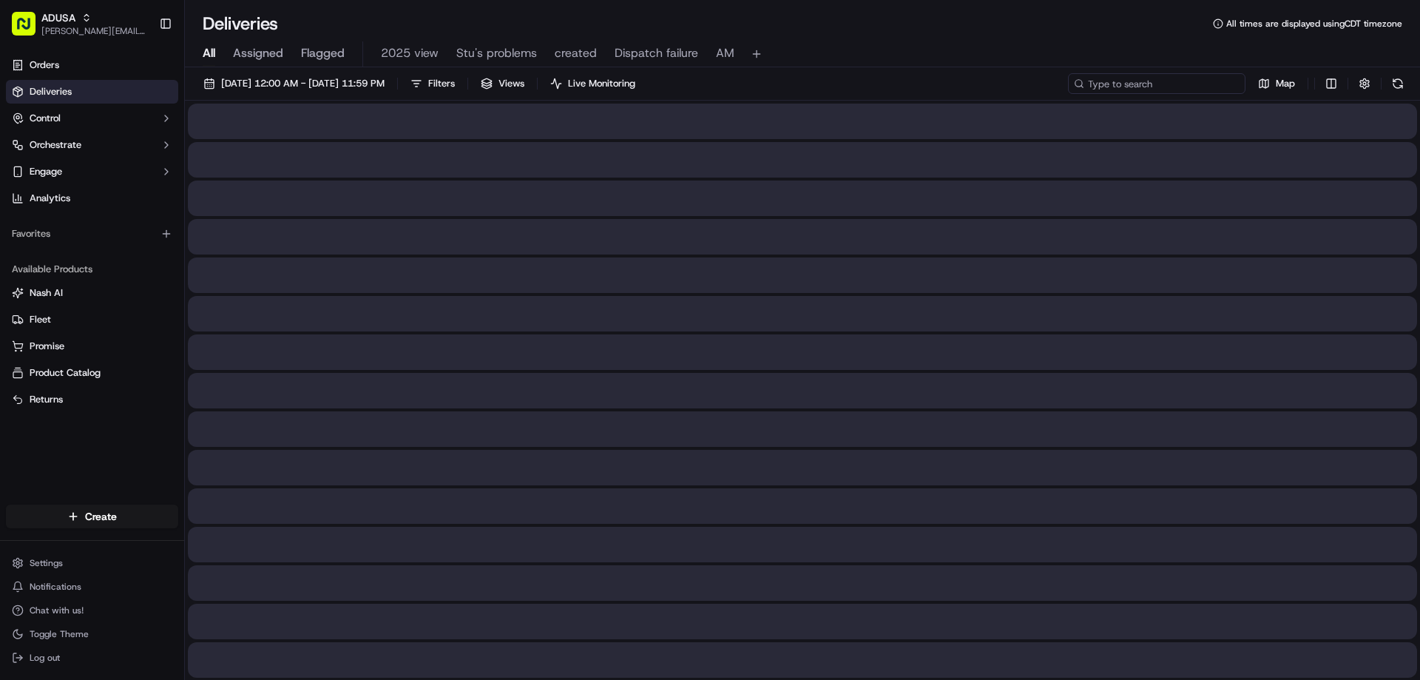
paste input "m705740012"
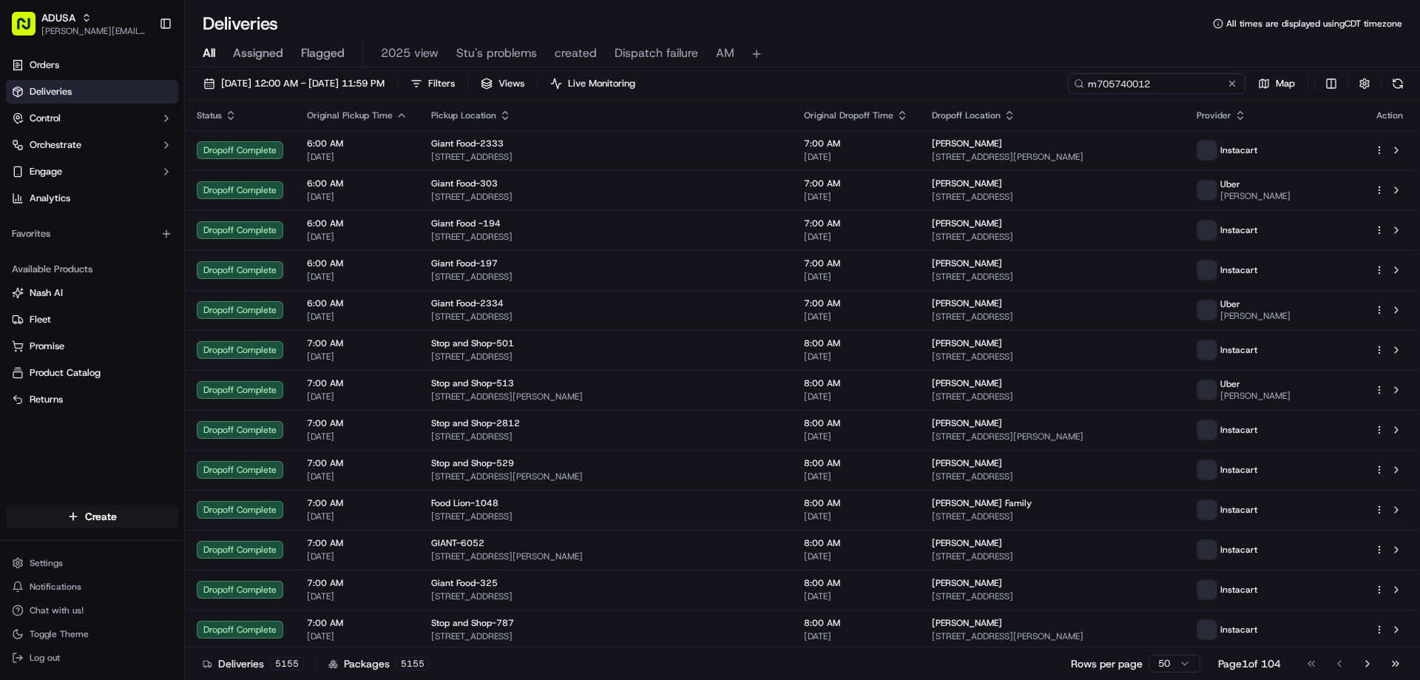
click at [1099, 87] on input "m705740012" at bounding box center [1156, 83] width 177 height 21
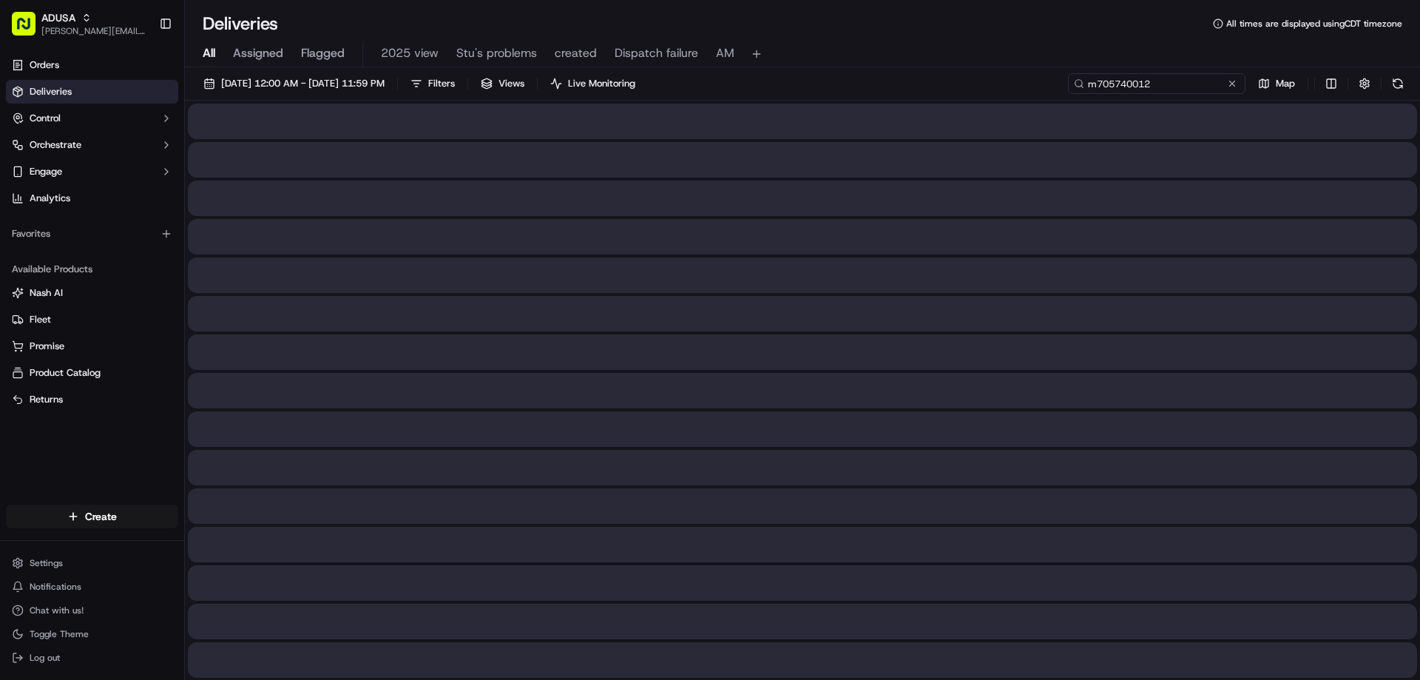
type input "m705740012"
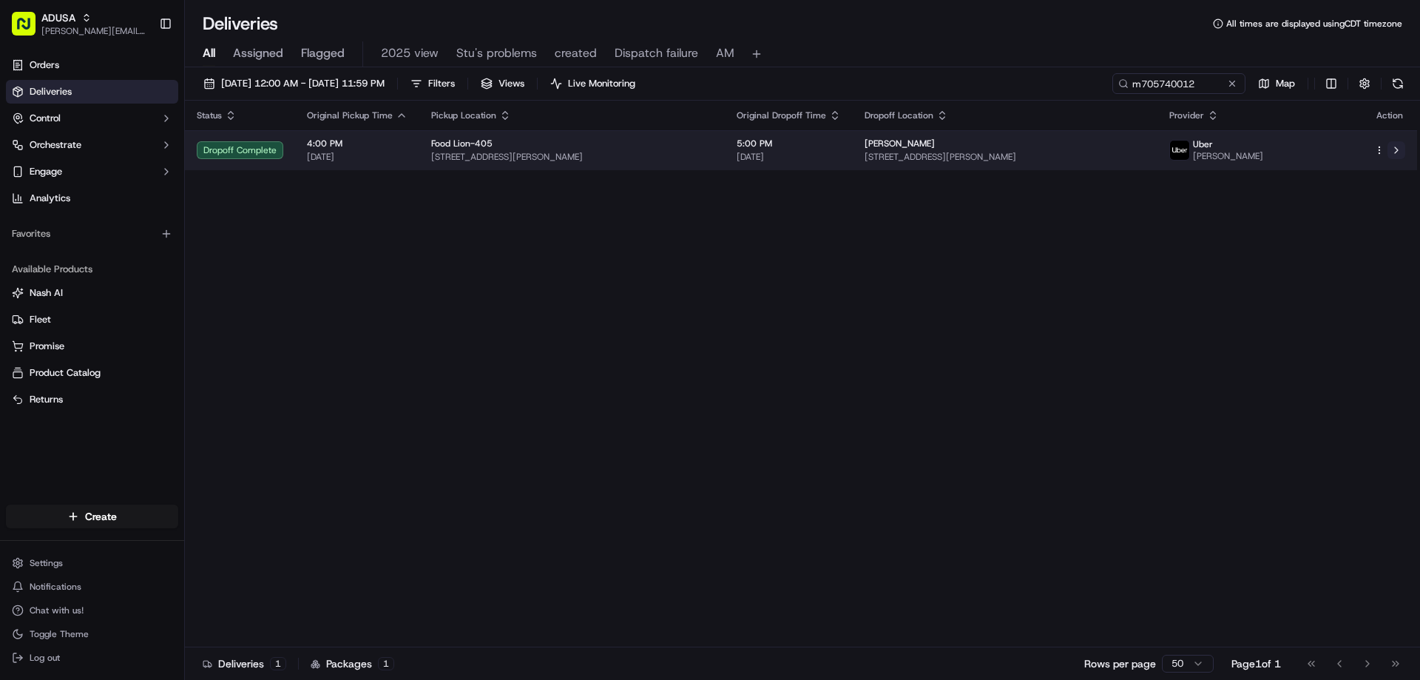
click at [1392, 148] on button at bounding box center [1396, 150] width 18 height 18
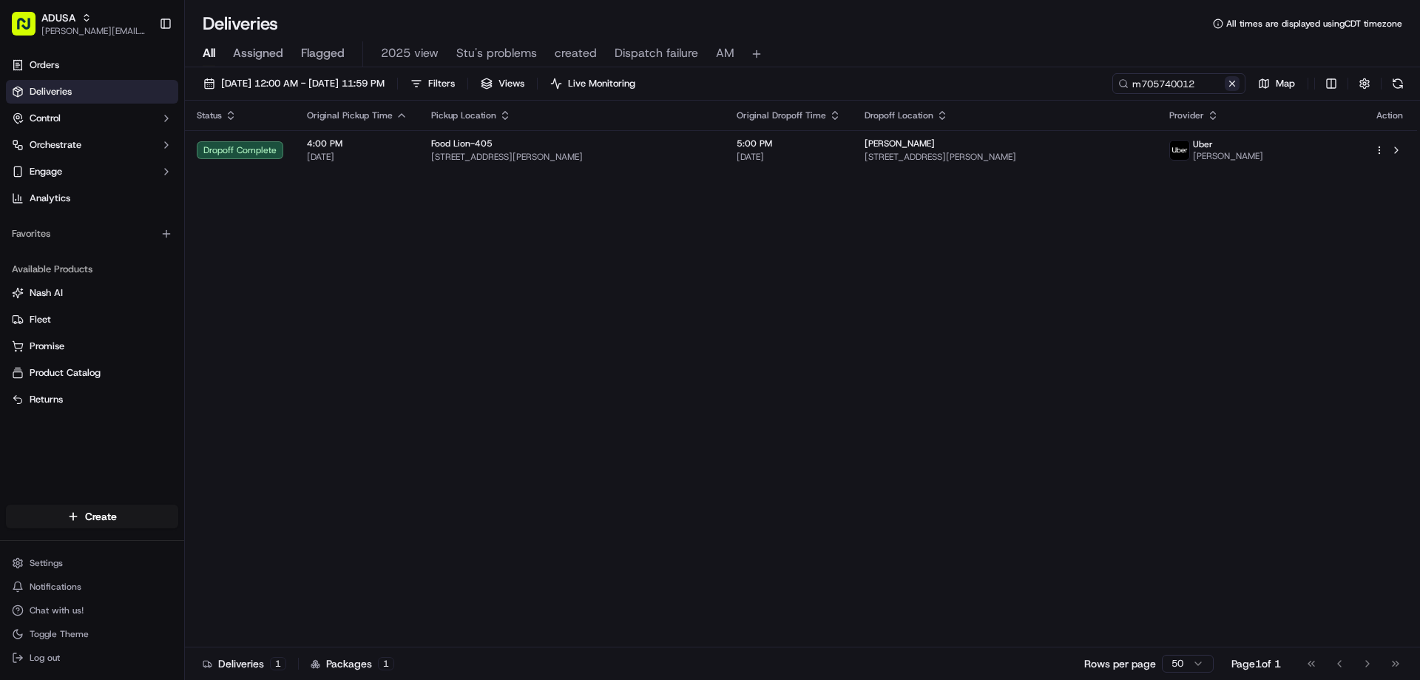
click at [1225, 81] on button at bounding box center [1231, 83] width 15 height 15
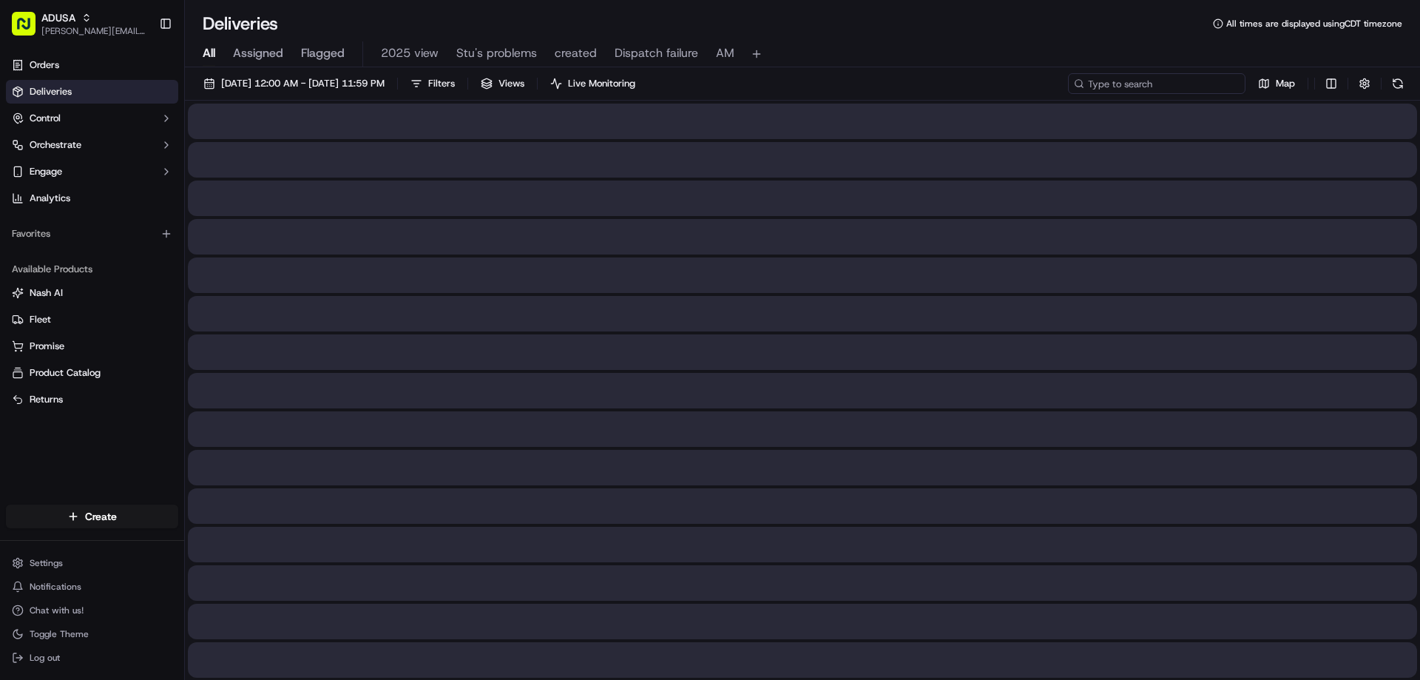
paste input "m714338352"
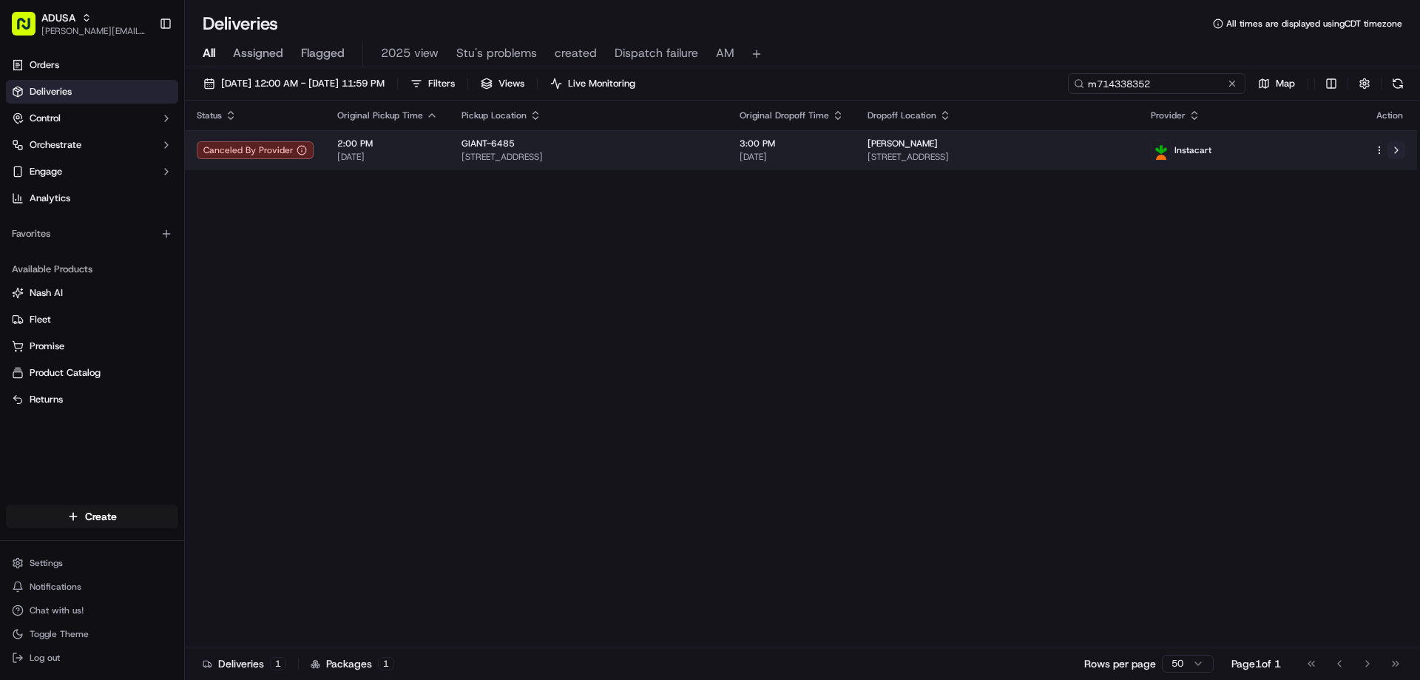
type input "m714338352"
click at [1395, 143] on button at bounding box center [1396, 150] width 18 height 18
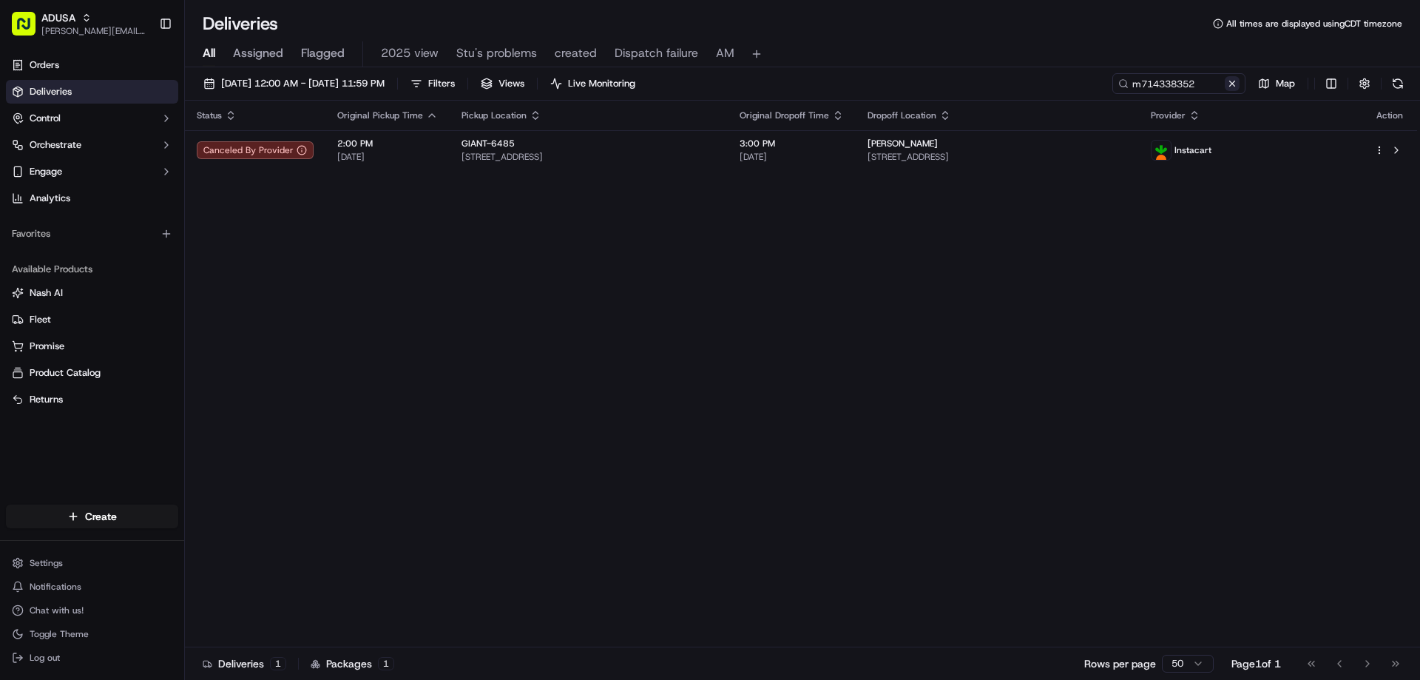
click at [1235, 86] on button at bounding box center [1231, 83] width 15 height 15
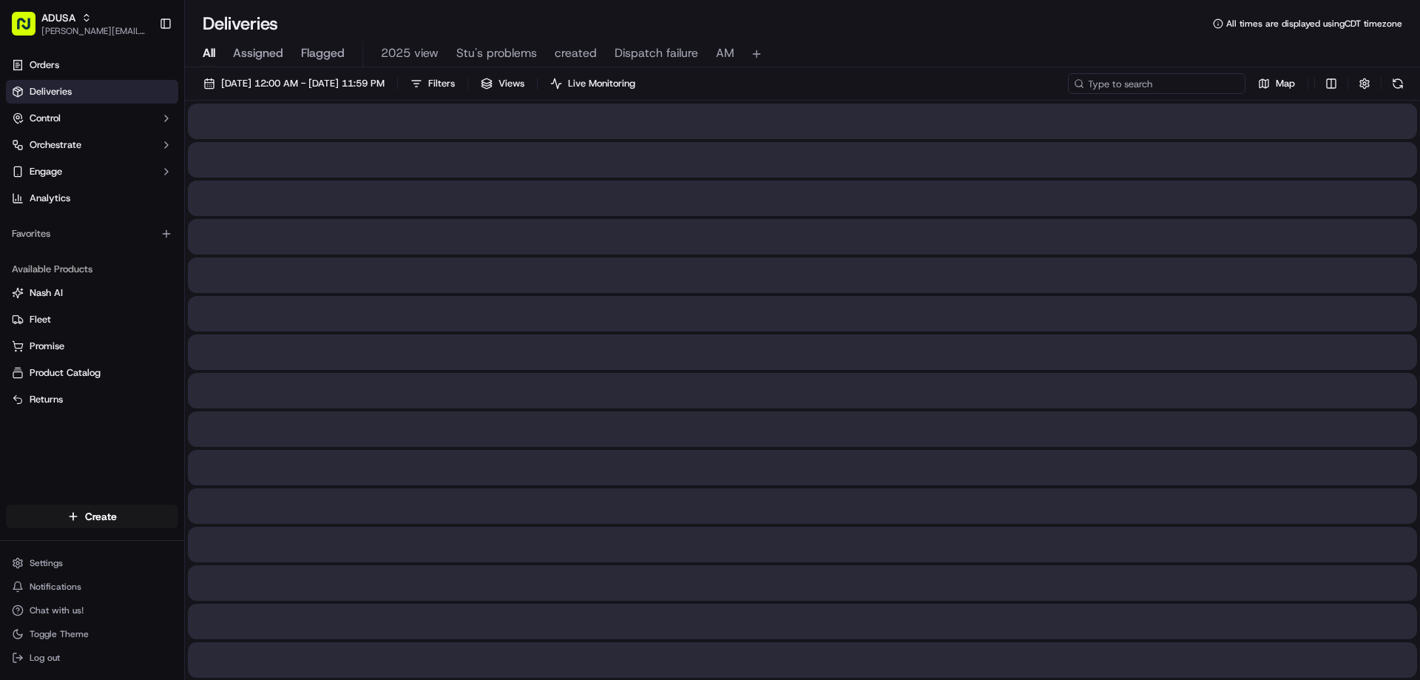
paste input "Ord picked up from store; customer DN receive ord"
type input "O"
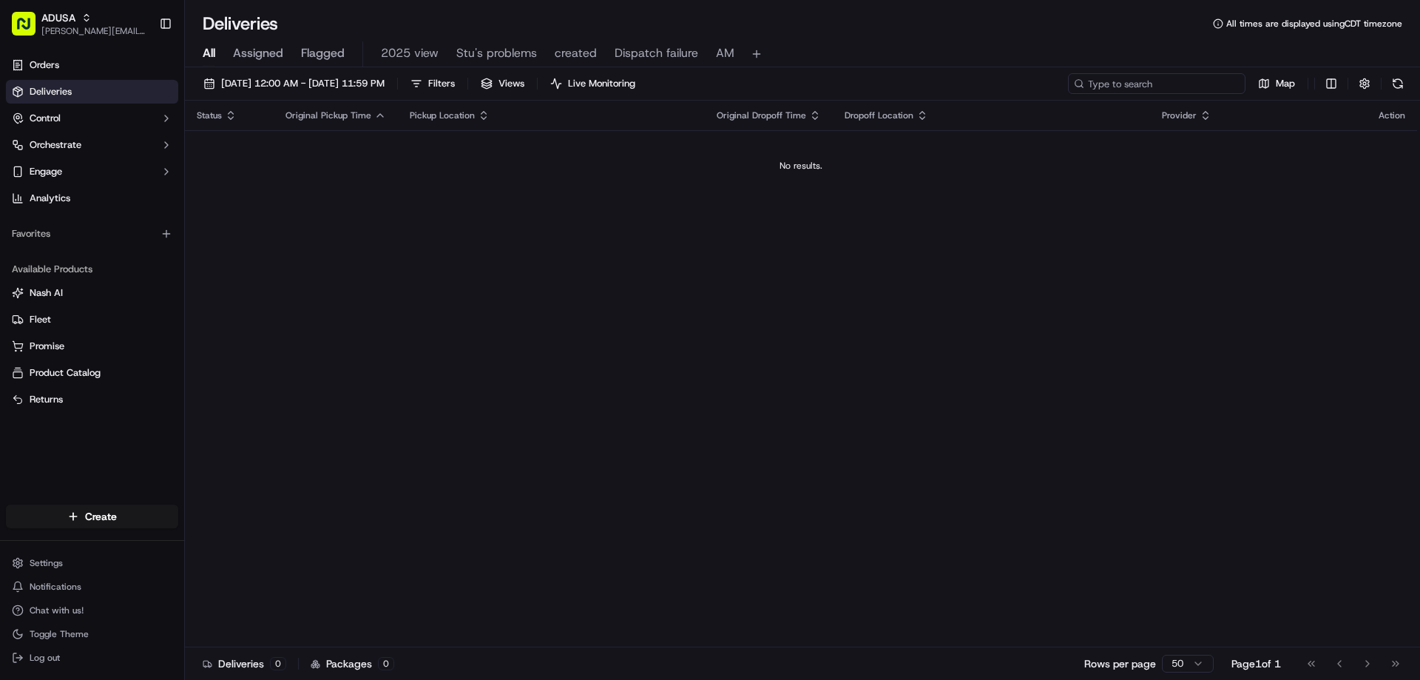
type input "Ord"
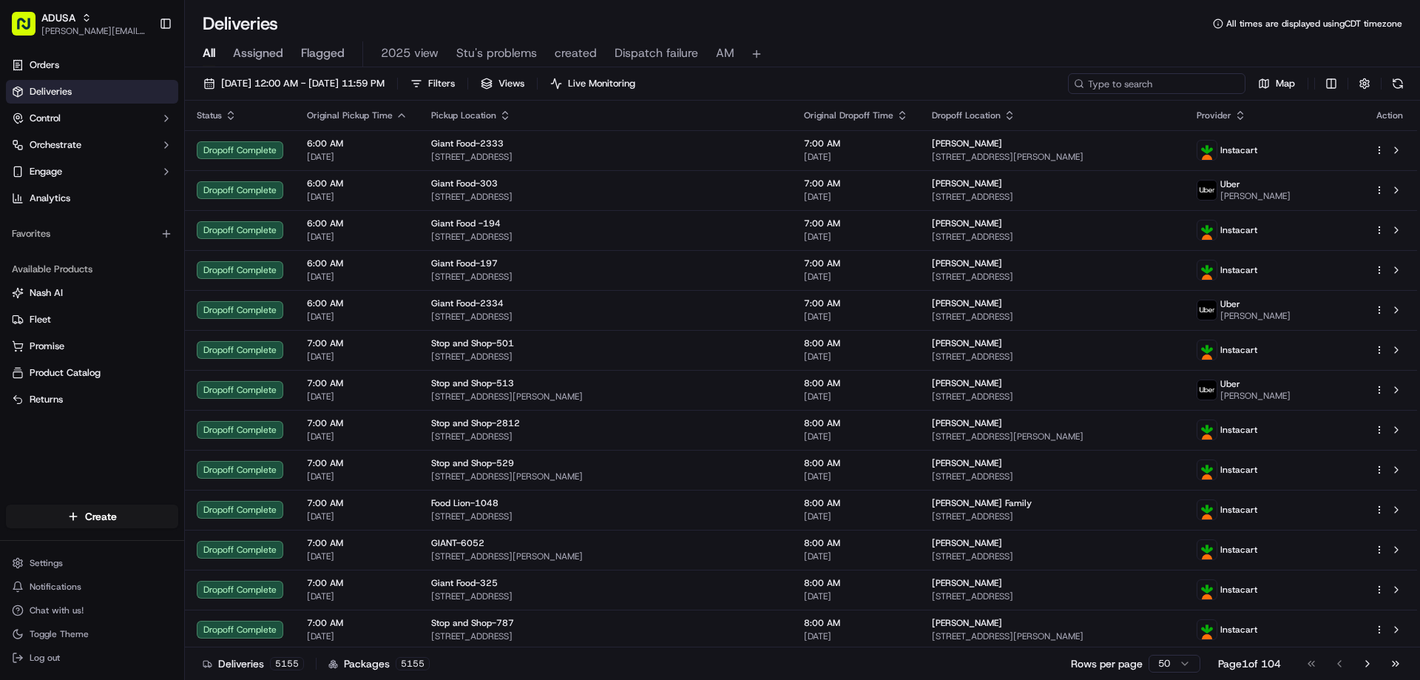
paste input "m715768617"
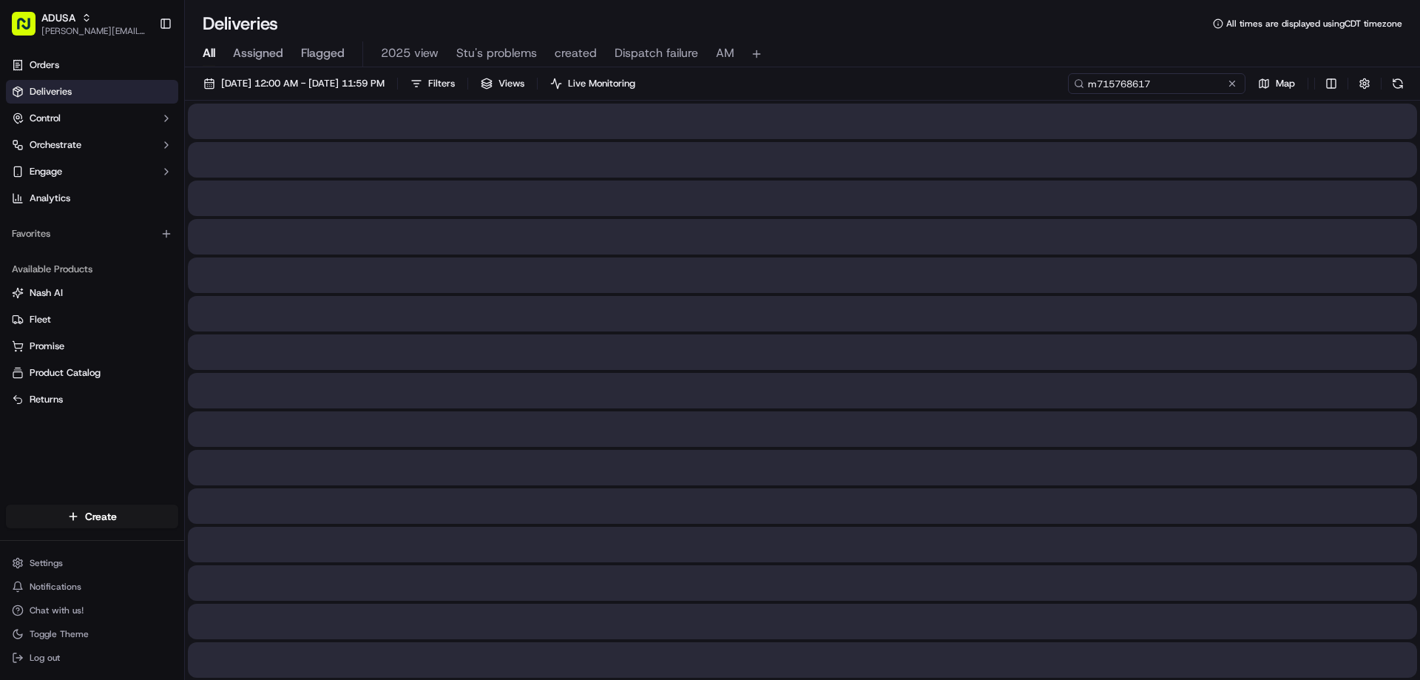
click at [1091, 93] on input "m715768617" at bounding box center [1156, 83] width 177 height 21
click at [1095, 84] on input "m715768617" at bounding box center [1156, 83] width 177 height 21
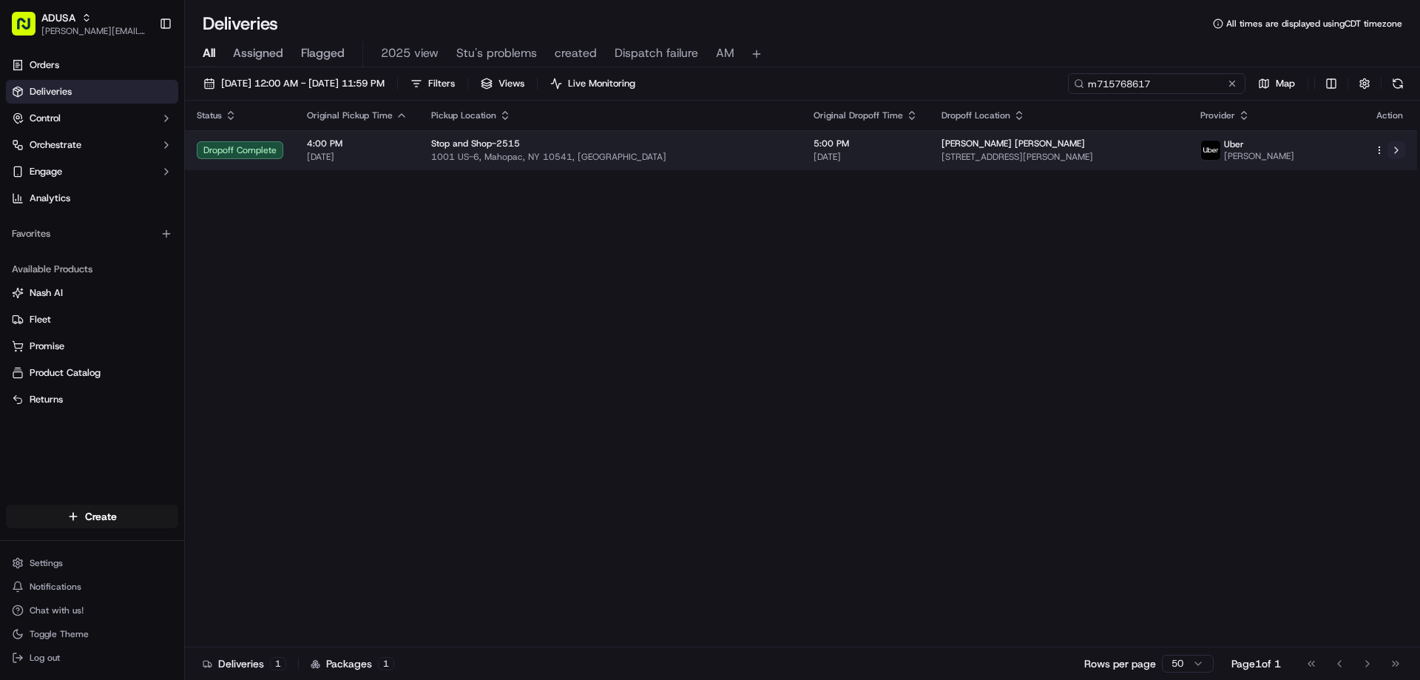
type input "m715768617"
click at [1395, 157] on button at bounding box center [1396, 150] width 18 height 18
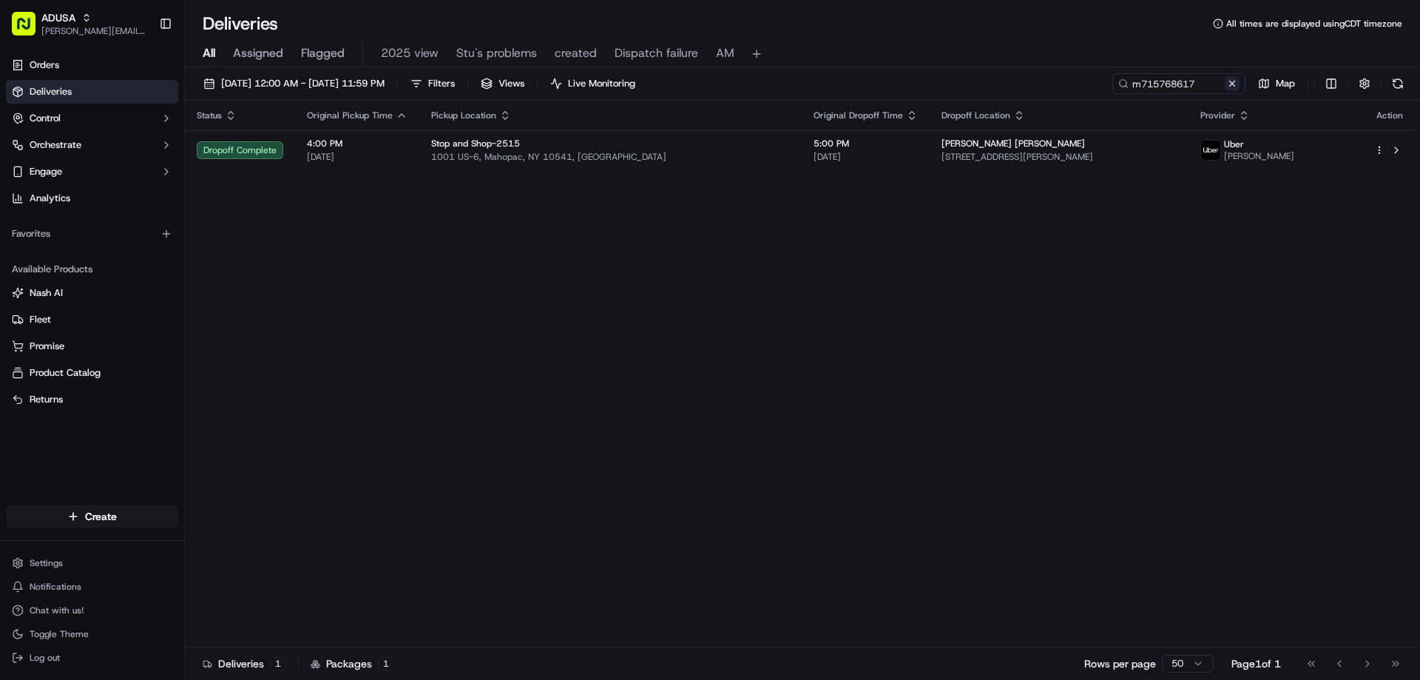
click at [1228, 87] on button at bounding box center [1231, 83] width 15 height 15
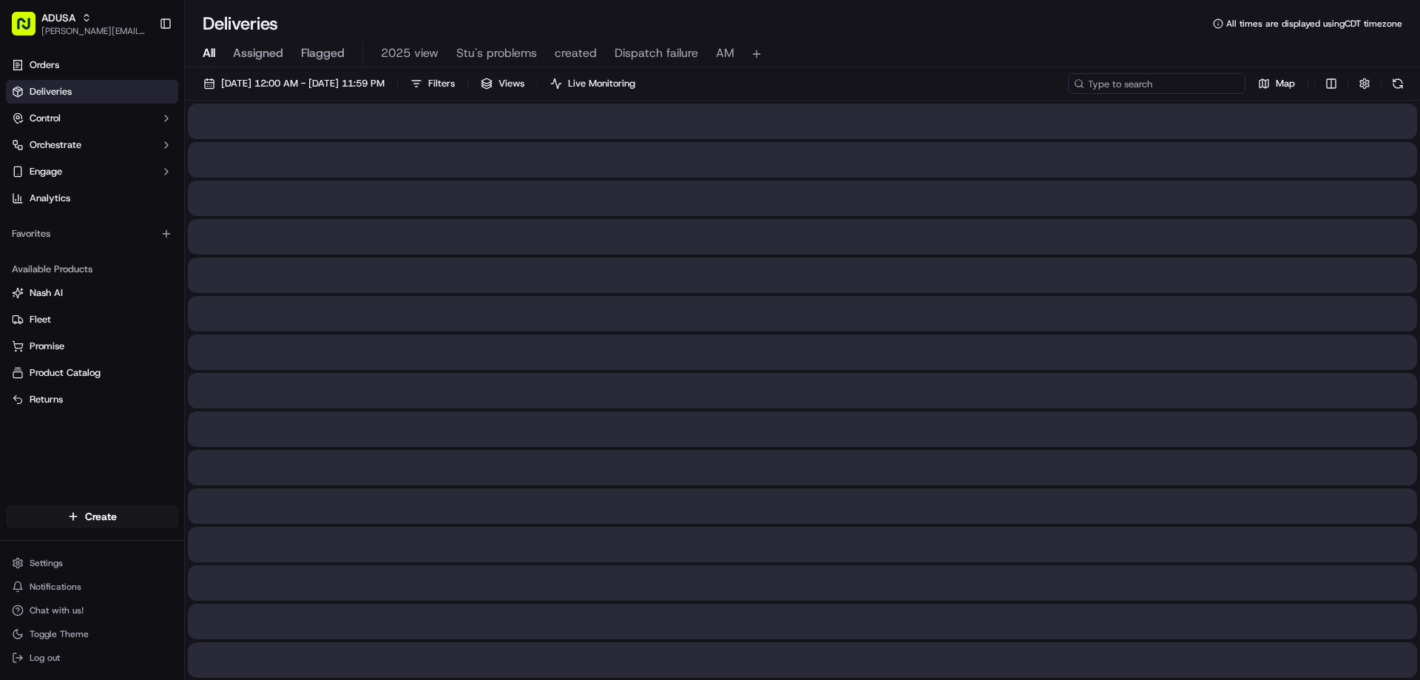
paste input "m716204516"
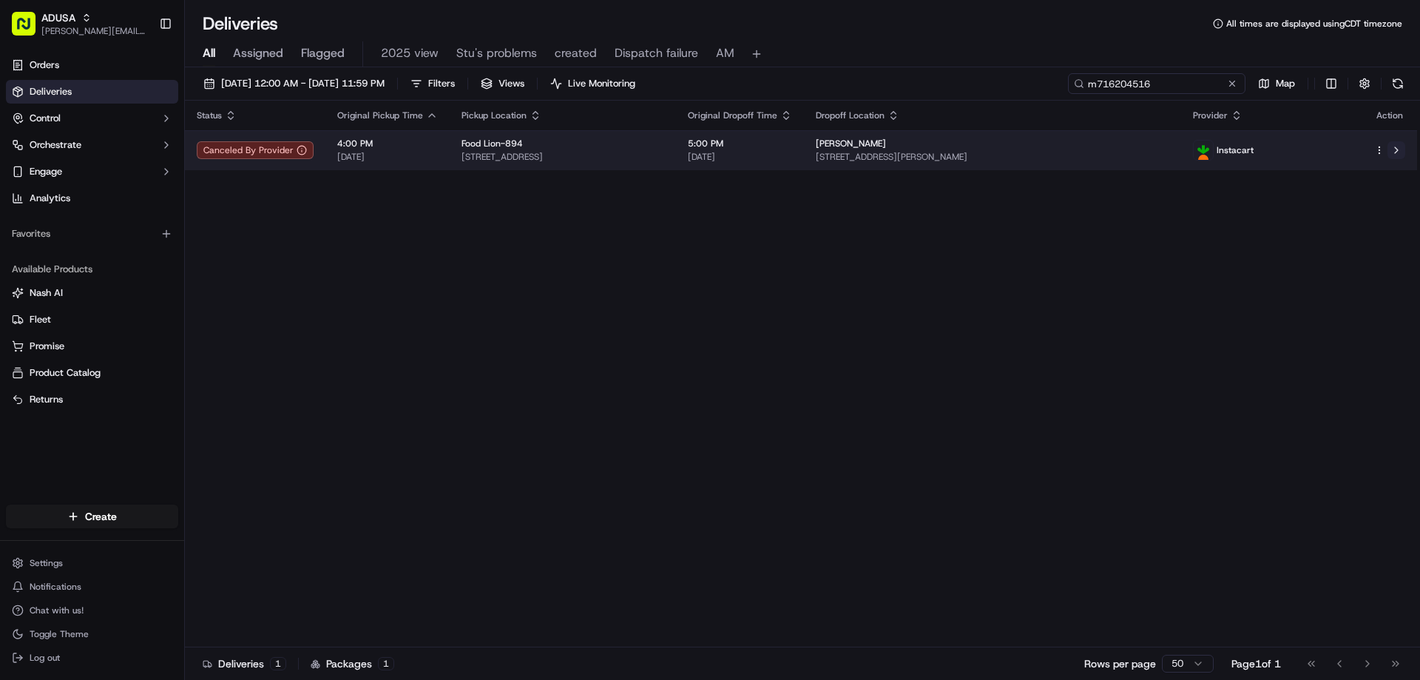
type input "m716204516"
click at [1395, 149] on button at bounding box center [1396, 150] width 18 height 18
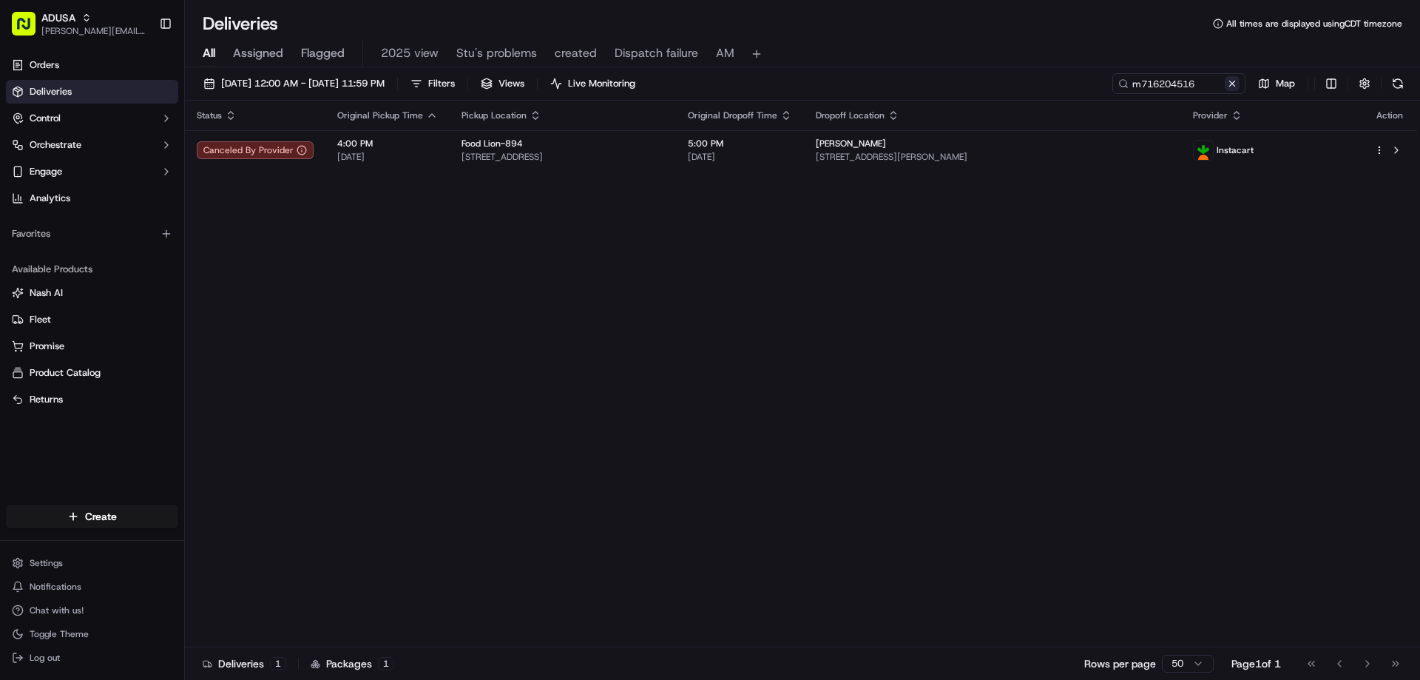
click at [1231, 85] on button at bounding box center [1231, 83] width 15 height 15
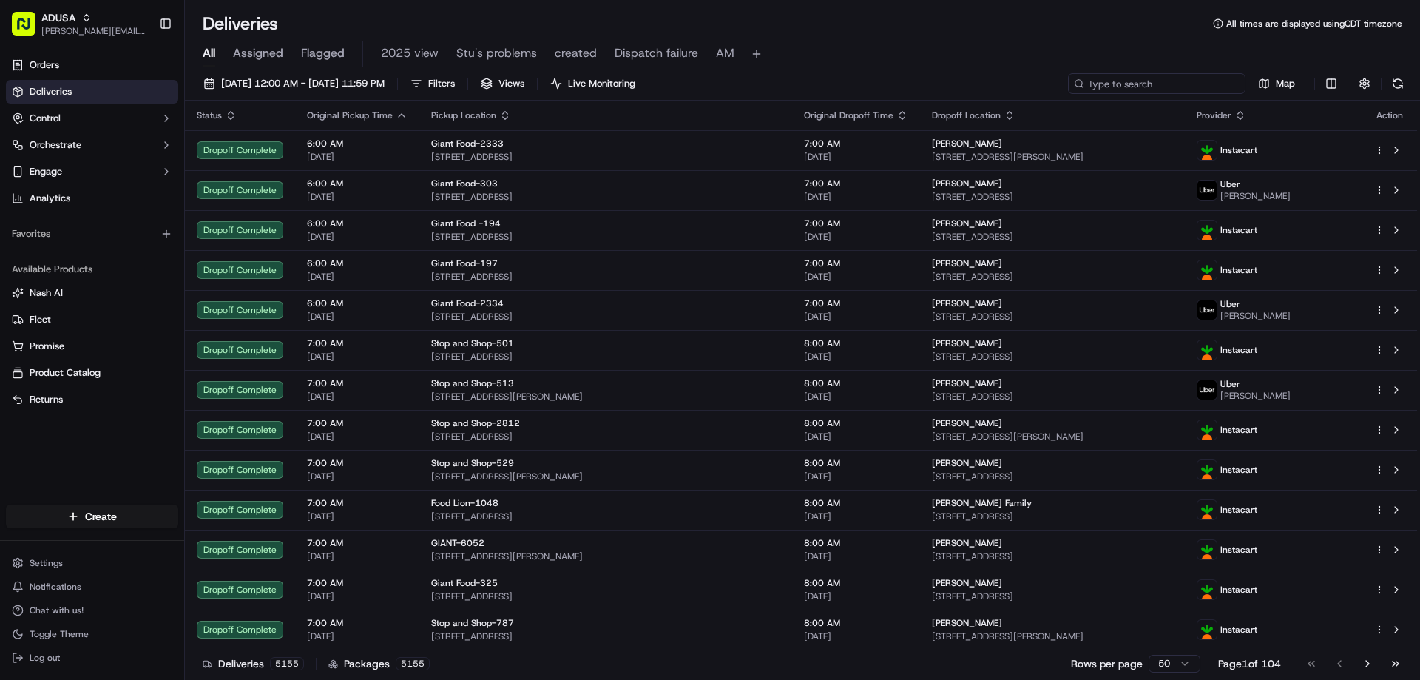
paste input "m713247974"
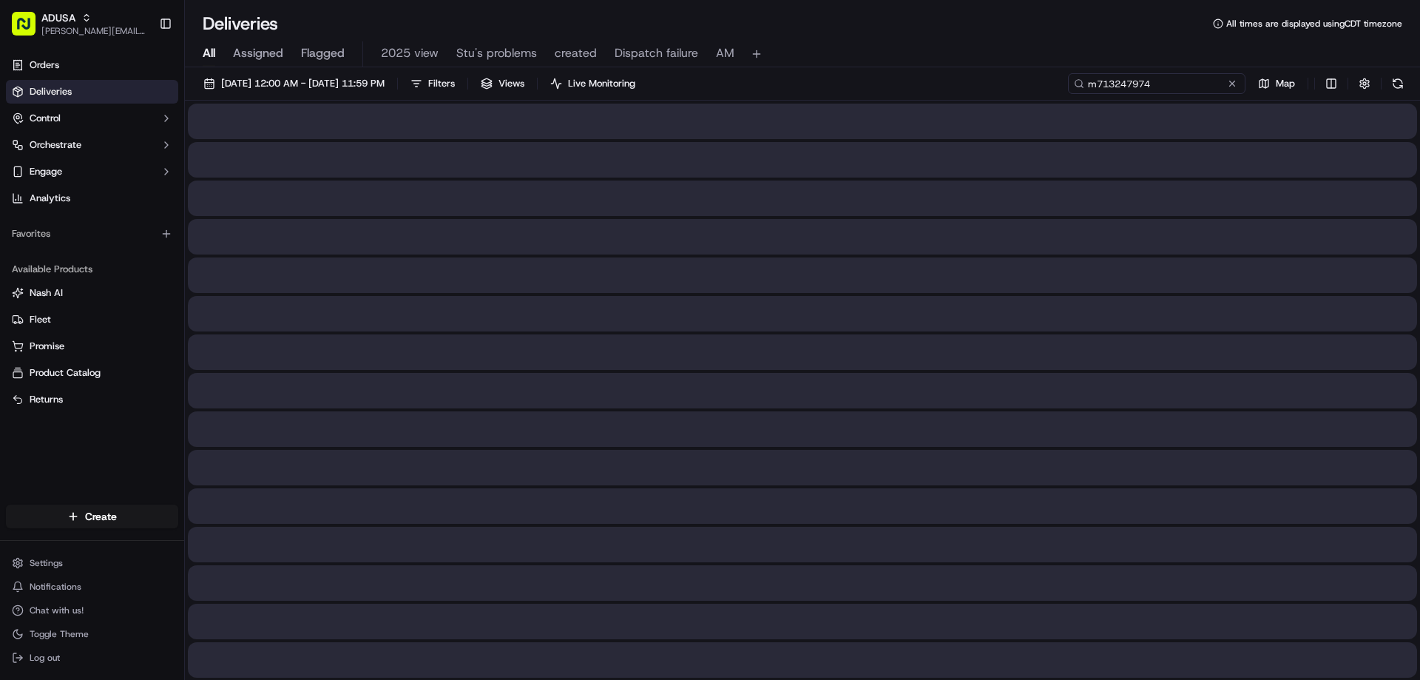
click at [1095, 75] on input "m713247974" at bounding box center [1156, 83] width 177 height 21
type input "m713247974"
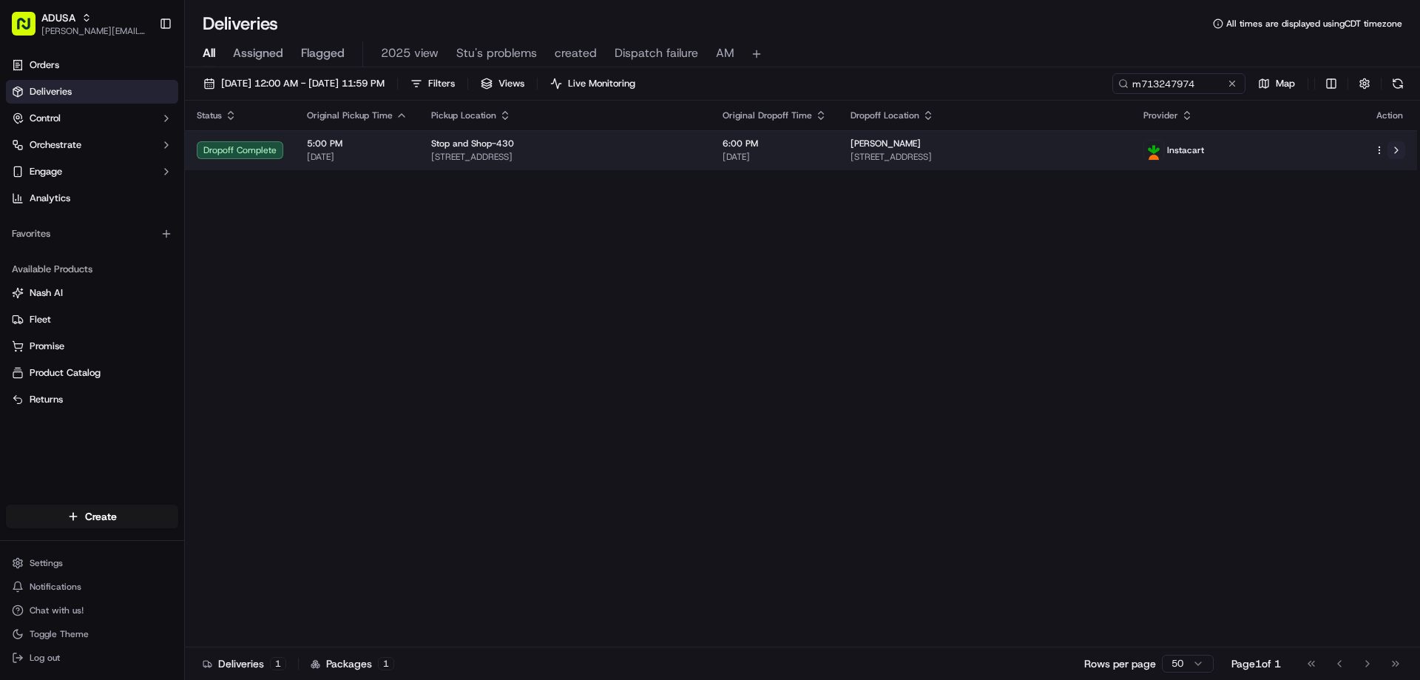
click at [1395, 148] on button at bounding box center [1396, 150] width 18 height 18
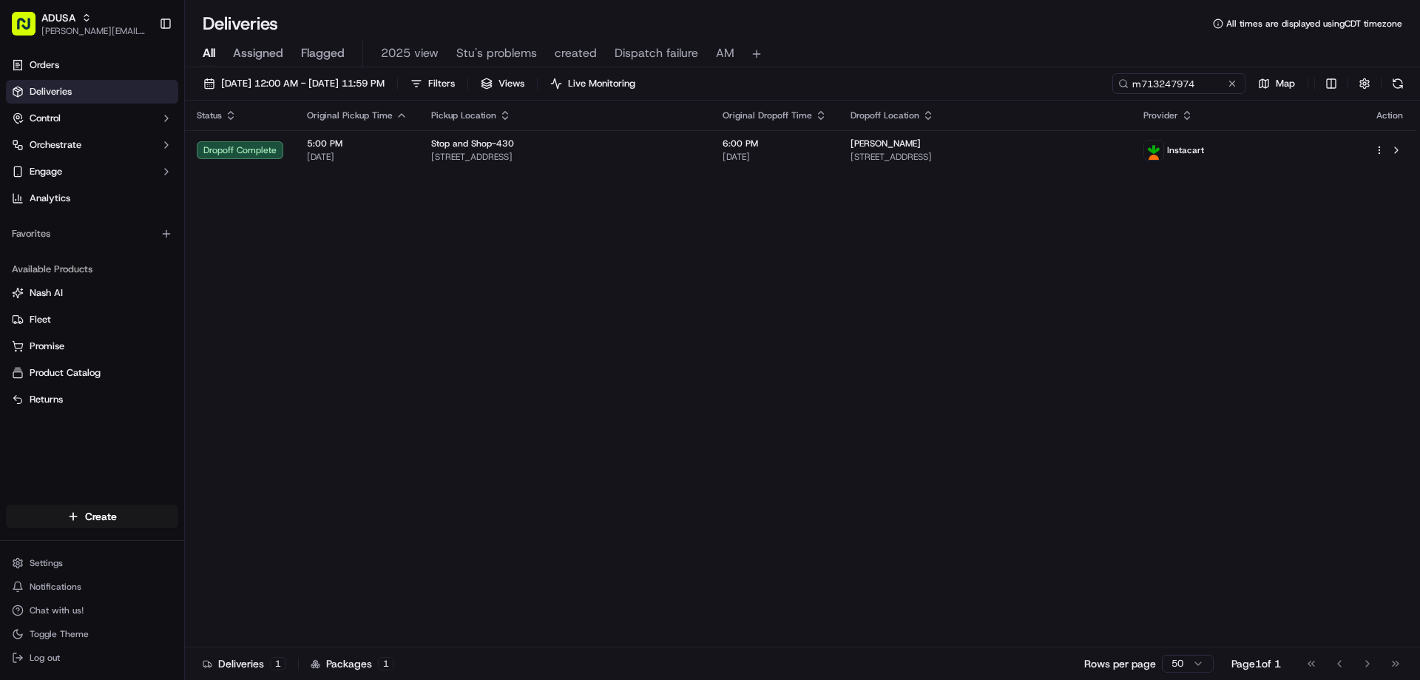
click at [1230, 84] on button at bounding box center [1231, 83] width 15 height 15
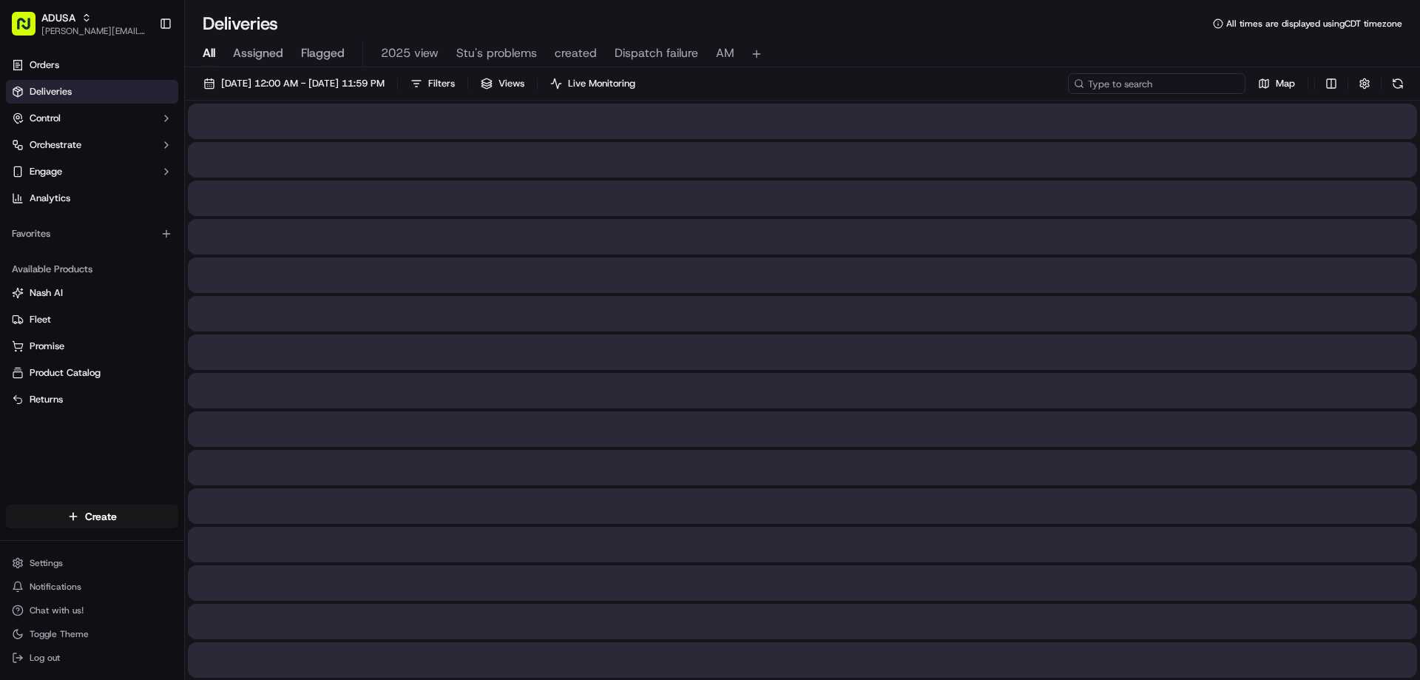
paste input "m711310789"
click at [1094, 75] on input "m711310789" at bounding box center [1156, 83] width 177 height 21
type input "m711310789"
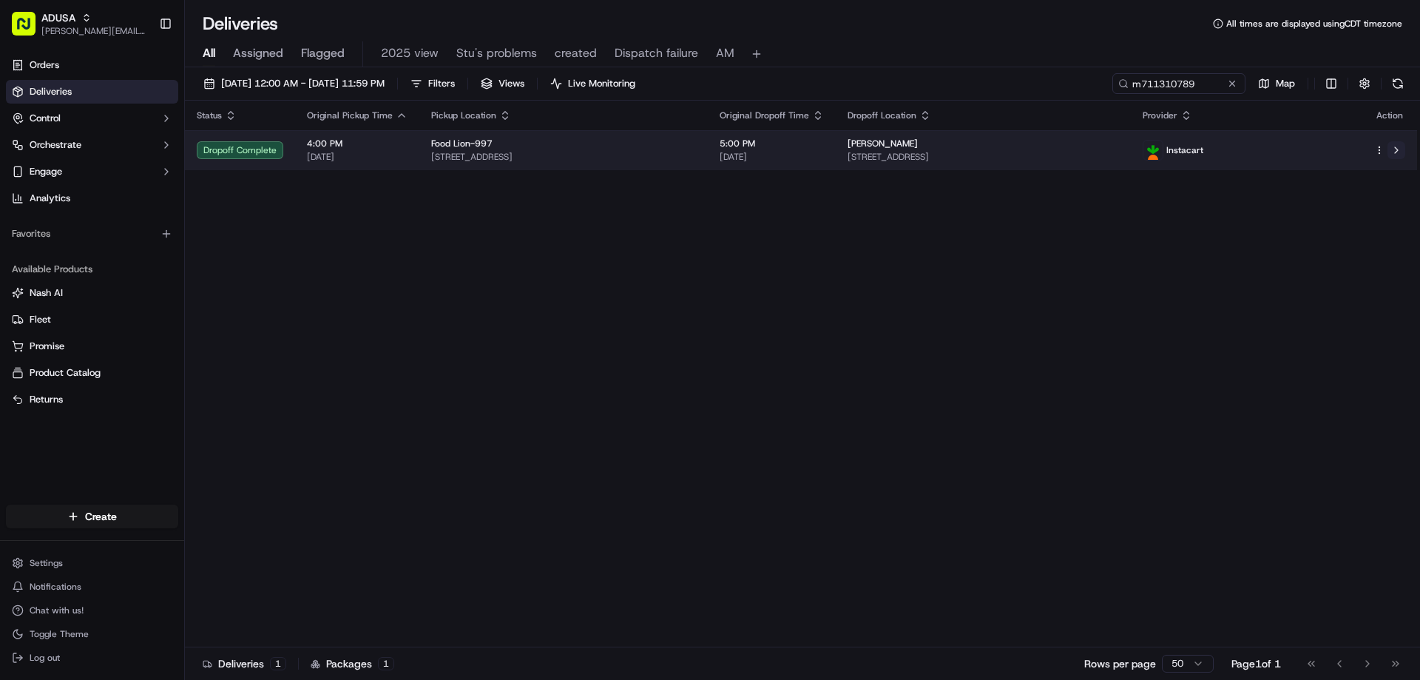
click at [1392, 148] on button at bounding box center [1396, 150] width 18 height 18
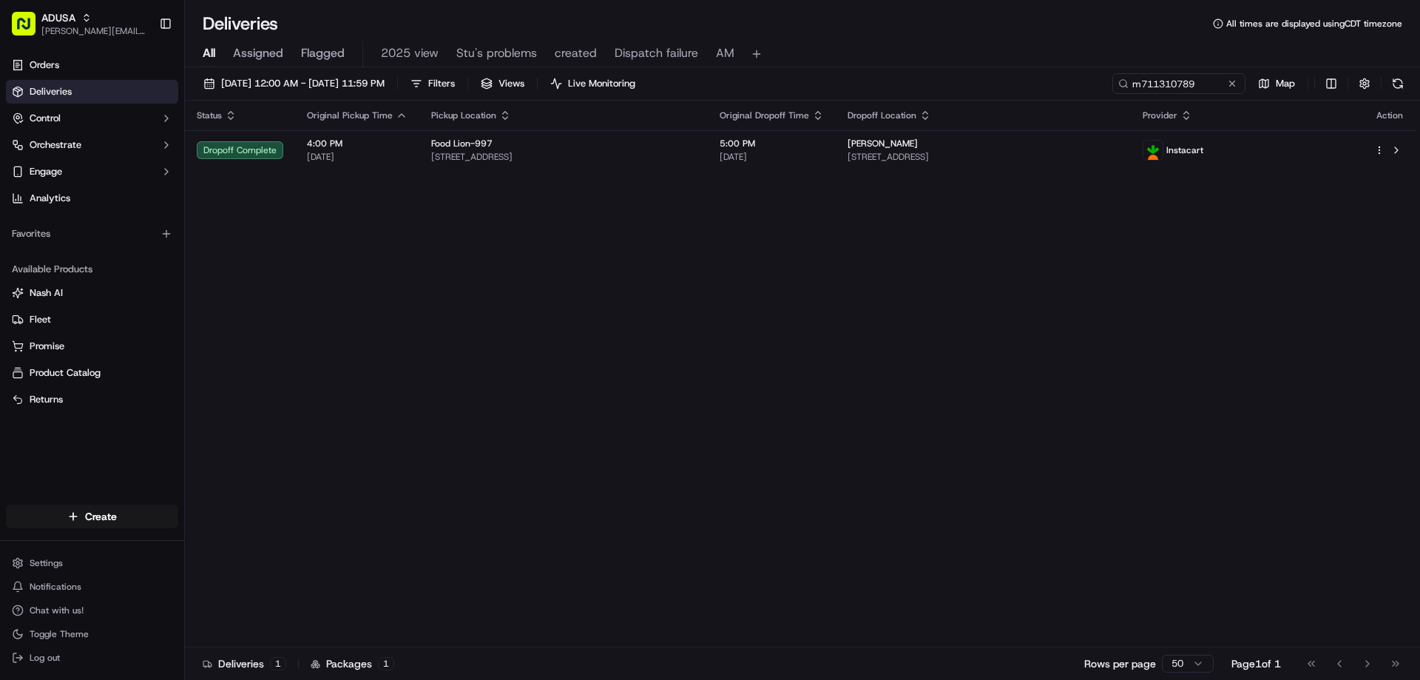
click at [1158, 197] on div "Status Original Pickup Time Pickup Location Original Dropoff Time Dropoff Locat…" at bounding box center [801, 374] width 1232 height 546
click at [1231, 84] on button at bounding box center [1231, 83] width 15 height 15
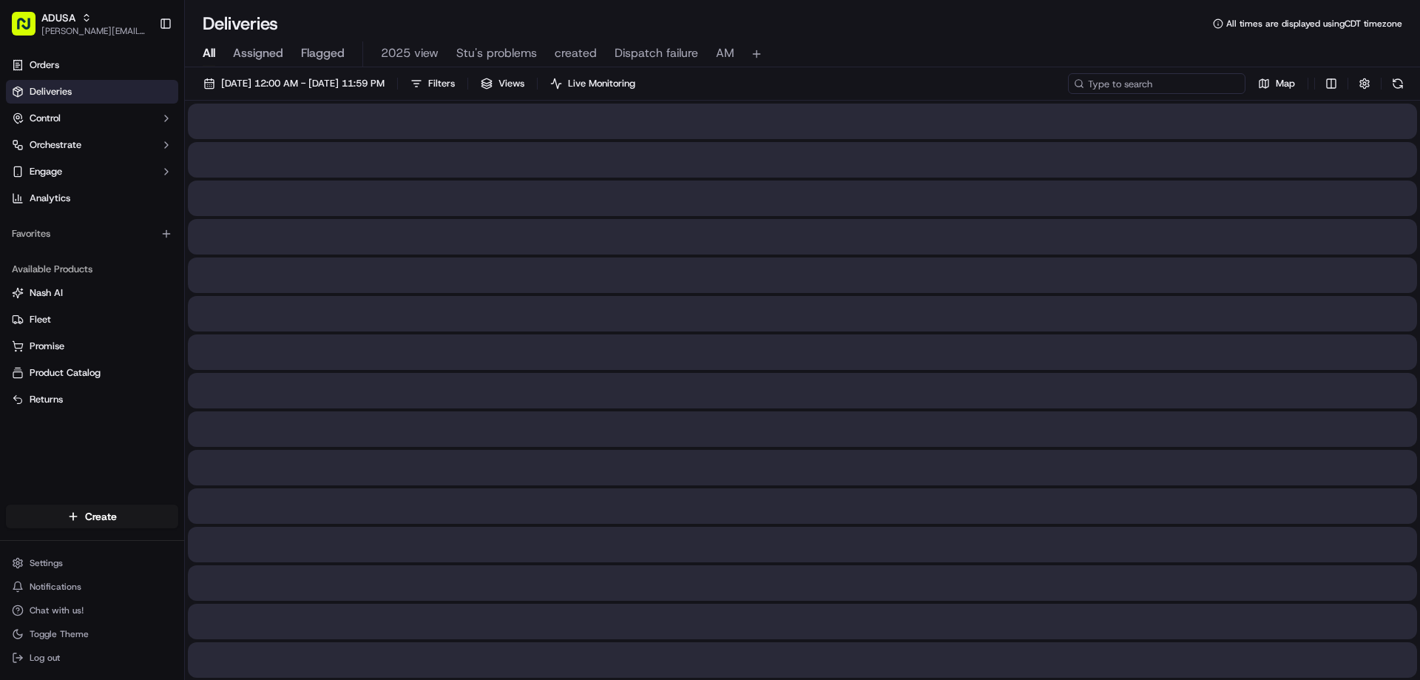
paste input "m714763991"
click at [1105, 84] on input "m714763991" at bounding box center [1156, 83] width 177 height 21
click at [1100, 87] on input "m714763991" at bounding box center [1156, 83] width 177 height 21
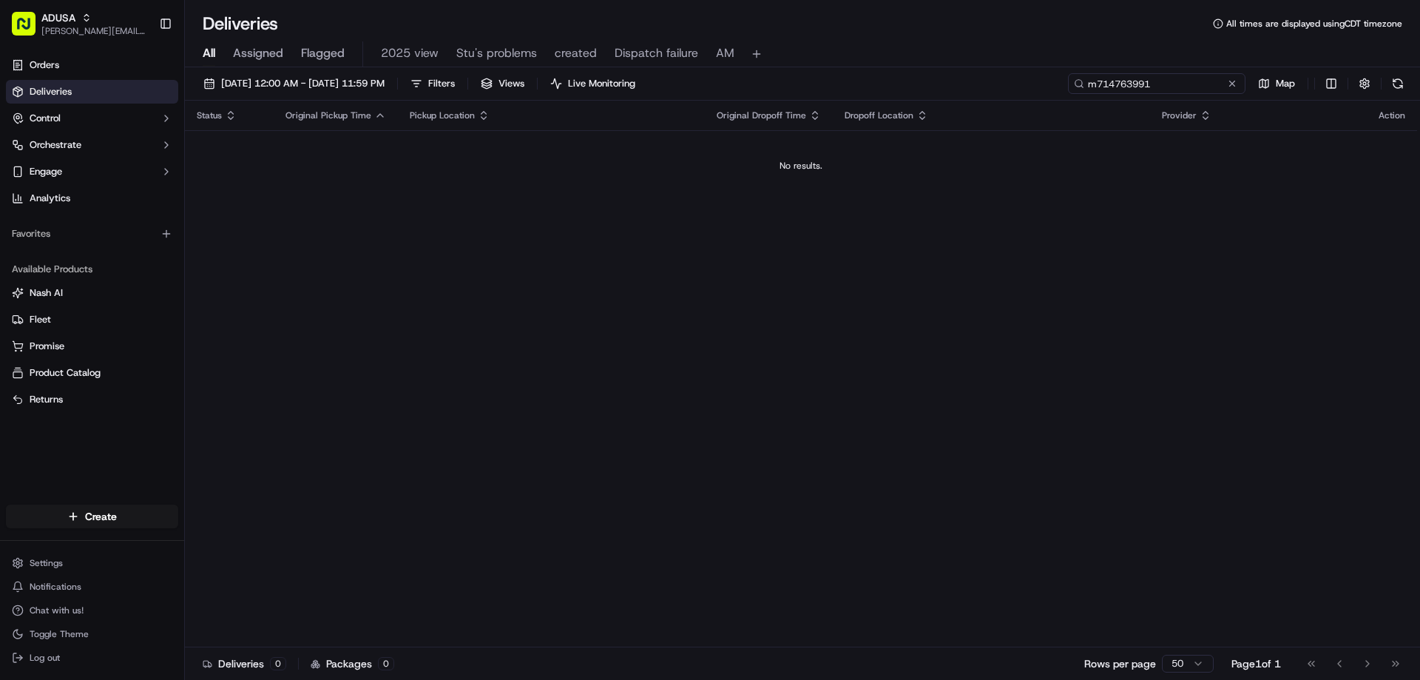
type input "m714763991"
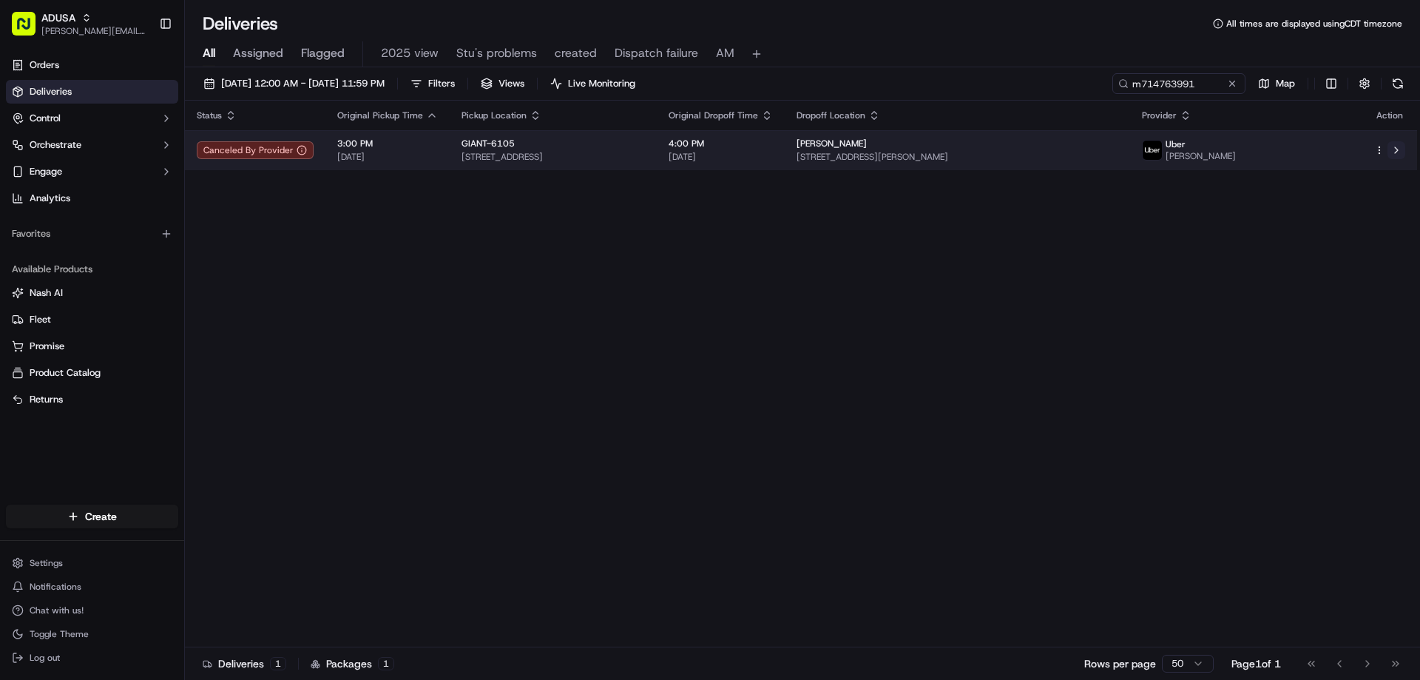
click at [1396, 152] on button at bounding box center [1396, 150] width 18 height 18
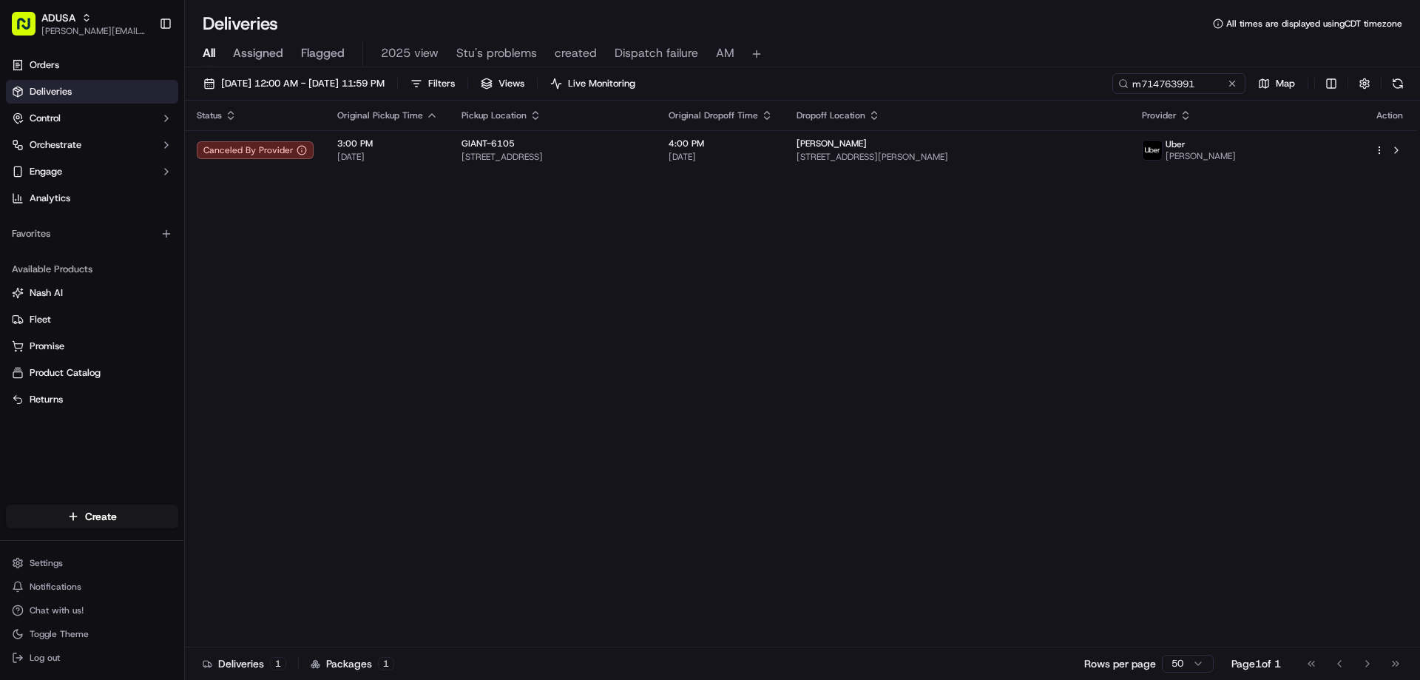
click at [1230, 87] on button at bounding box center [1231, 83] width 15 height 15
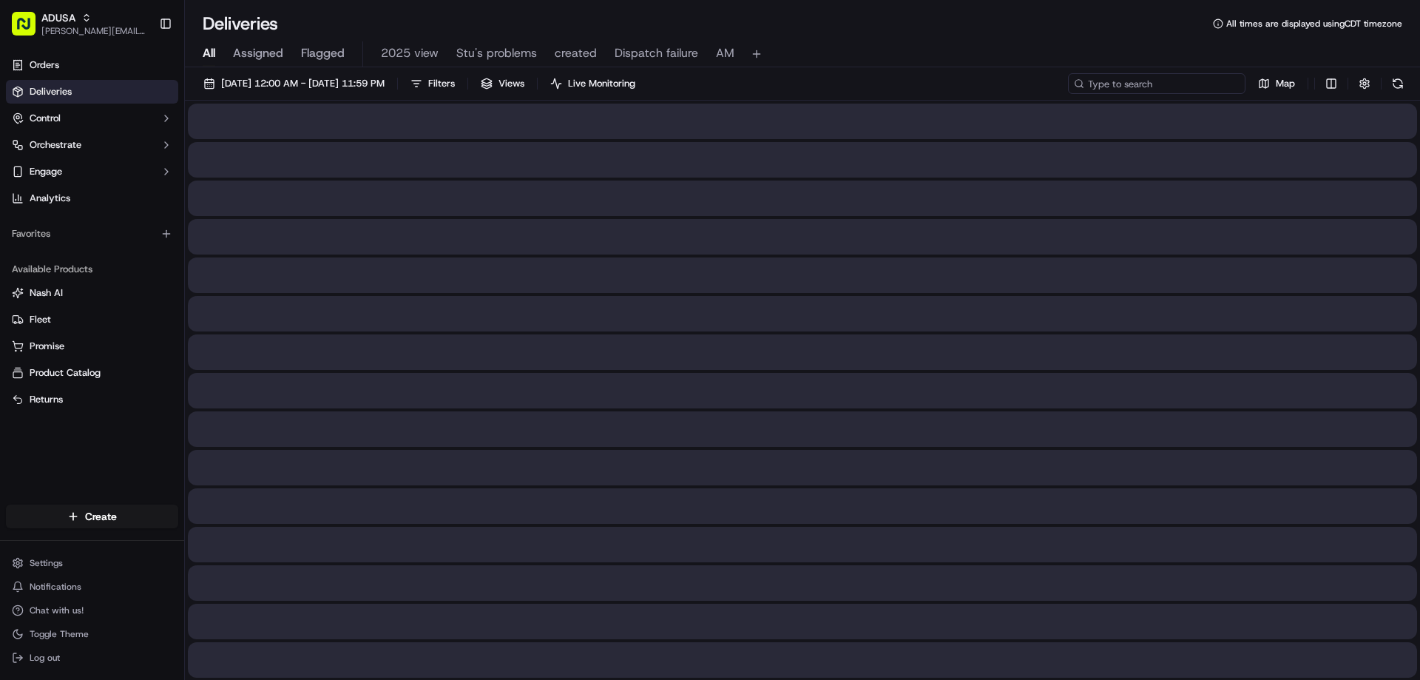
paste input "m715032210"
click at [1100, 81] on input "m715032210" at bounding box center [1156, 83] width 177 height 21
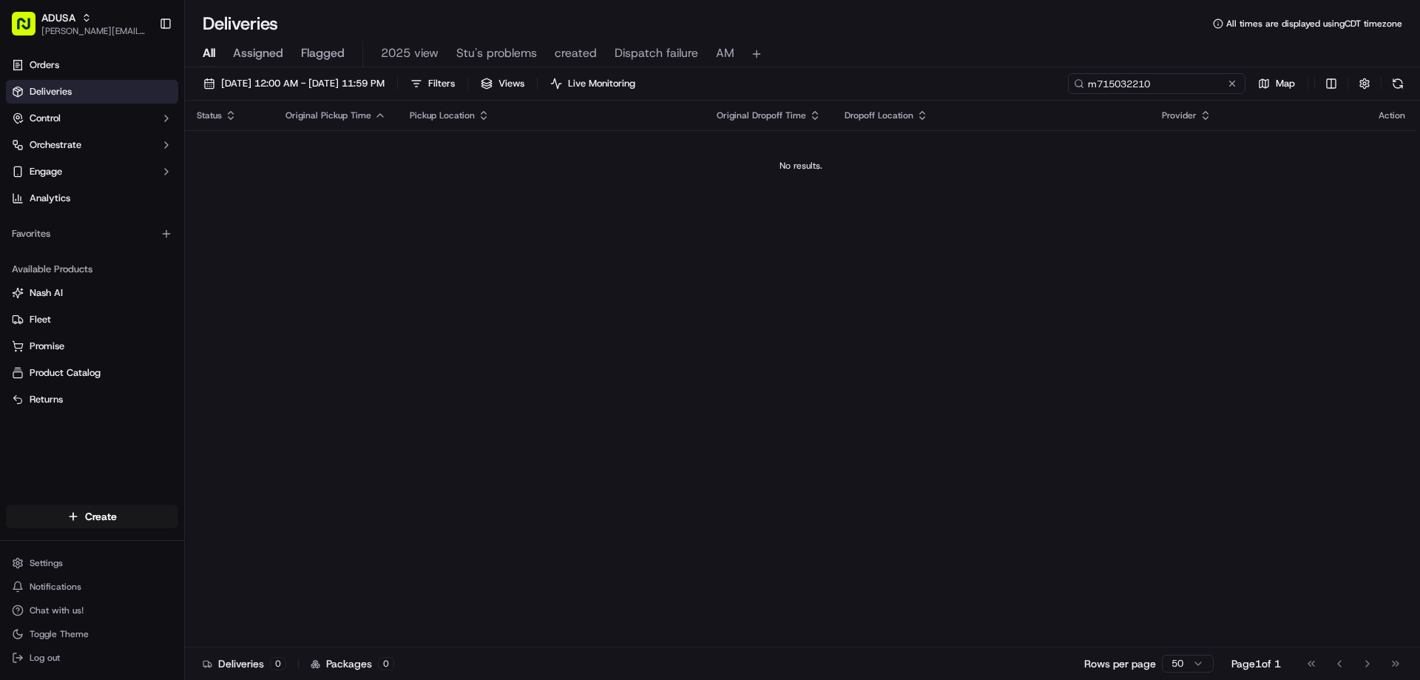
type input "m715032210"
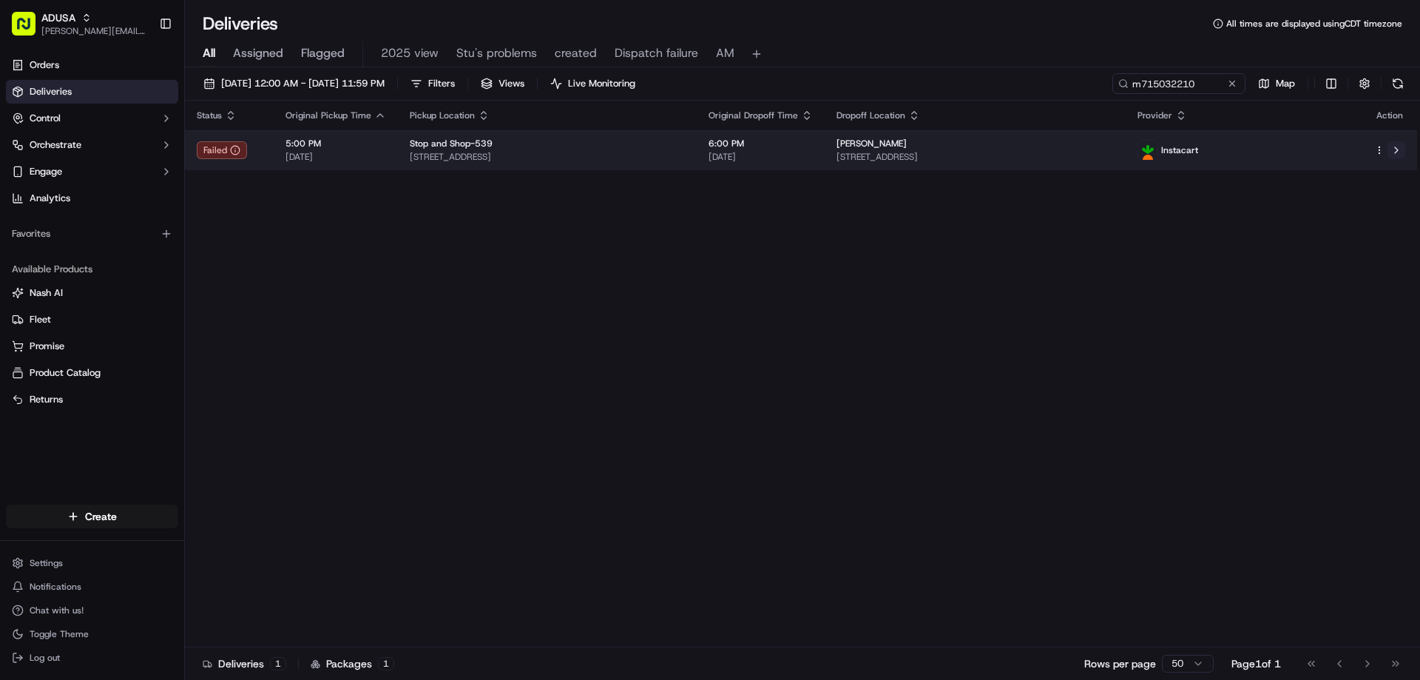
click at [1402, 149] on button at bounding box center [1396, 150] width 18 height 18
click at [1398, 149] on button at bounding box center [1396, 150] width 18 height 18
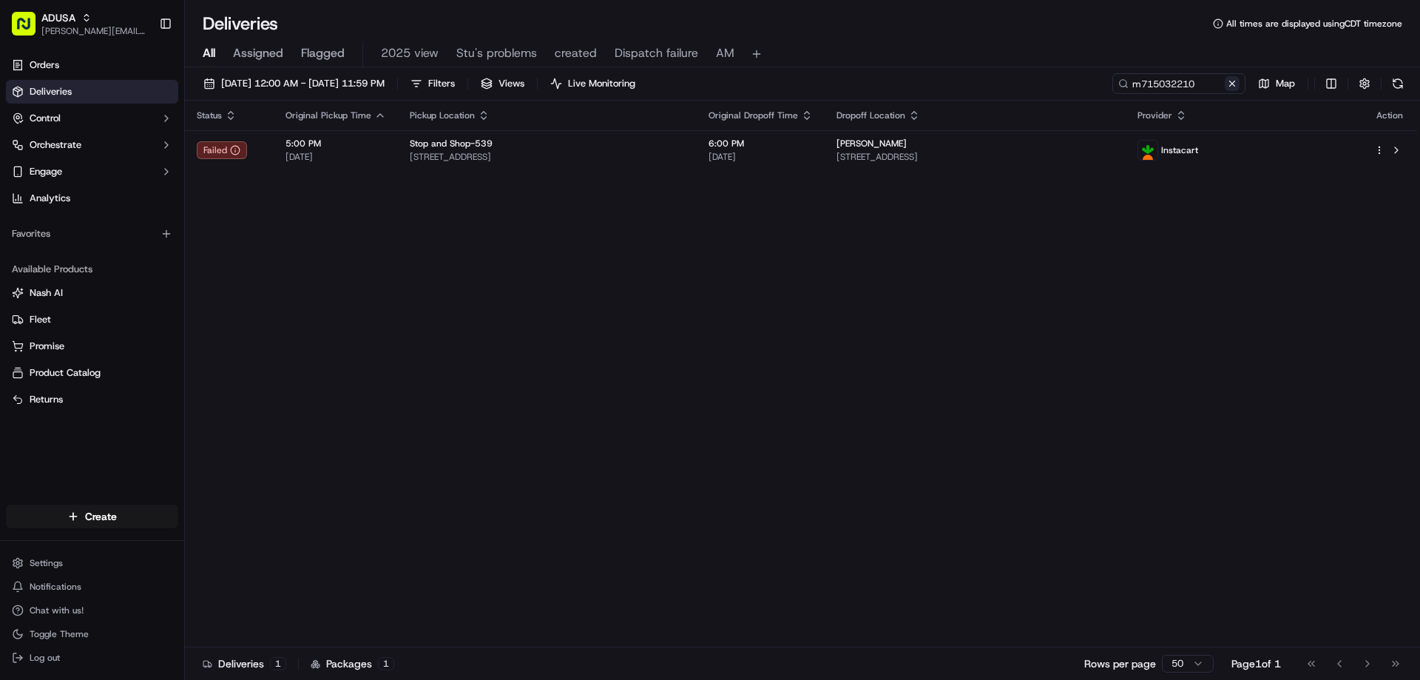
click at [1233, 84] on button at bounding box center [1231, 83] width 15 height 15
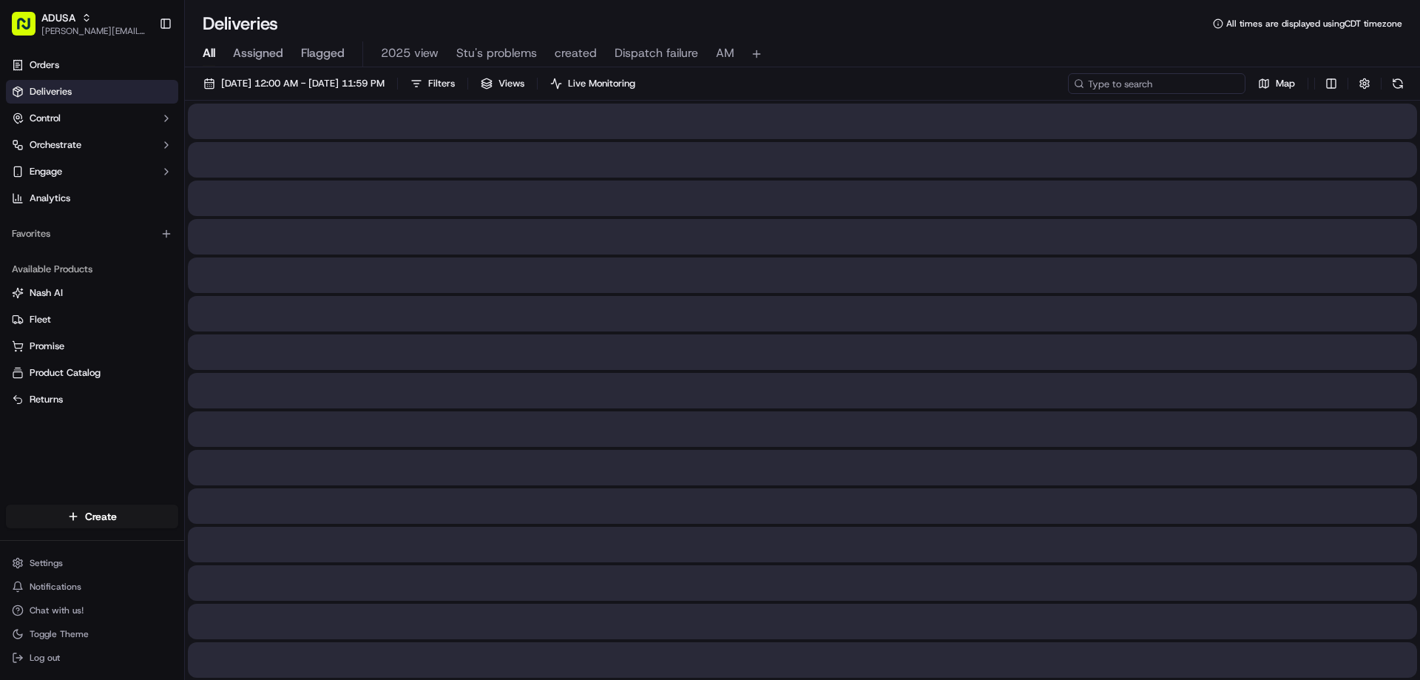
paste input "m715343490"
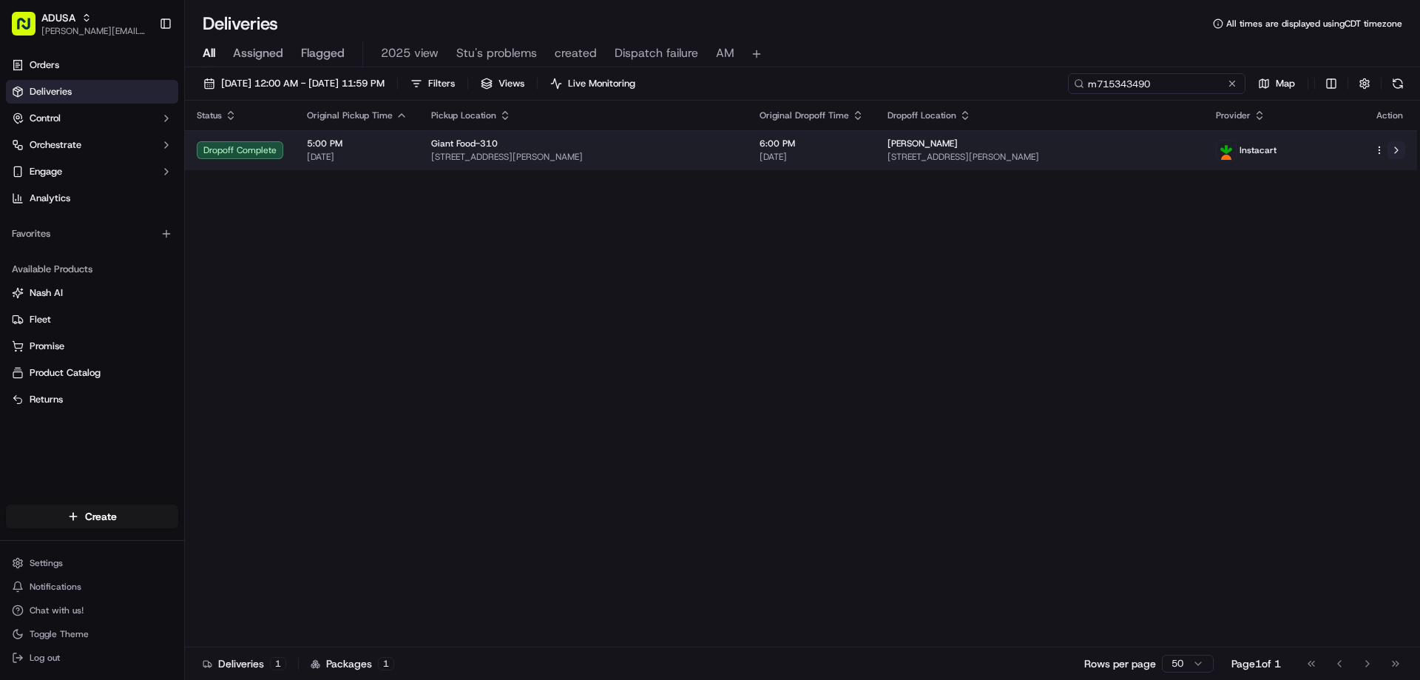
type input "m715343490"
click at [1390, 149] on button at bounding box center [1396, 150] width 18 height 18
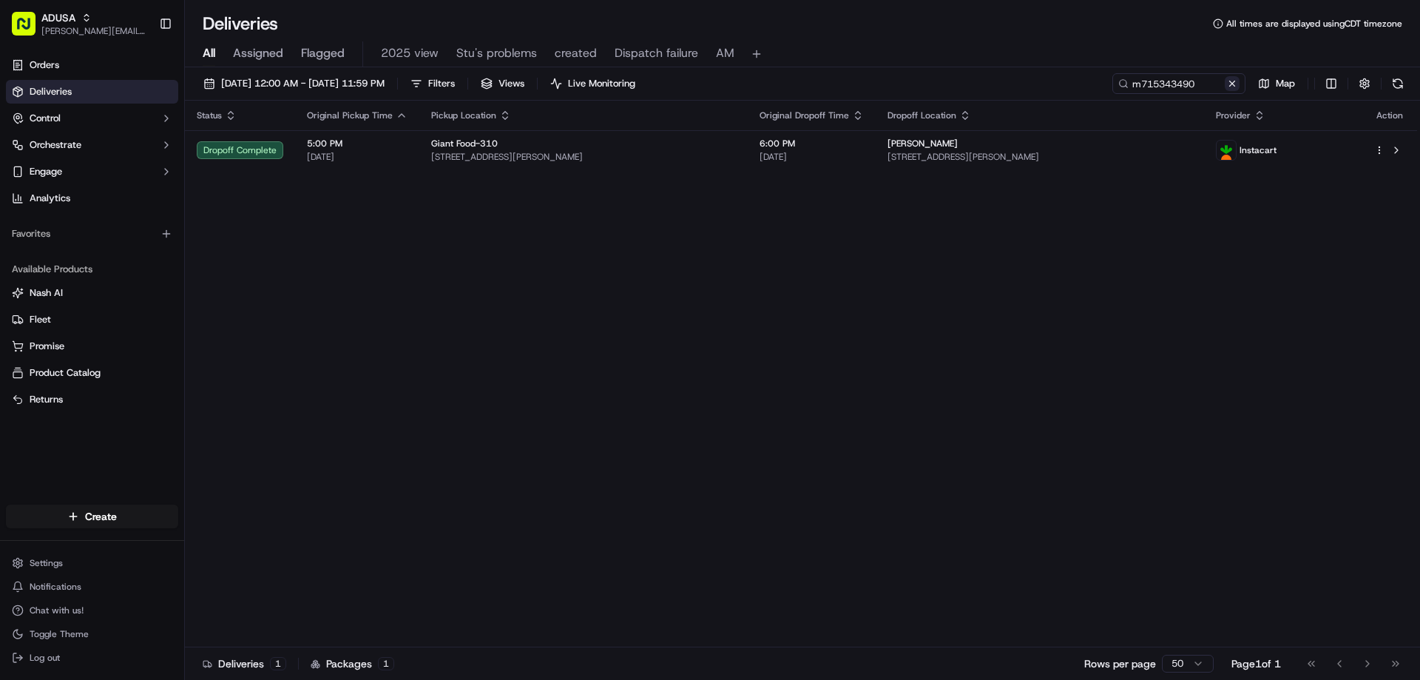
click at [1230, 84] on button at bounding box center [1231, 83] width 15 height 15
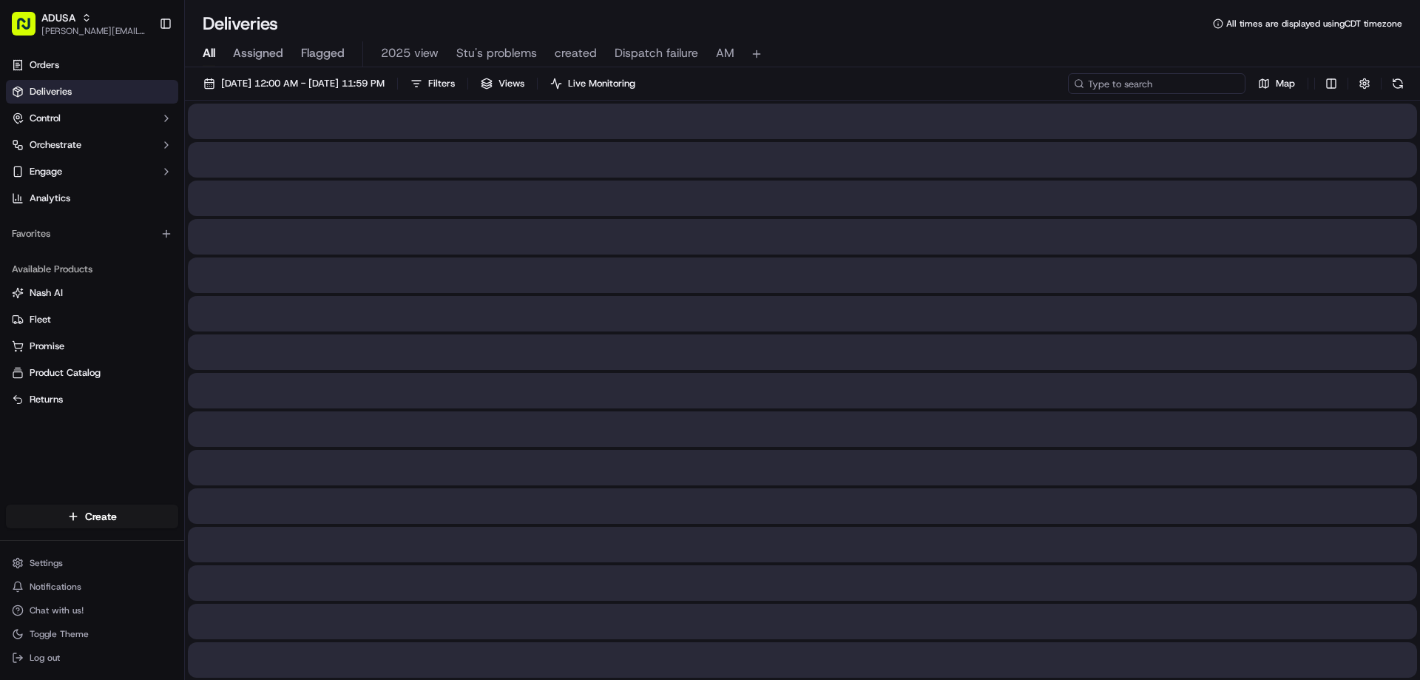
paste input "m714140332"
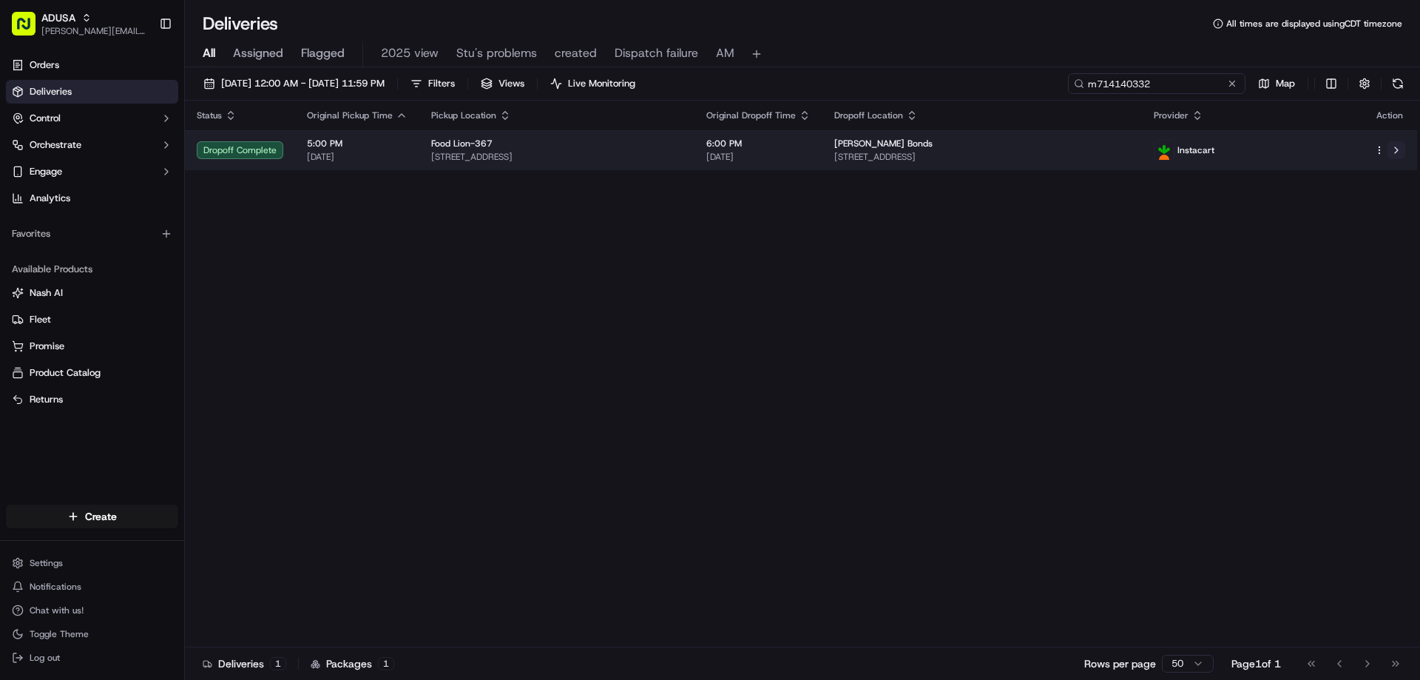
type input "m714140332"
click at [1399, 150] on button at bounding box center [1396, 150] width 18 height 18
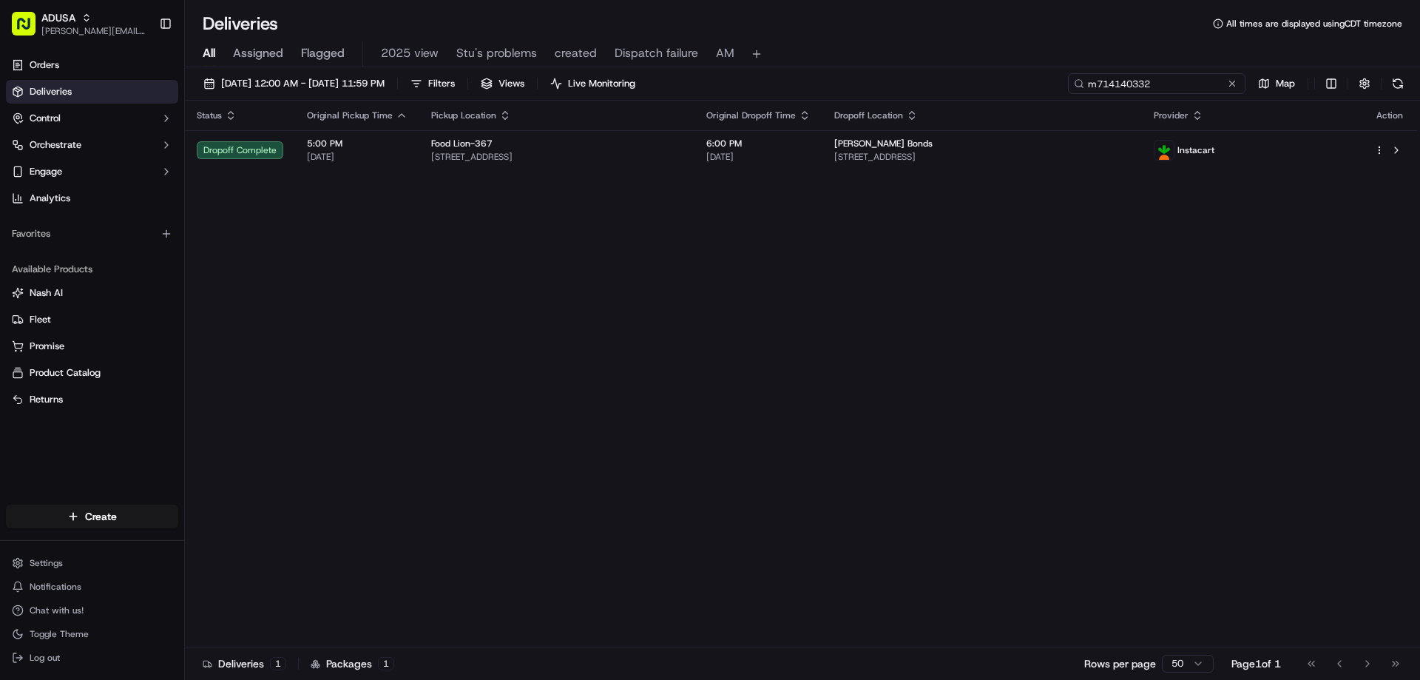
click at [1229, 91] on input "m714140332" at bounding box center [1156, 83] width 177 height 21
click at [1231, 79] on button at bounding box center [1231, 83] width 15 height 15
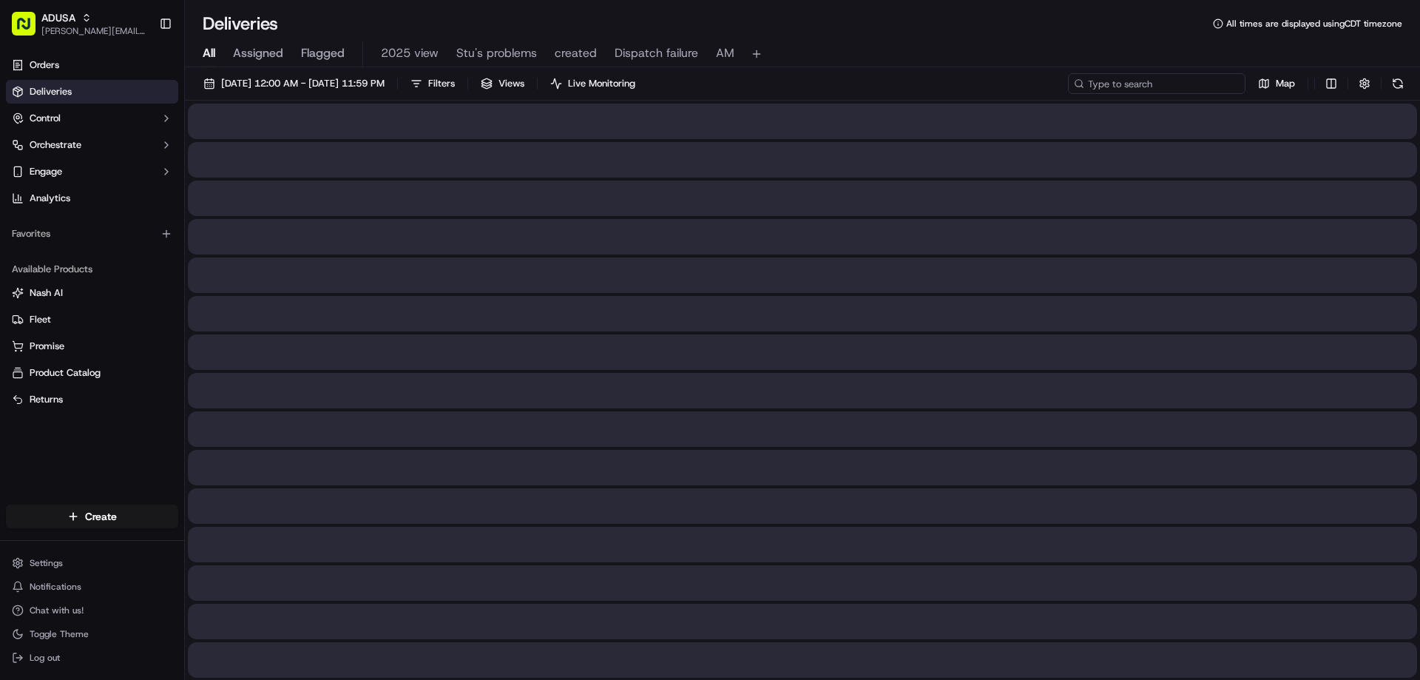
paste input "m699367408"
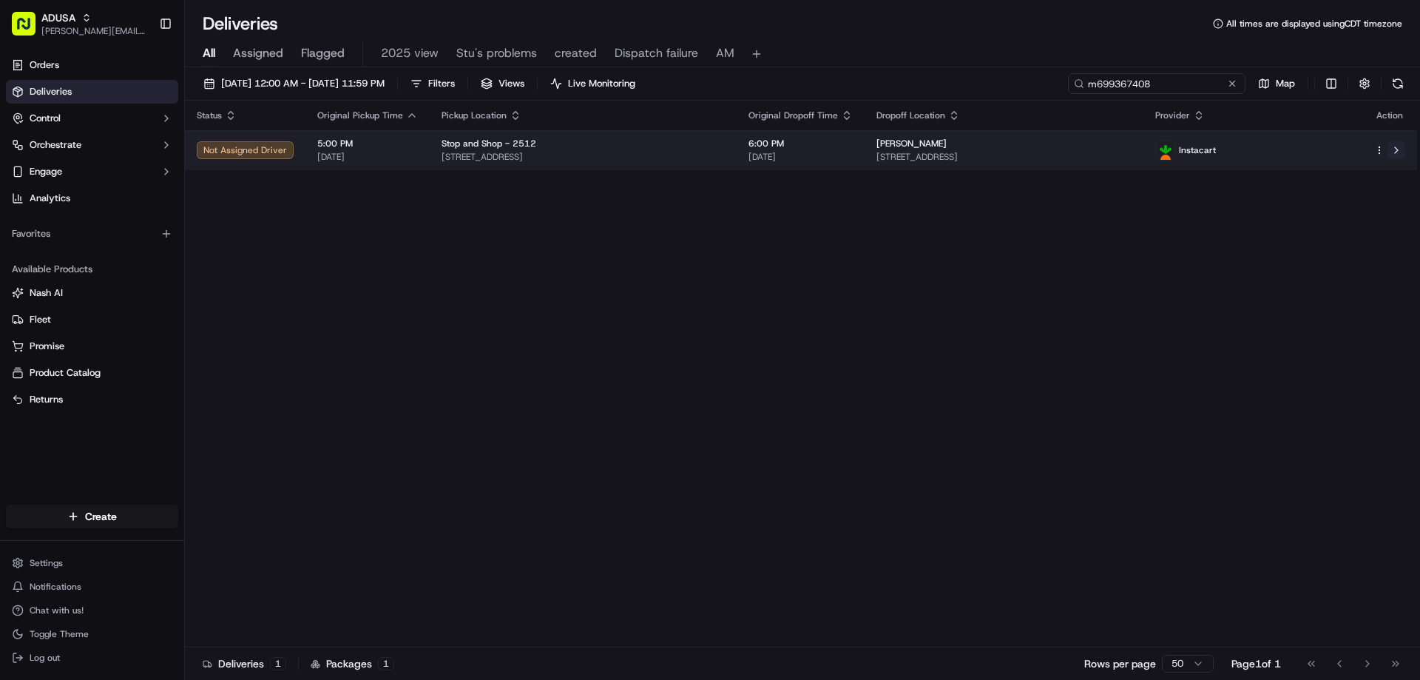
type input "m699367408"
click at [1392, 147] on button at bounding box center [1396, 150] width 18 height 18
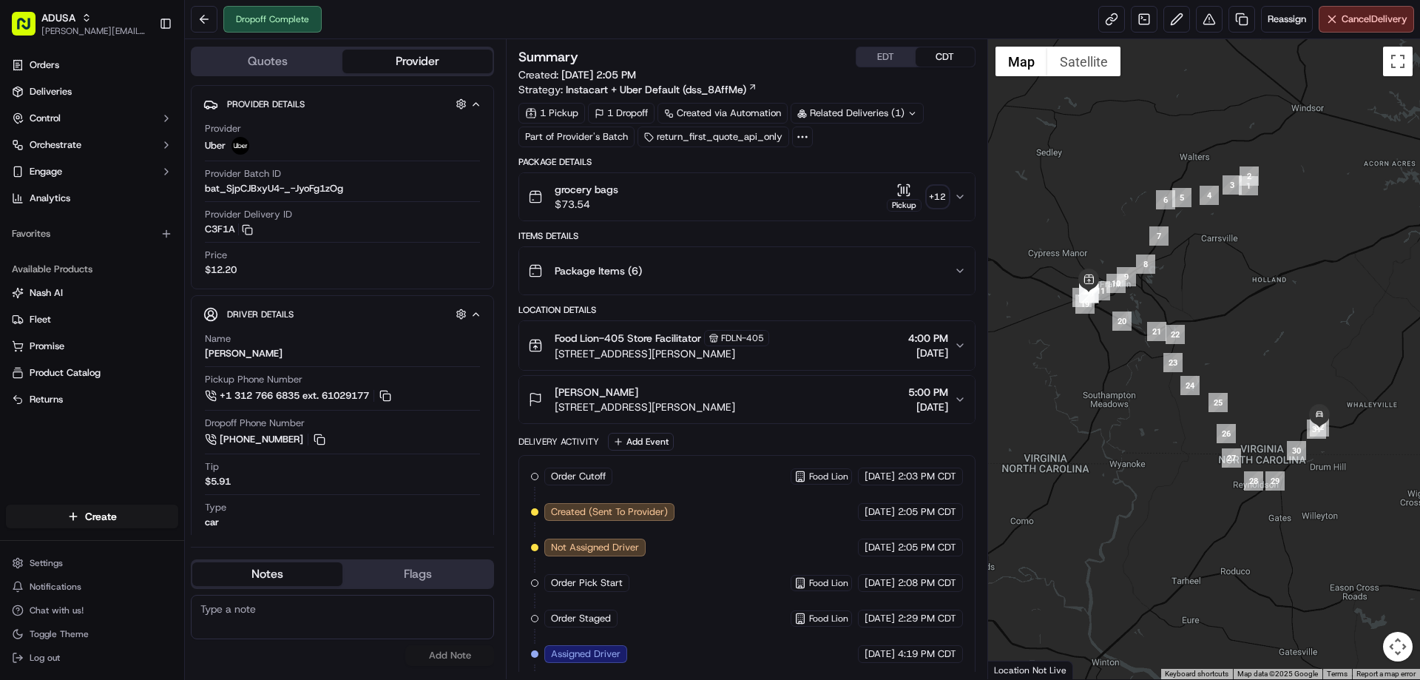
click at [410, 606] on textarea at bounding box center [342, 616] width 303 height 44
paste textarea "Delivery window no longer works for customer"
type textarea "Delivery window no longer works for customer"
click at [462, 660] on button "Add Note" at bounding box center [449, 655] width 89 height 21
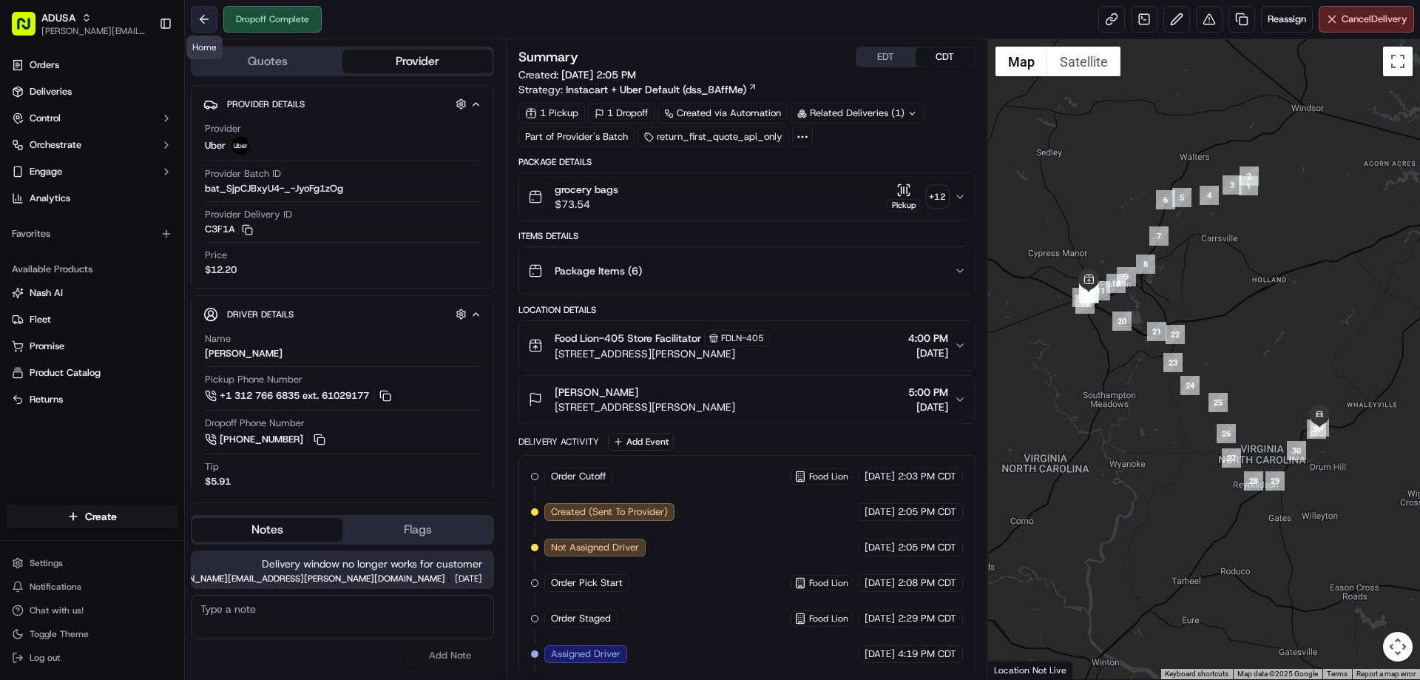
click at [199, 17] on button at bounding box center [204, 19] width 27 height 27
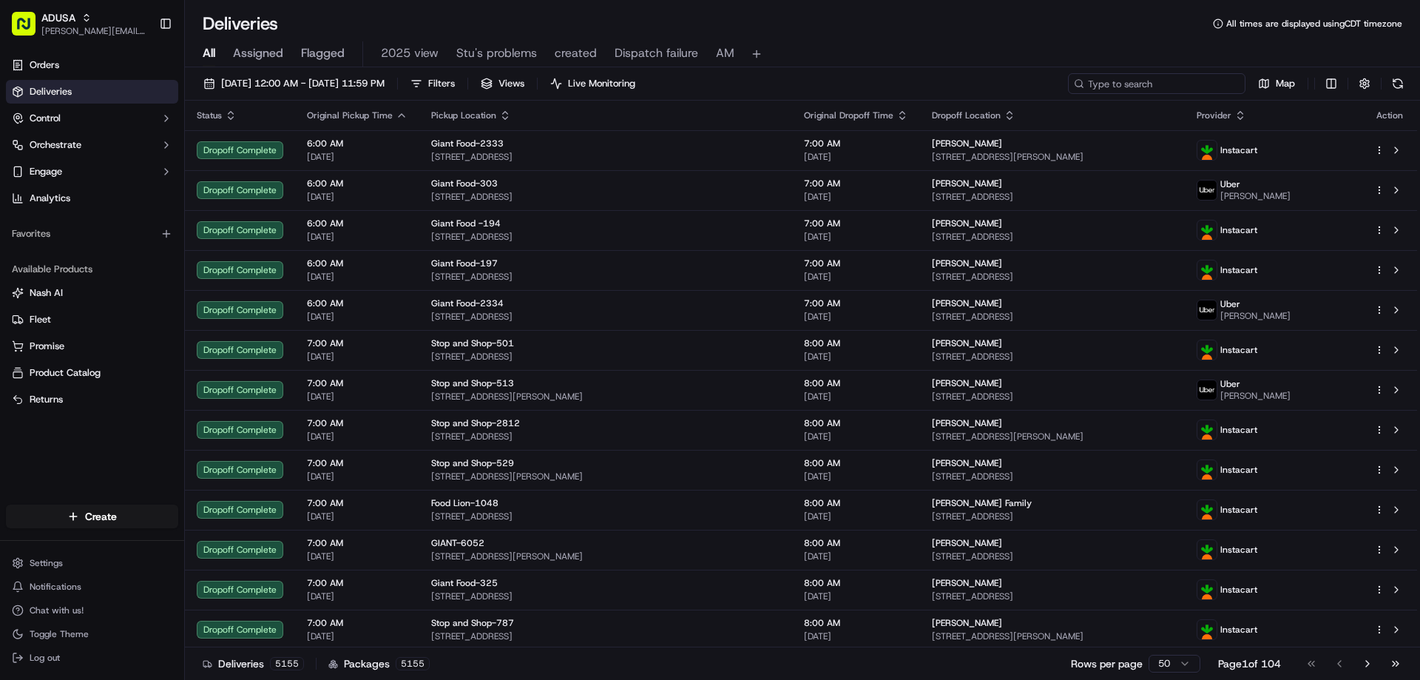
paste input "m714338352"
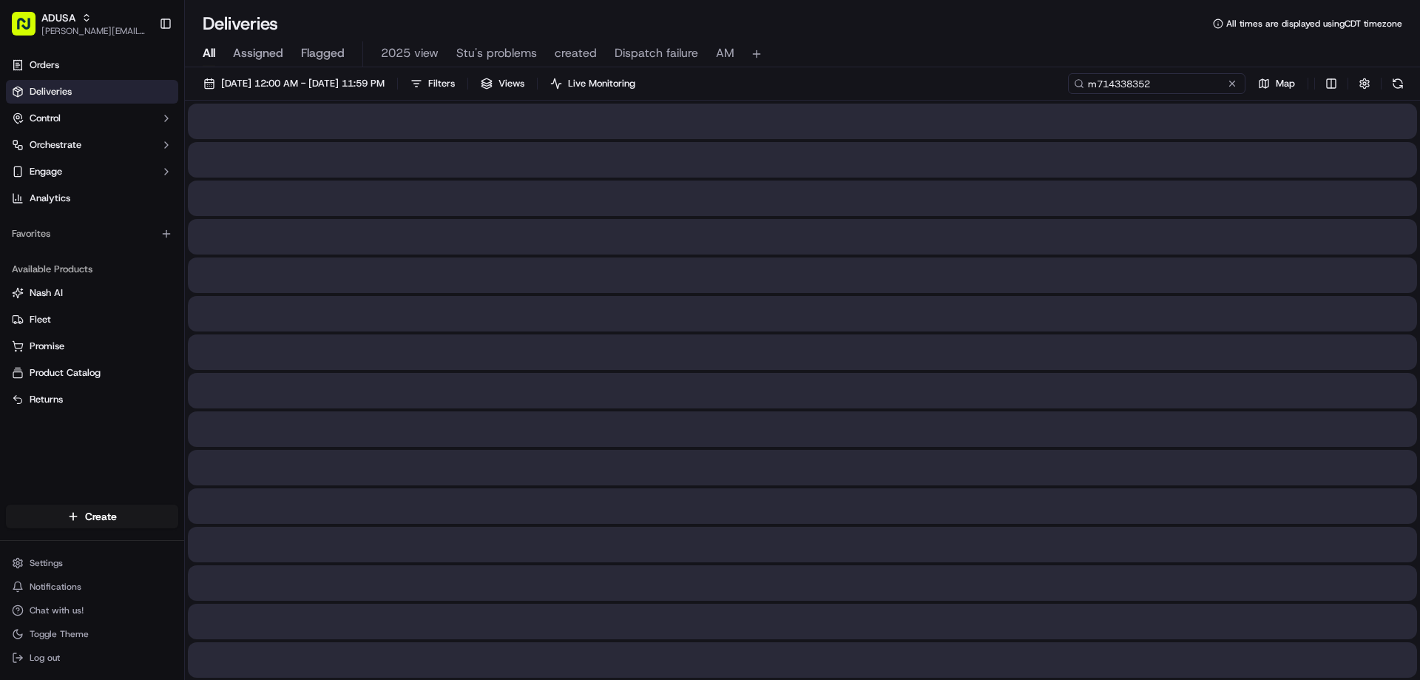
click at [1103, 78] on input "m714338352" at bounding box center [1156, 83] width 177 height 21
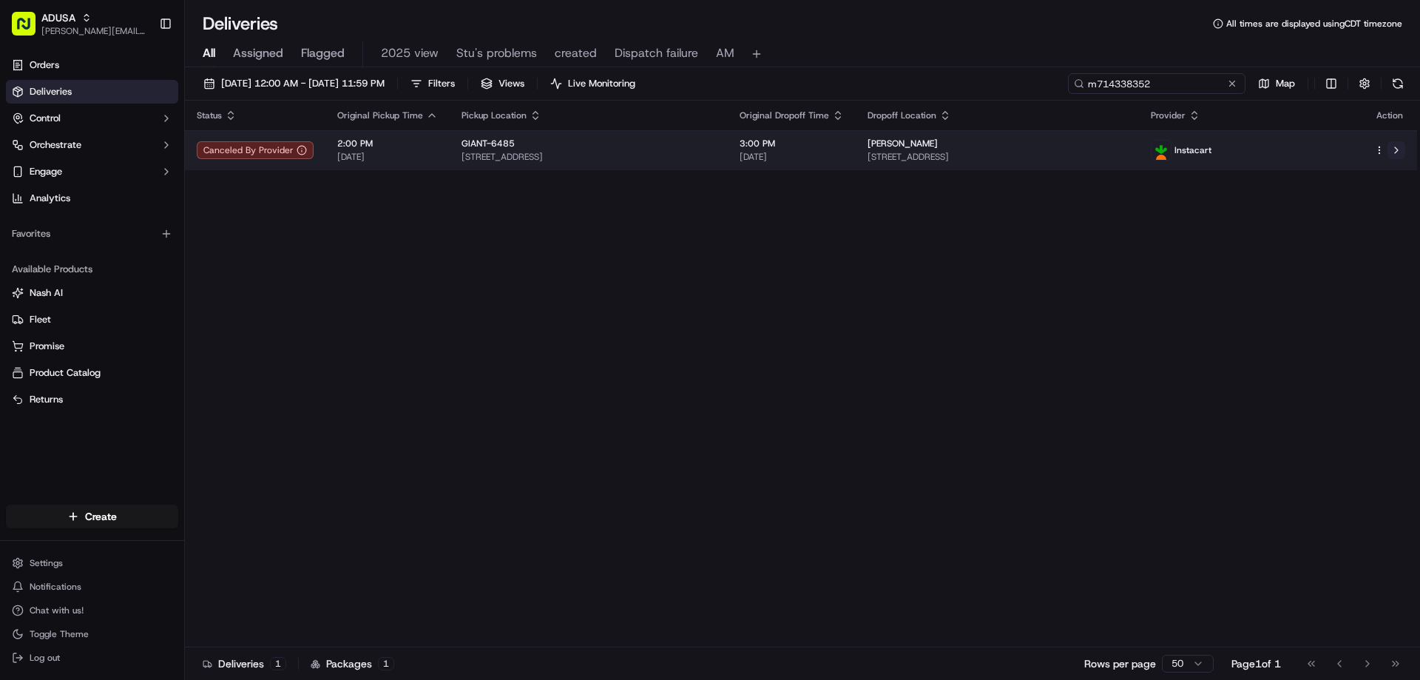
type input "m714338352"
click at [1398, 151] on button at bounding box center [1396, 150] width 18 height 18
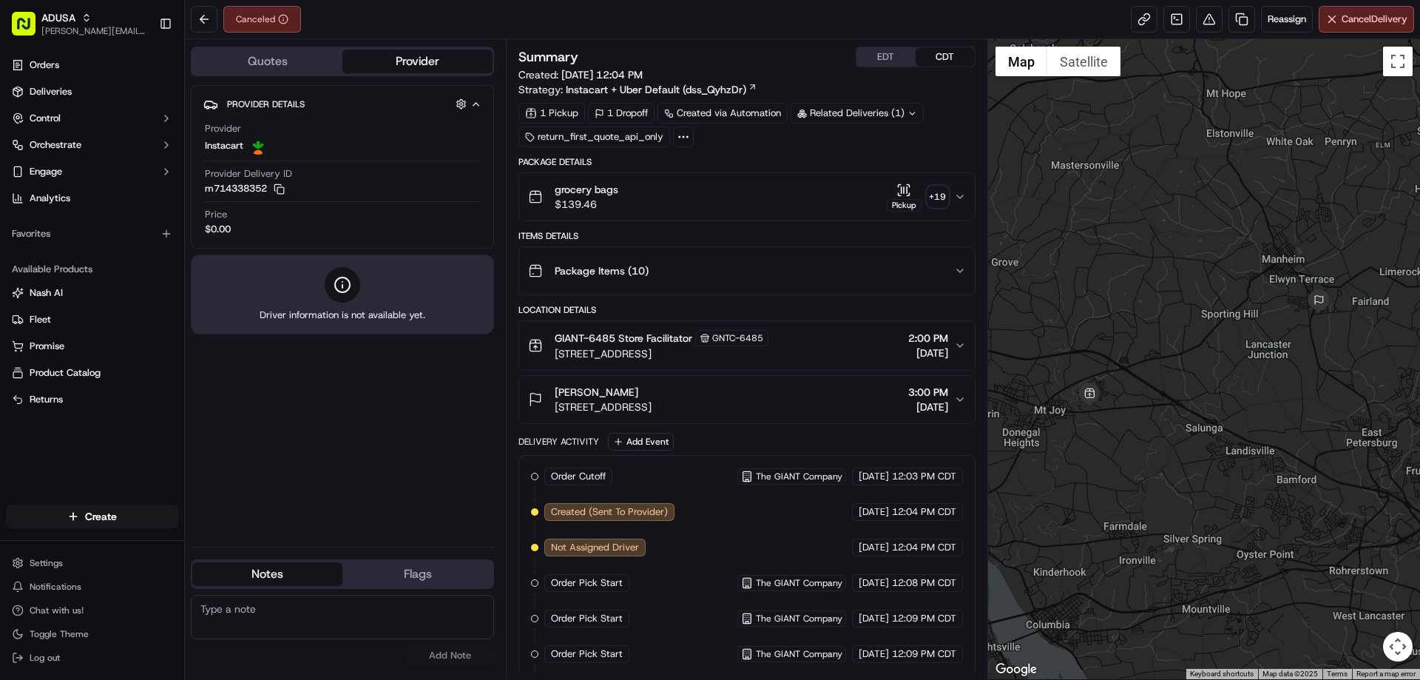
click at [245, 609] on textarea at bounding box center [342, 616] width 303 height 44
paste textarea "Cancelled by gig partner; no driver acceptance"
type textarea "Cancelled by gig partner; no driver acceptance"
click at [445, 653] on button "Add Note" at bounding box center [449, 655] width 89 height 21
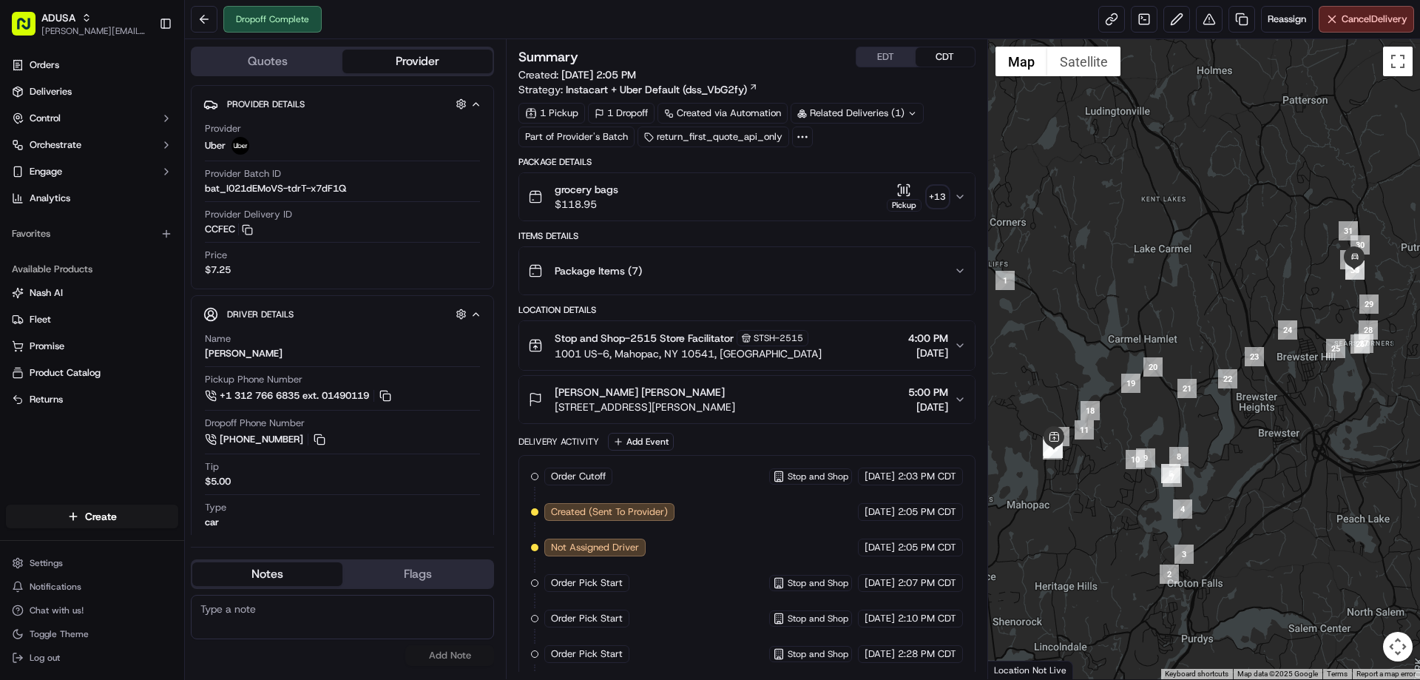
paste textarea "Ord picked up from store; customer DN receive ord"
type textarea "Ord picked up from store; customer DN receive ord"
click at [441, 651] on button "Add Note" at bounding box center [449, 655] width 89 height 21
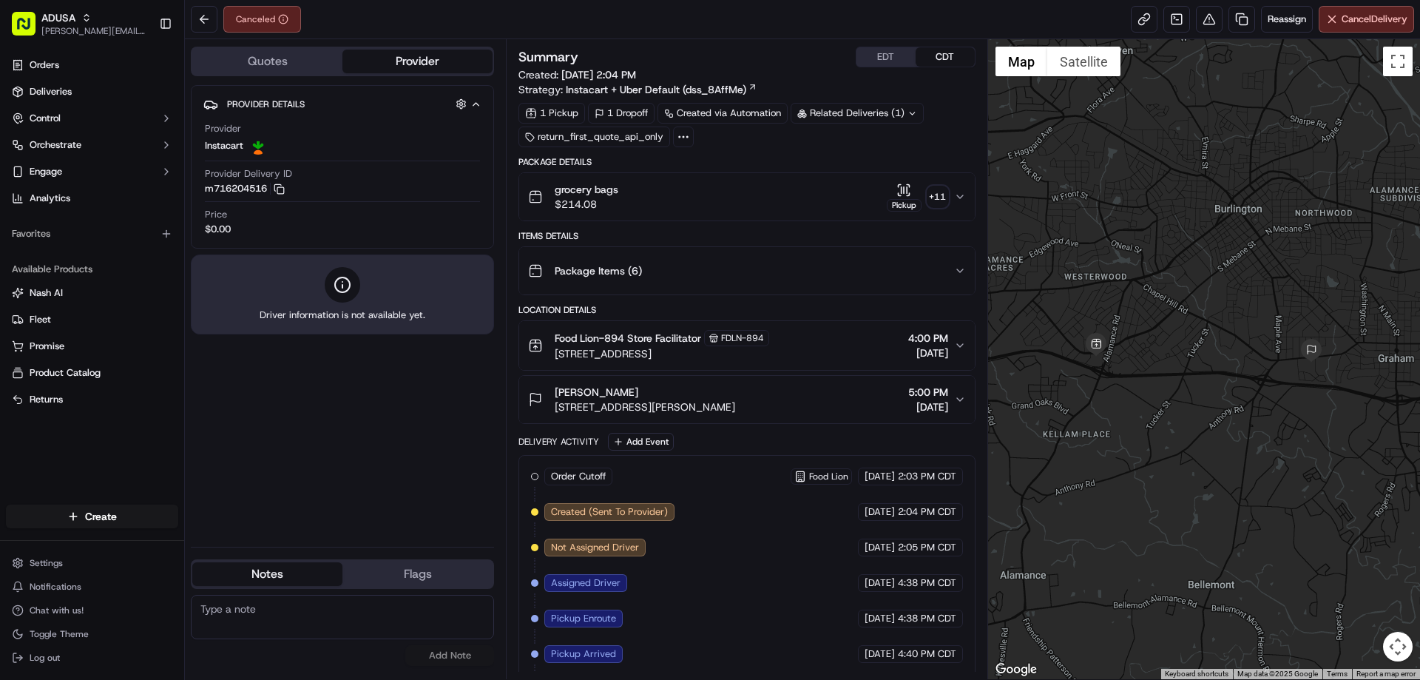
paste textarea "Cancelled by gig partner; no driver acceptance"
type textarea "Cancelled by gig partner; no driver acceptance"
click at [460, 655] on button "Add Note" at bounding box center [449, 655] width 89 height 21
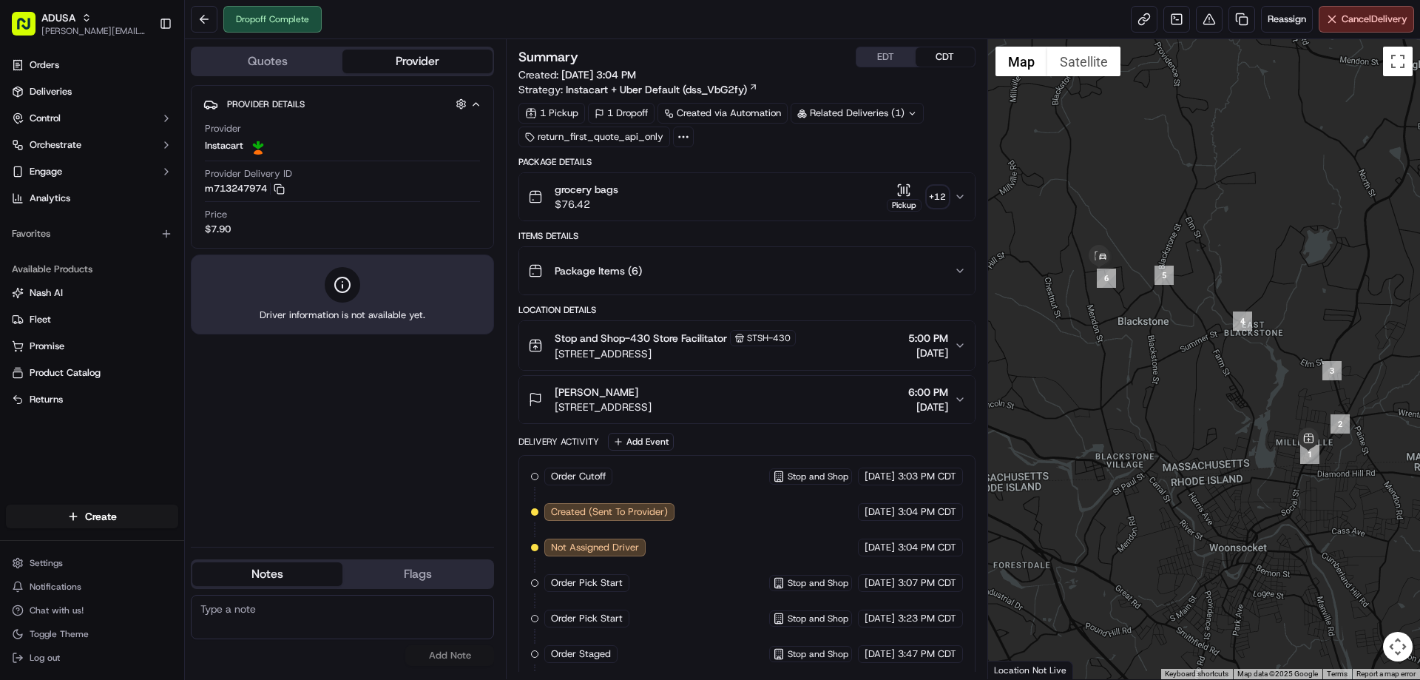
paste textarea "Ord picked up from store; customer DN receive ord"
type textarea "Ord picked up from store; customer DN receive ord"
click at [470, 653] on button "Add Note" at bounding box center [449, 655] width 89 height 21
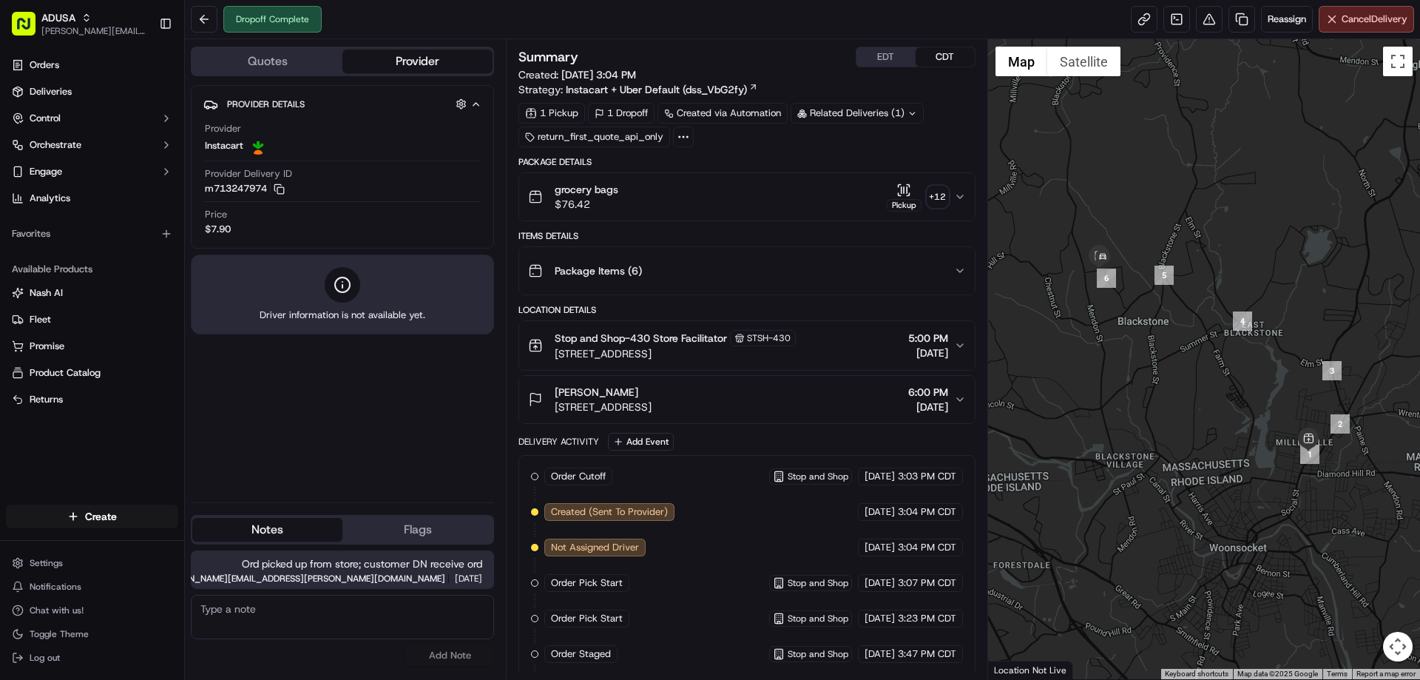
click at [453, 652] on div "No results found Add Note" at bounding box center [342, 629] width 303 height 71
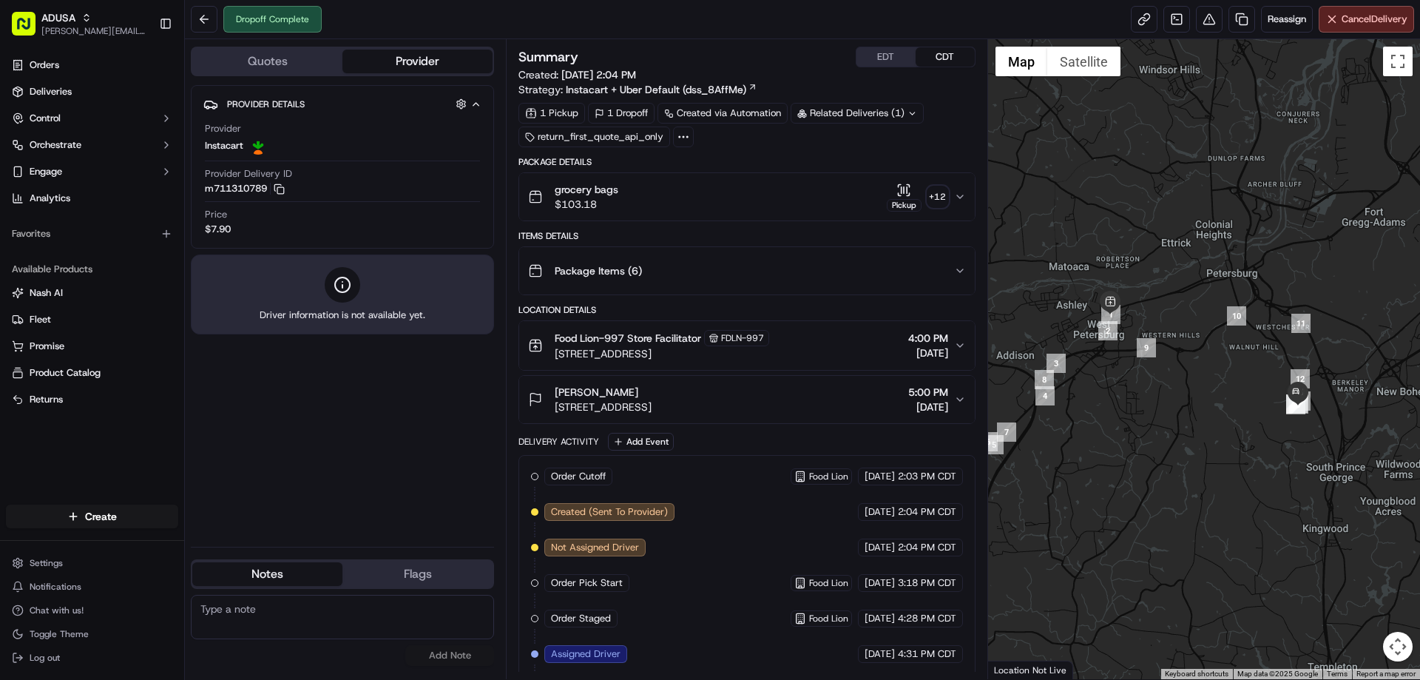
paste textarea "Delivered to wrong address"
type textarea "Delivered to wrong address"
click at [430, 654] on button "Add Note" at bounding box center [449, 655] width 89 height 21
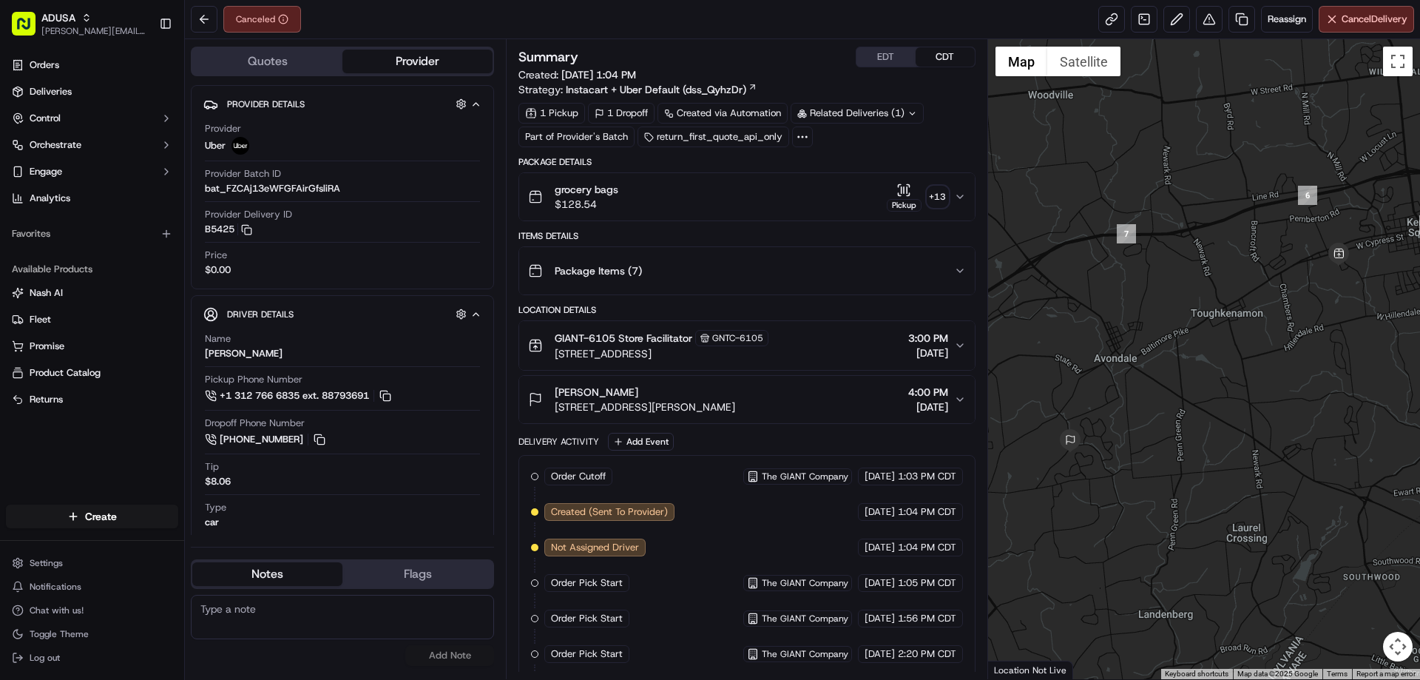
click at [243, 607] on textarea at bounding box center [342, 616] width 303 height 44
paste textarea "Cancelled by gig partner; no driver acceptance"
type textarea "Cancelled by gig partner; no driver acceptance"
click at [442, 651] on button "Add Note" at bounding box center [449, 655] width 89 height 21
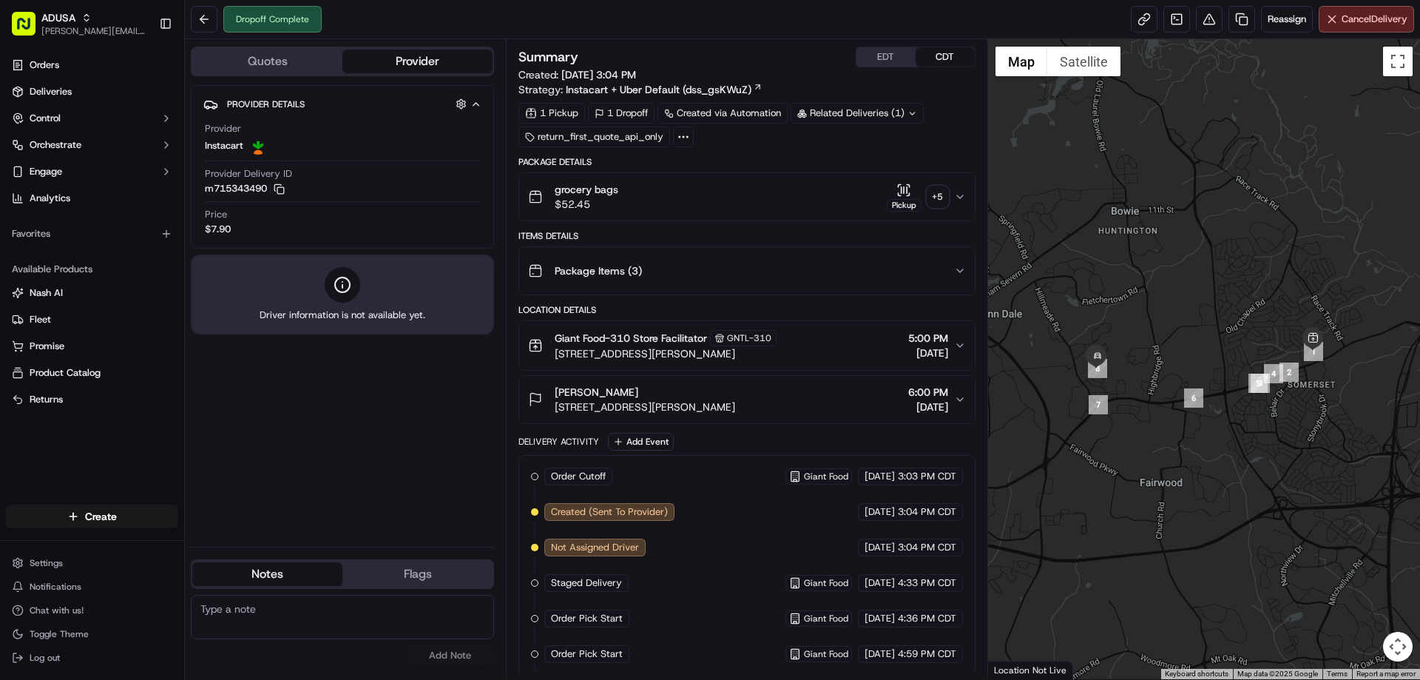
paste textarea "Delivered to wrong address"
type textarea "Delivered to wrong address"
click at [455, 658] on button "Add Note" at bounding box center [449, 655] width 89 height 21
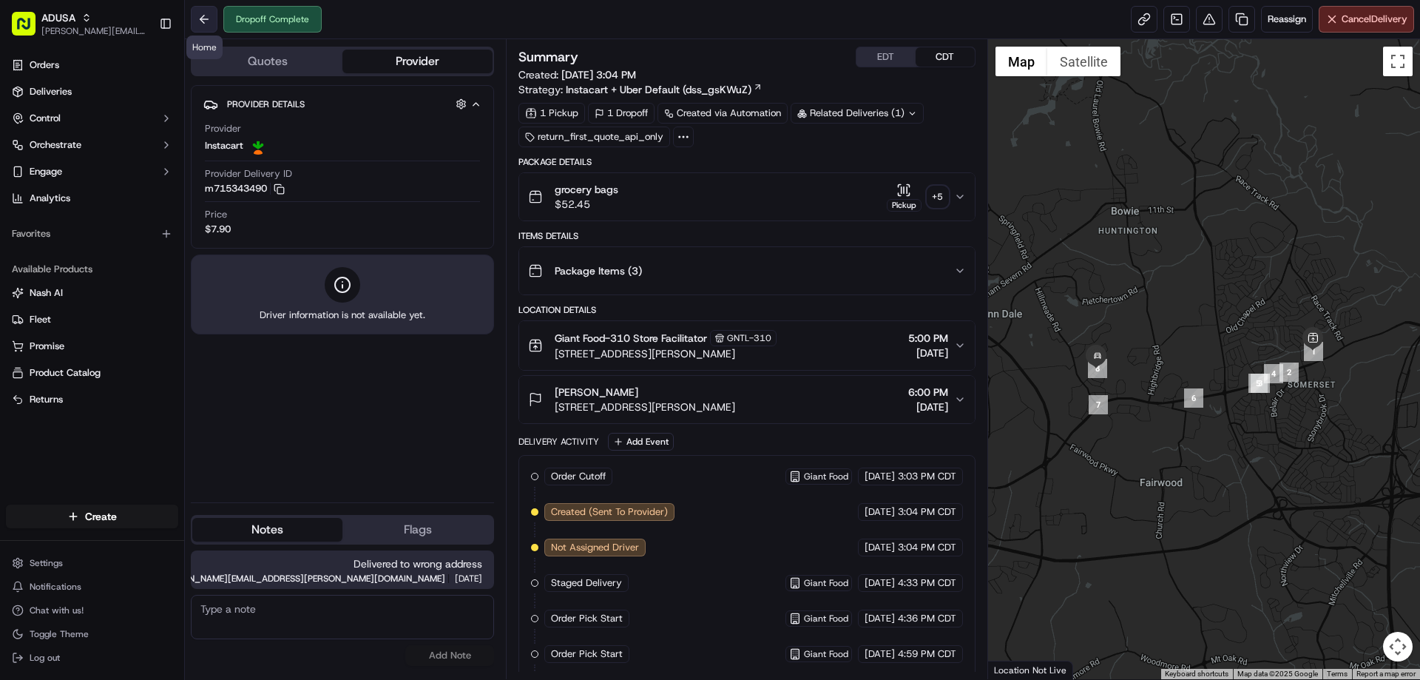
click at [207, 19] on button at bounding box center [204, 19] width 27 height 27
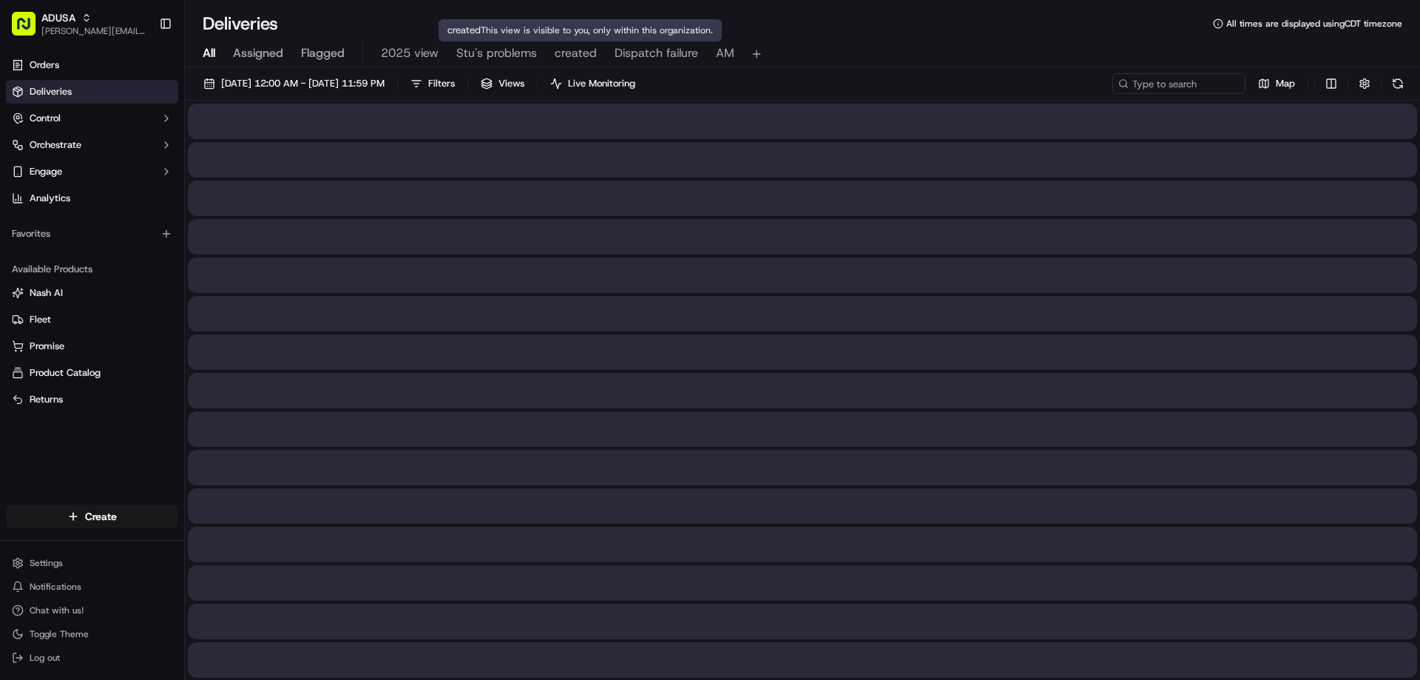
click at [573, 47] on span "created" at bounding box center [576, 53] width 42 height 18
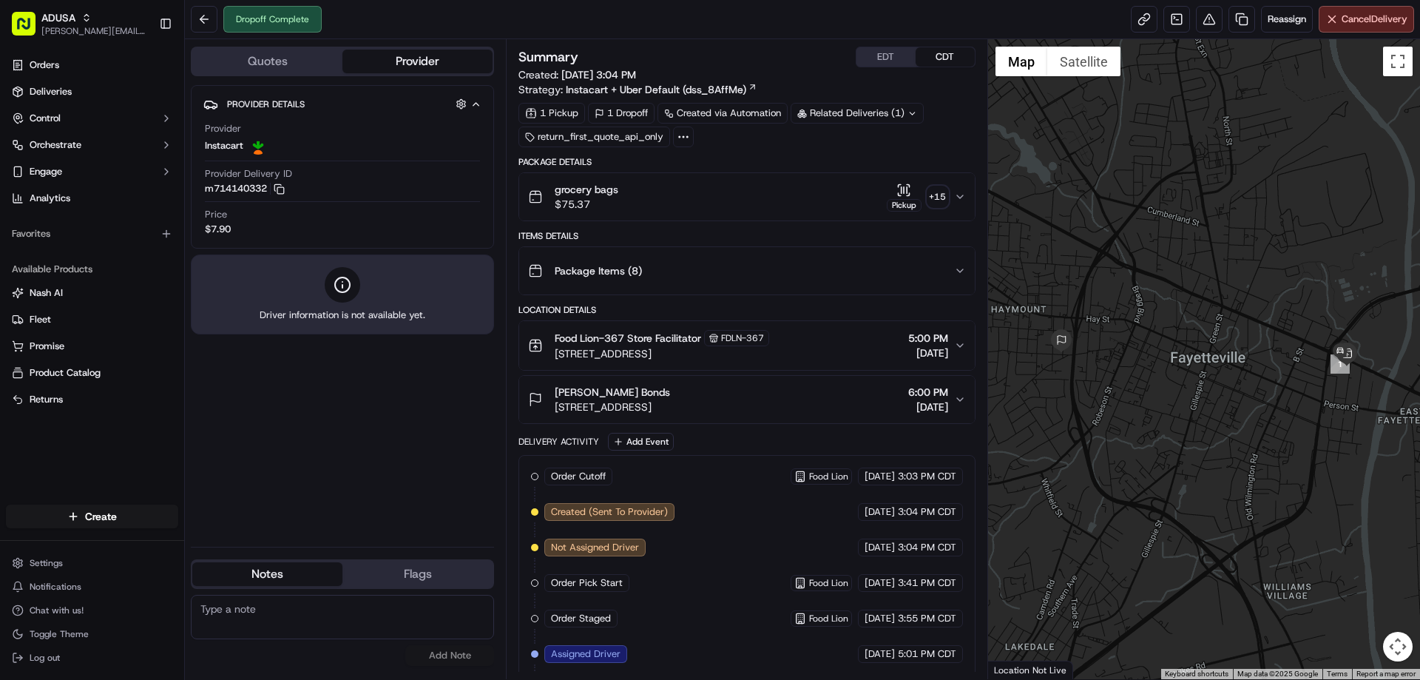
drag, startPoint x: 323, startPoint y: 608, endPoint x: 298, endPoint y: 609, distance: 25.2
click at [322, 608] on textarea at bounding box center [342, 616] width 303 height 44
paste textarea "Delivered to wrong address"
type textarea "Delivered to wrong address"
click at [334, 455] on div "Provider Details Hidden ( 4 ) Provider Instacart Provider Delivery ID m71414033…" at bounding box center [342, 310] width 303 height 450
